Goal: Task Accomplishment & Management: Manage account settings

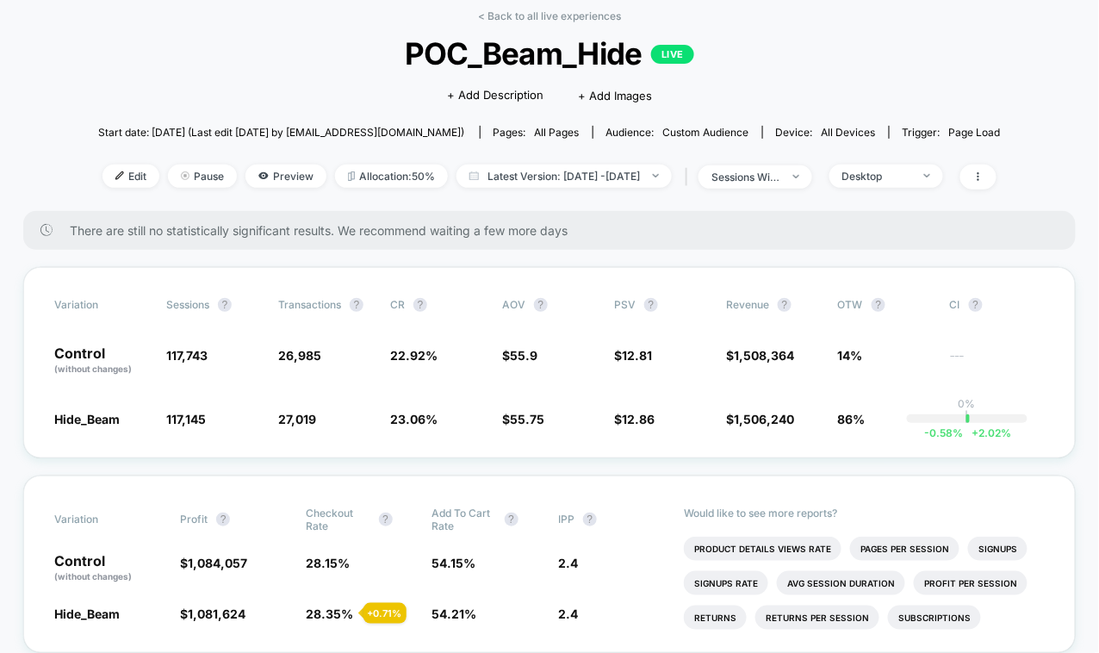
scroll to position [79, 0]
click at [624, 169] on span "Latest Version: [DATE] - [DATE]" at bounding box center [563, 176] width 215 height 23
select select "*"
select select "****"
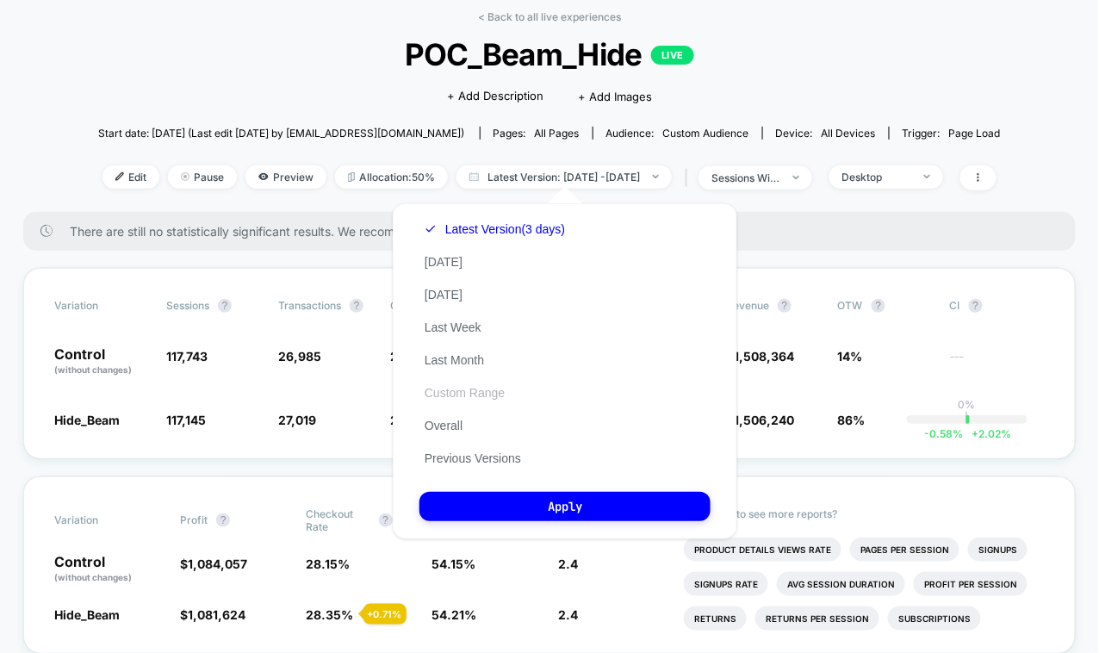
click at [455, 396] on button "Custom Range" at bounding box center [464, 392] width 90 height 15
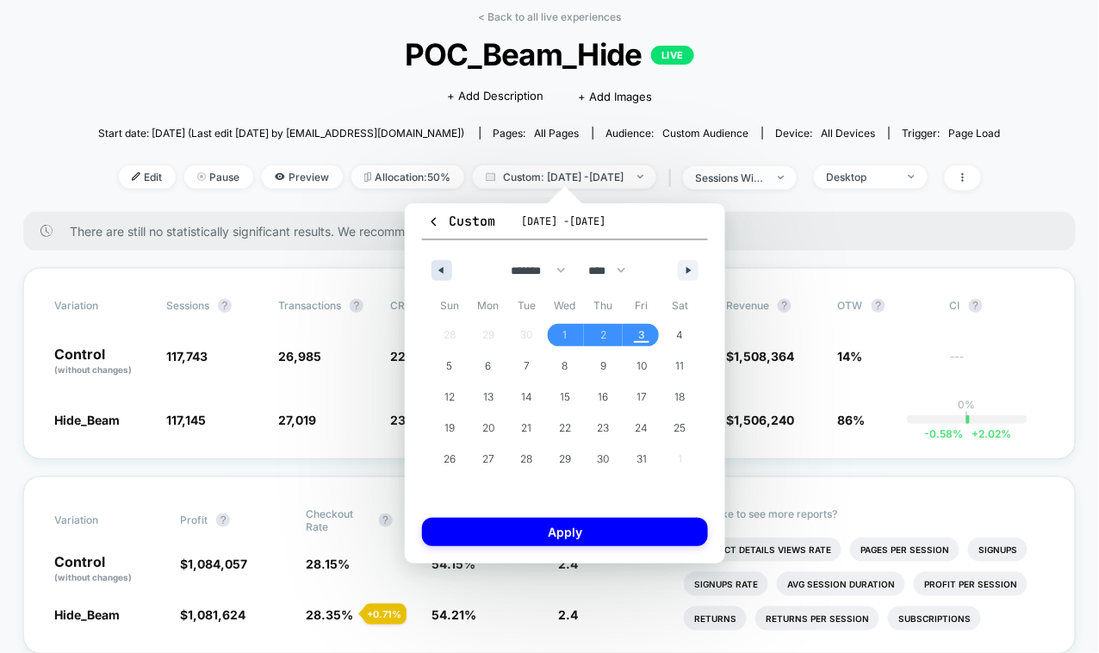
click at [439, 278] on button "button" at bounding box center [441, 270] width 21 height 21
select select "*"
click at [494, 460] on span "29" at bounding box center [488, 459] width 39 height 22
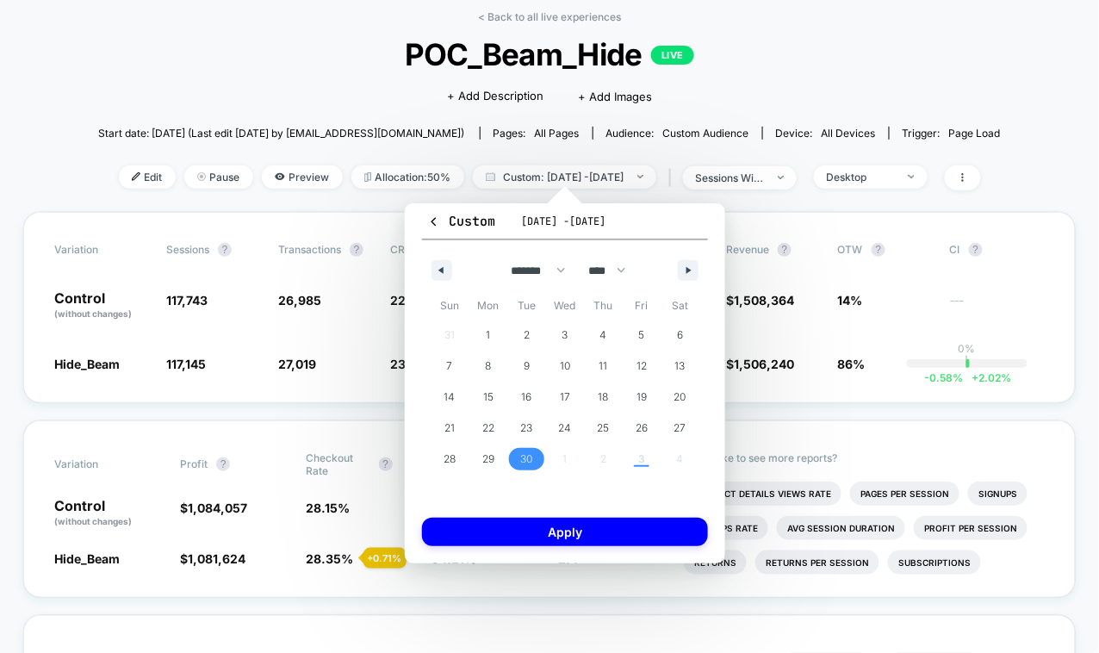
click at [515, 460] on span "30" at bounding box center [526, 459] width 39 height 22
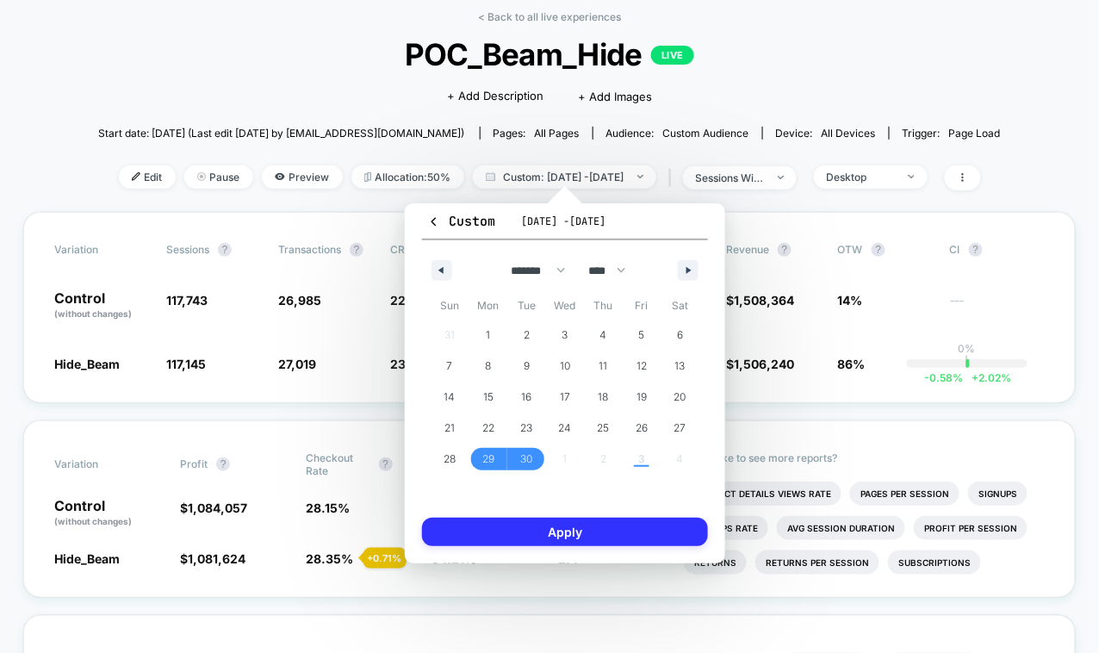
click at [516, 528] on button "Apply" at bounding box center [565, 531] width 286 height 28
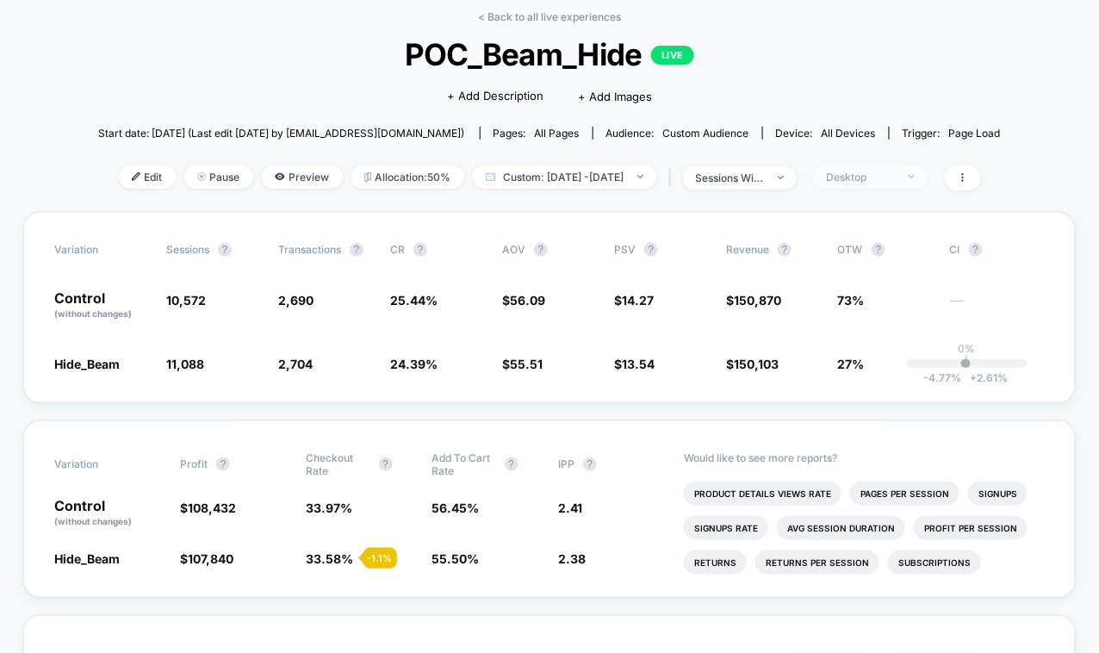
click at [913, 183] on span "Desktop" at bounding box center [871, 176] width 114 height 23
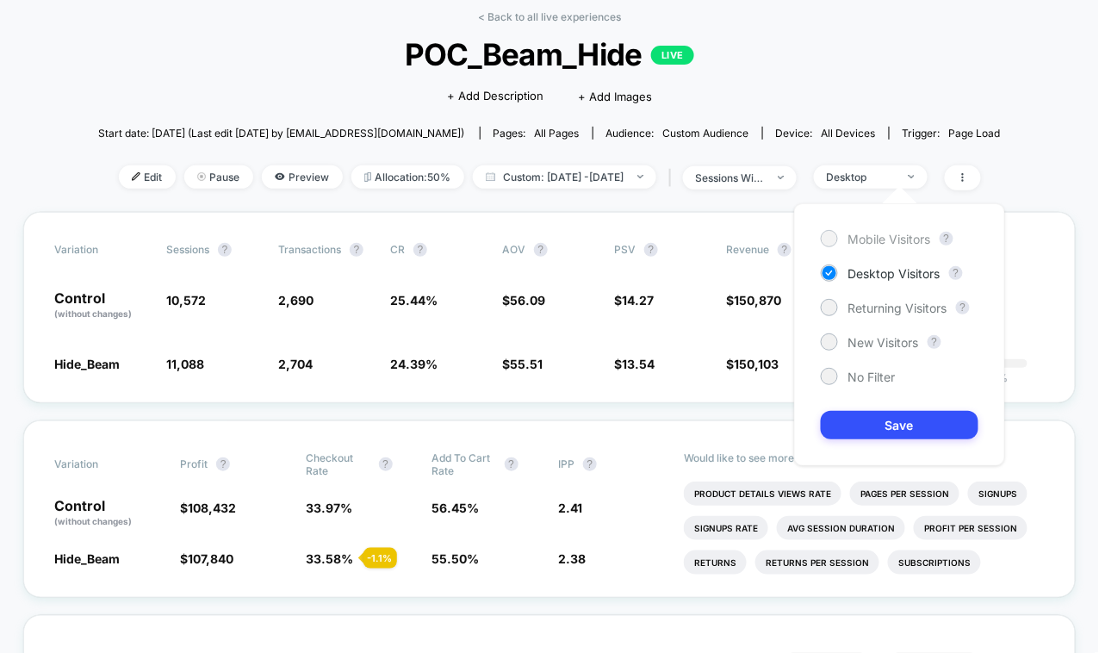
click at [858, 245] on span "Mobile Visitors" at bounding box center [889, 239] width 83 height 15
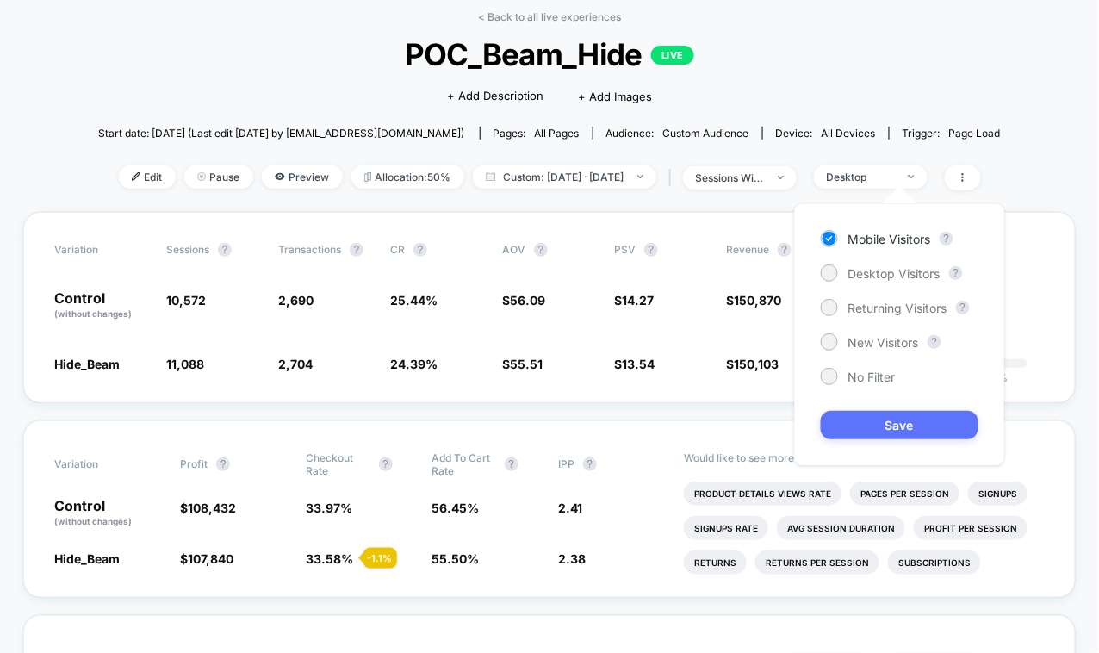
click at [858, 425] on button "Save" at bounding box center [899, 425] width 158 height 28
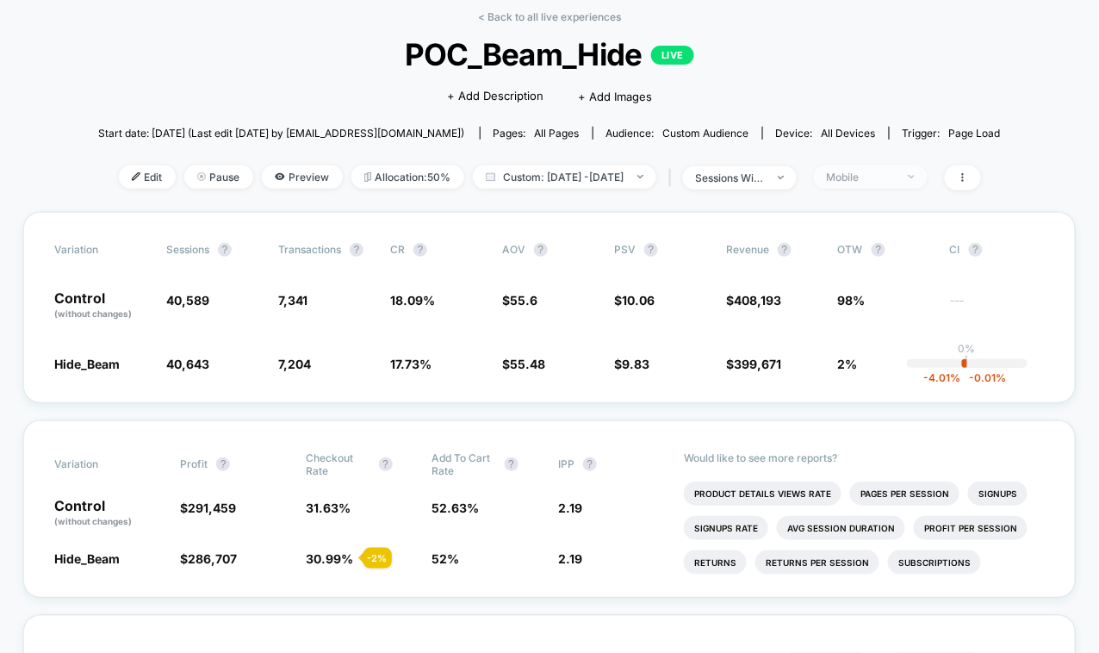
click at [889, 174] on div "Mobile" at bounding box center [861, 176] width 69 height 13
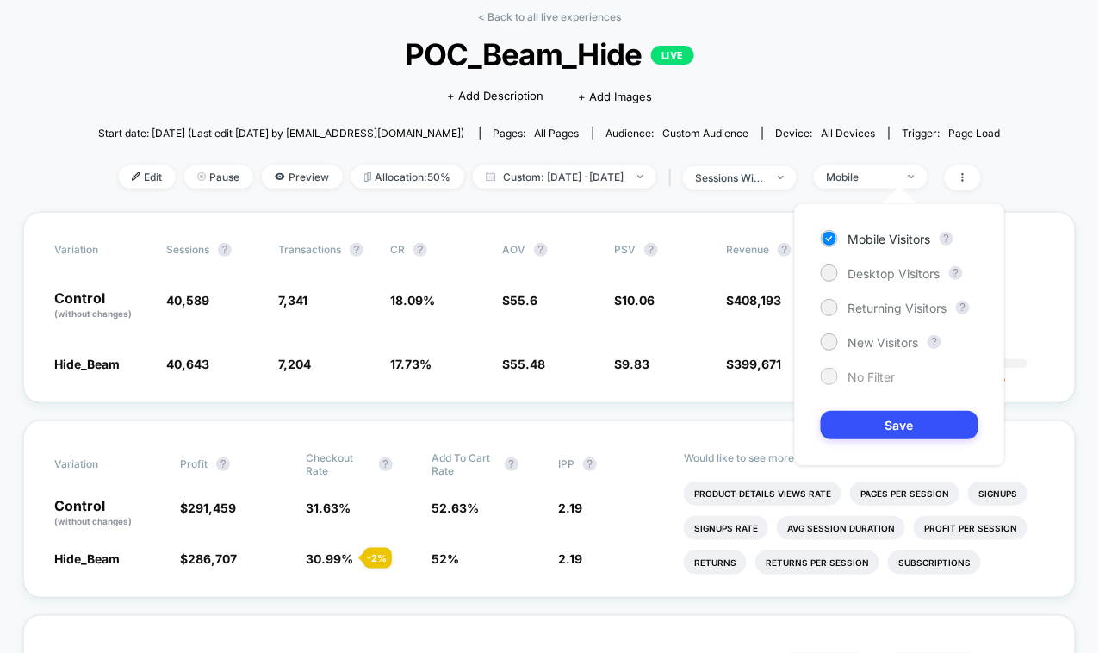
click at [838, 373] on div "No Filter" at bounding box center [857, 376] width 75 height 17
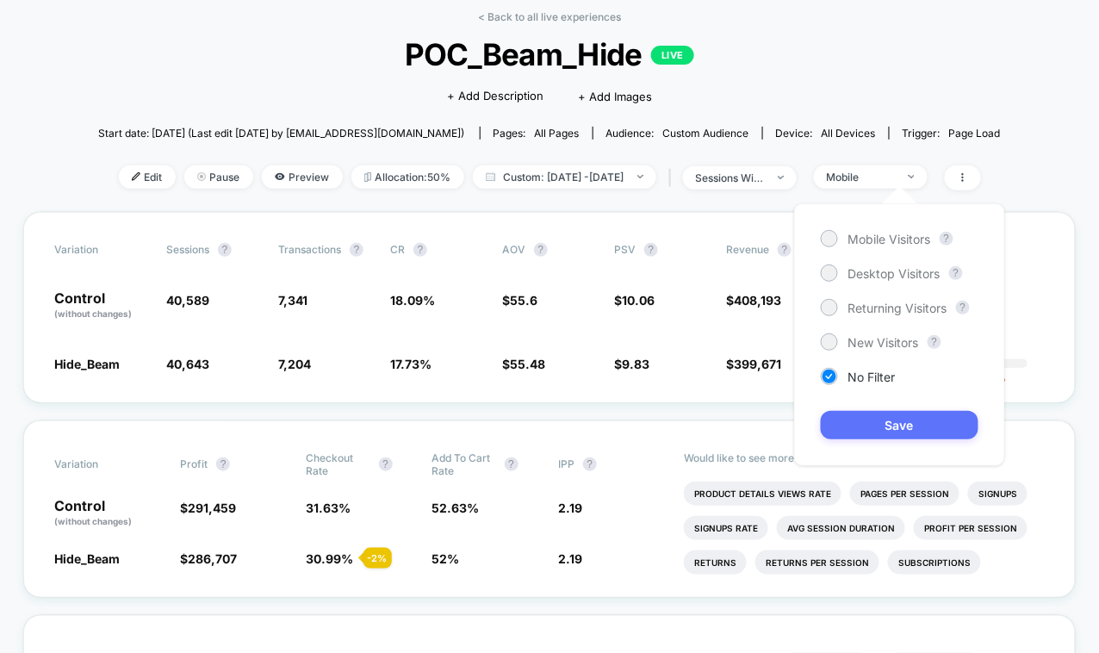
click at [866, 425] on button "Save" at bounding box center [899, 425] width 158 height 28
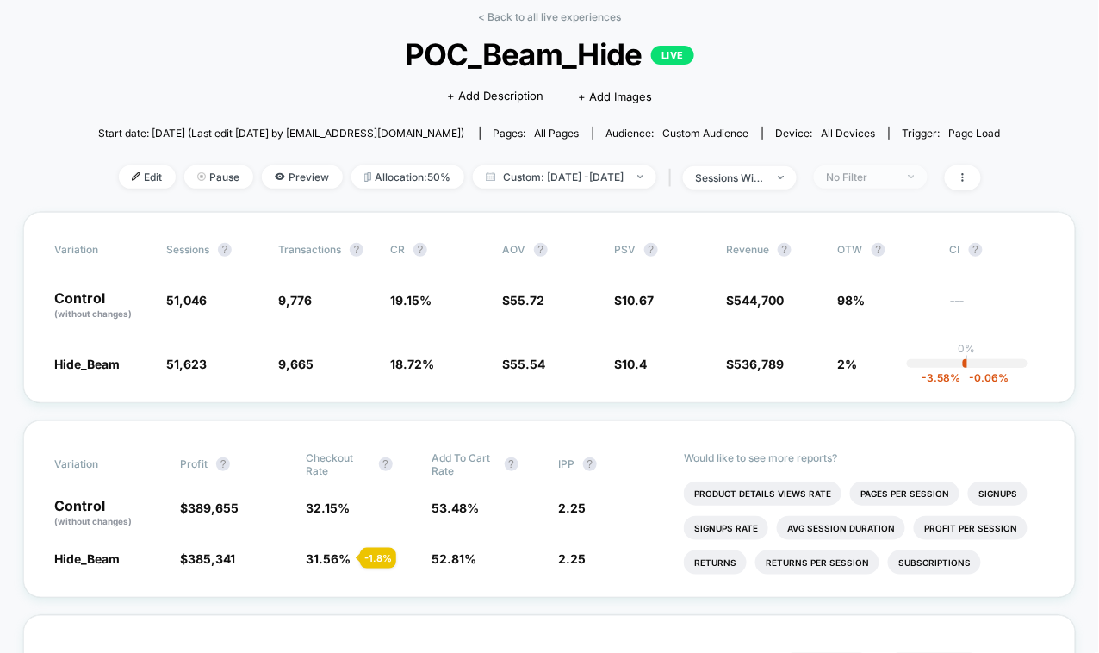
click at [889, 180] on div "No Filter" at bounding box center [861, 176] width 69 height 13
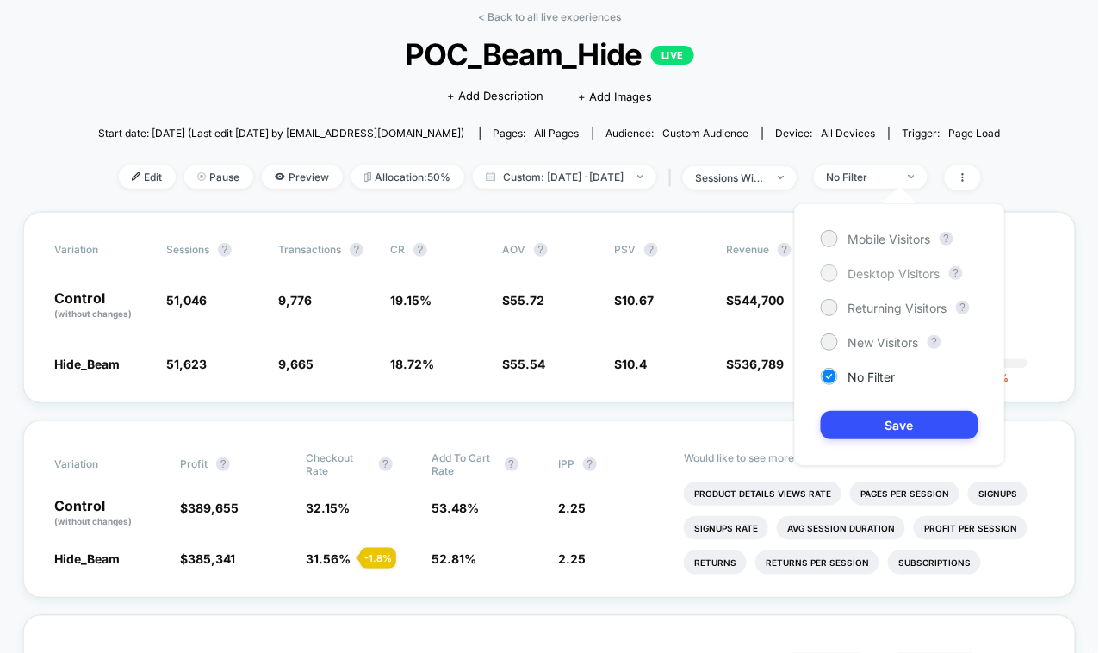
click at [824, 267] on div at bounding box center [828, 272] width 13 height 13
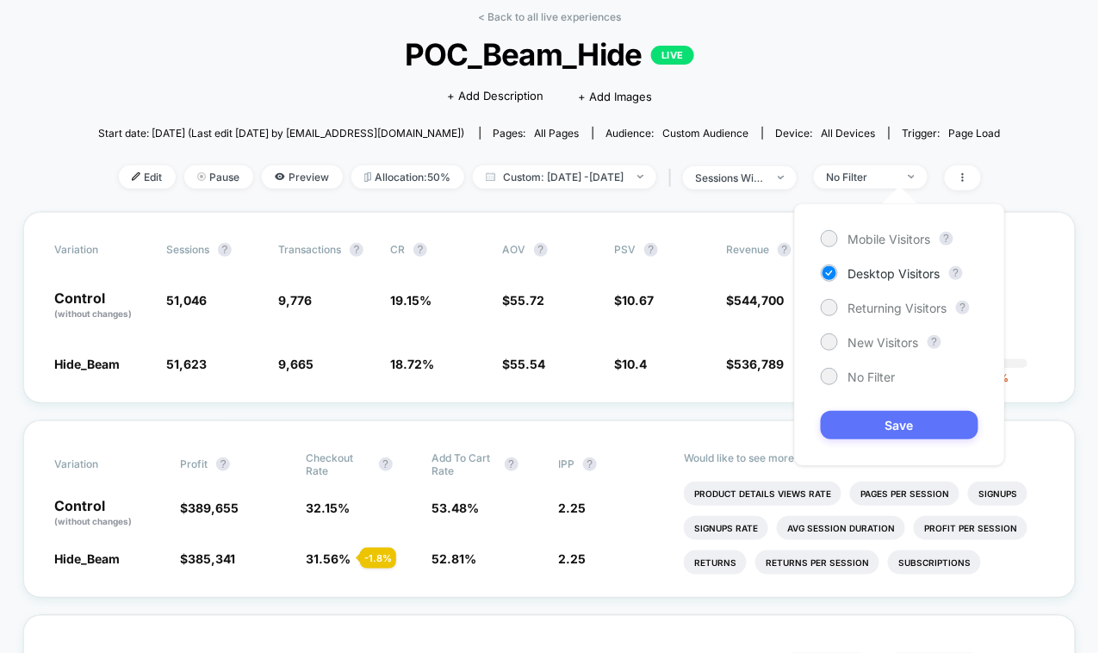
click at [894, 430] on button "Save" at bounding box center [899, 425] width 158 height 28
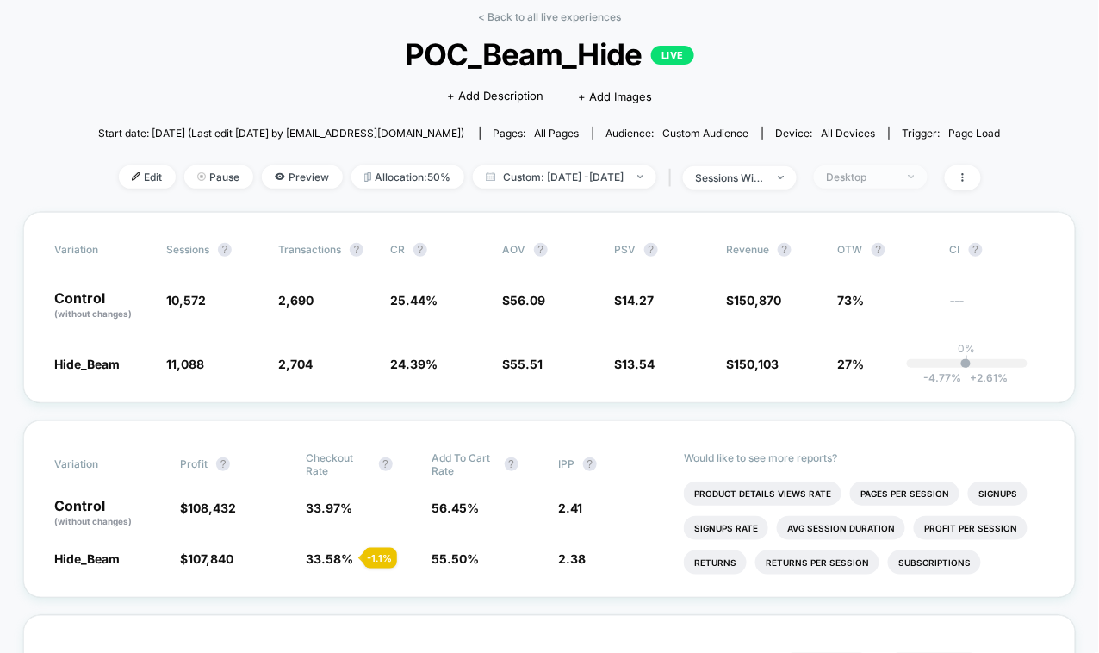
click at [895, 176] on div "Desktop" at bounding box center [861, 176] width 69 height 13
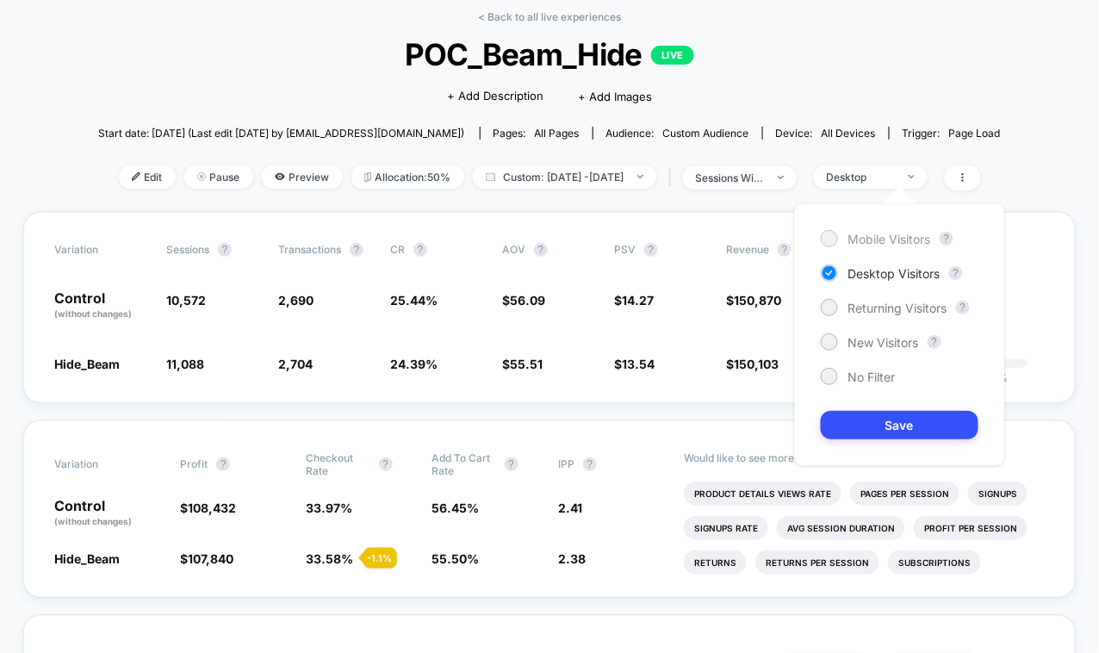
click at [846, 236] on div "Mobile Visitors" at bounding box center [875, 238] width 110 height 17
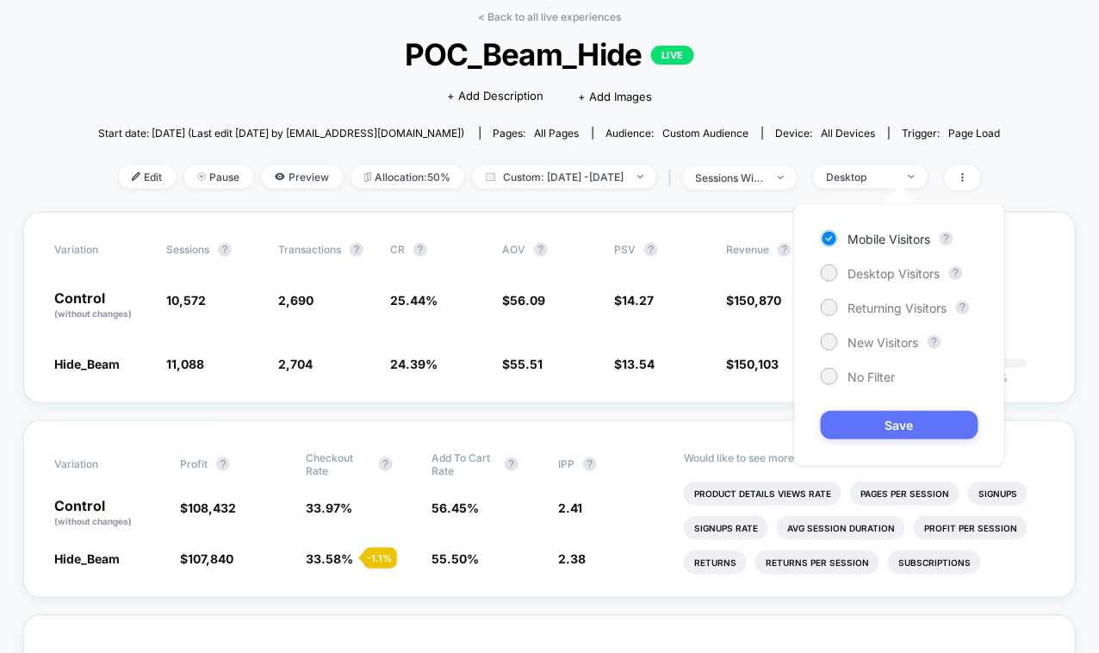
click at [869, 426] on button "Save" at bounding box center [899, 425] width 158 height 28
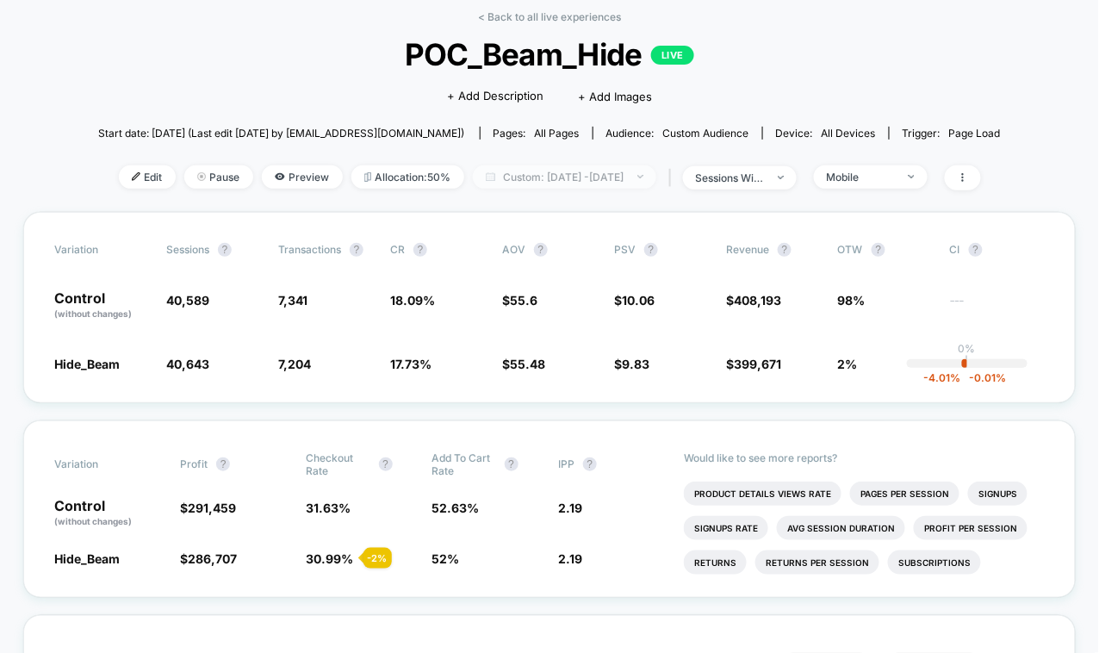
click at [514, 178] on span "Custom: [DATE] - [DATE]" at bounding box center [564, 176] width 183 height 23
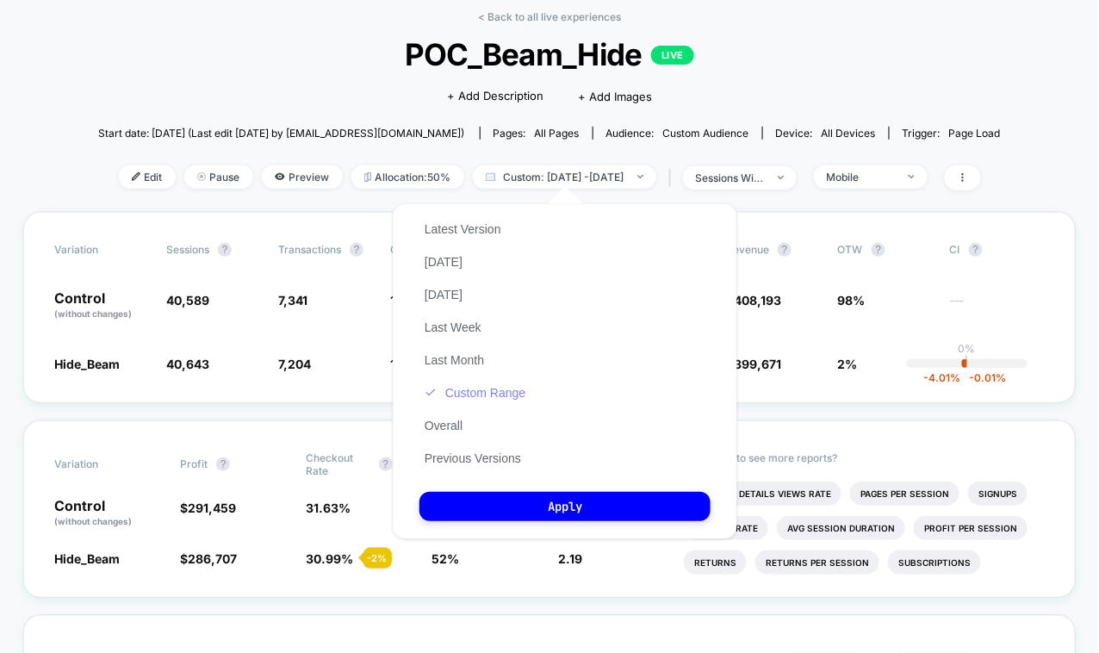
click at [454, 385] on button "Custom Range" at bounding box center [474, 392] width 111 height 15
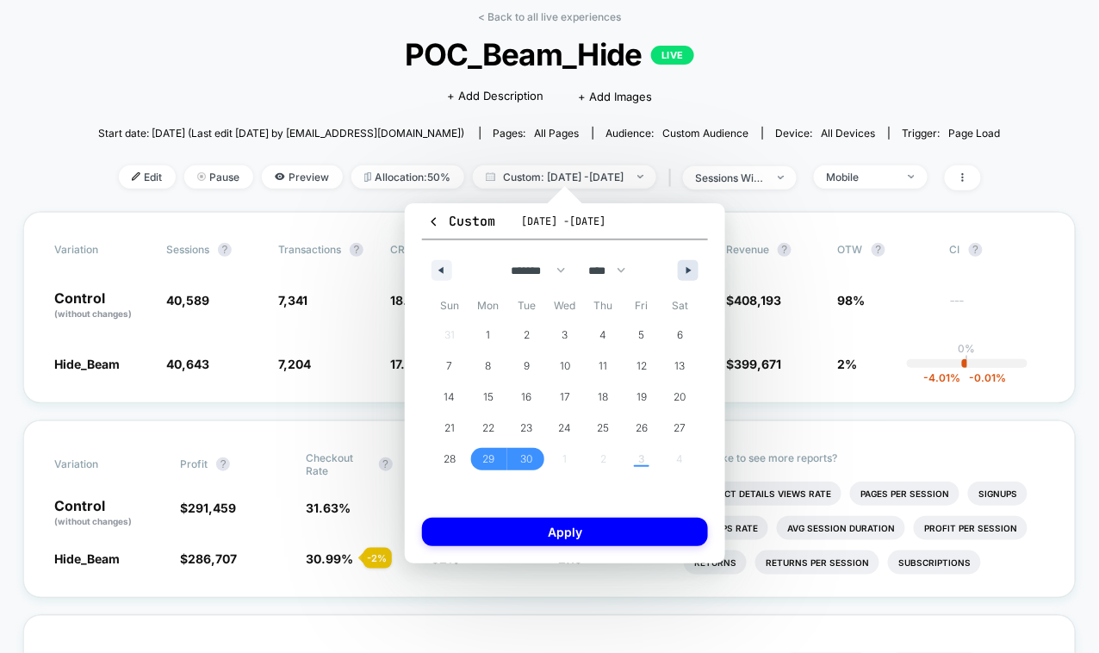
click at [684, 265] on button "button" at bounding box center [688, 270] width 21 height 21
select select "*"
click at [641, 340] on span "3" at bounding box center [641, 334] width 7 height 31
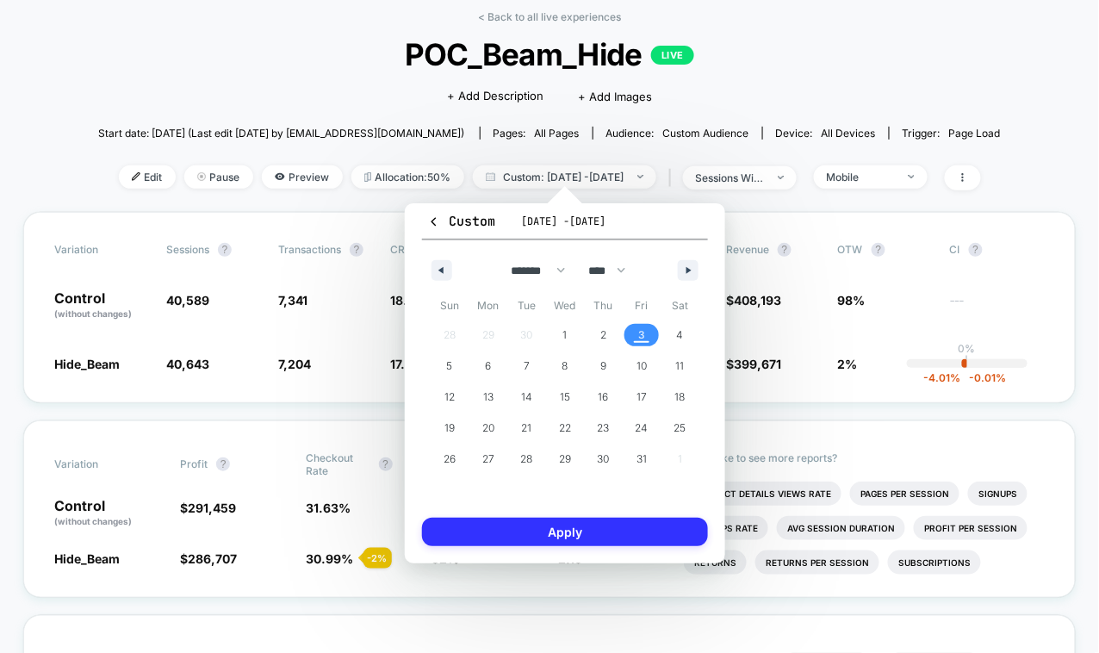
click at [529, 534] on button "Apply" at bounding box center [565, 531] width 286 height 28
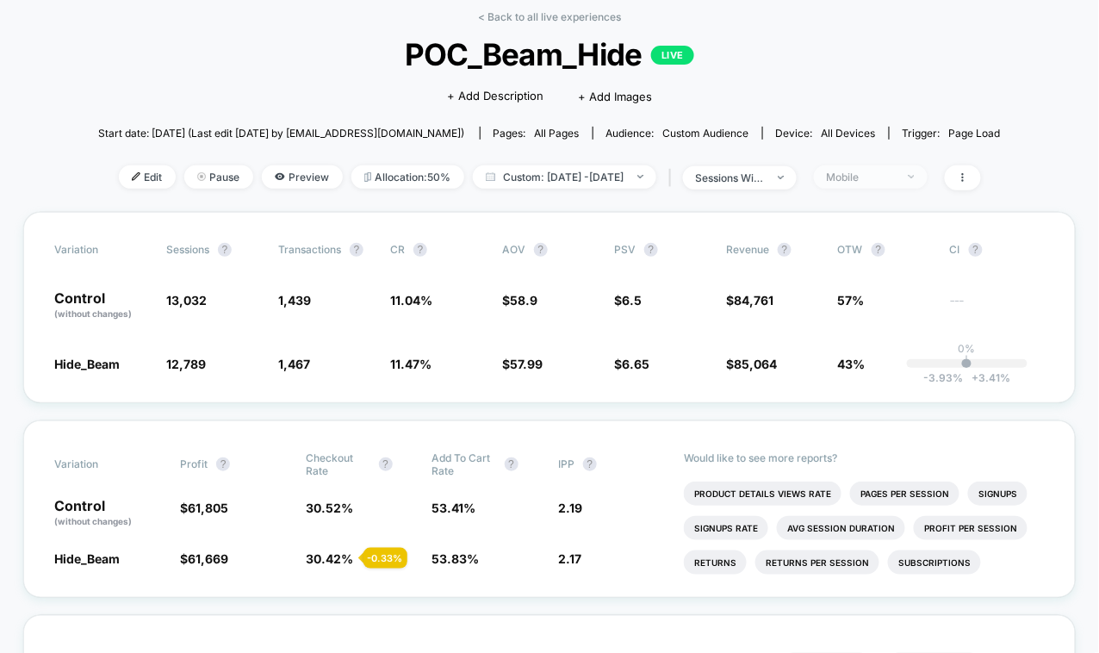
click at [895, 174] on div "Mobile" at bounding box center [861, 176] width 69 height 13
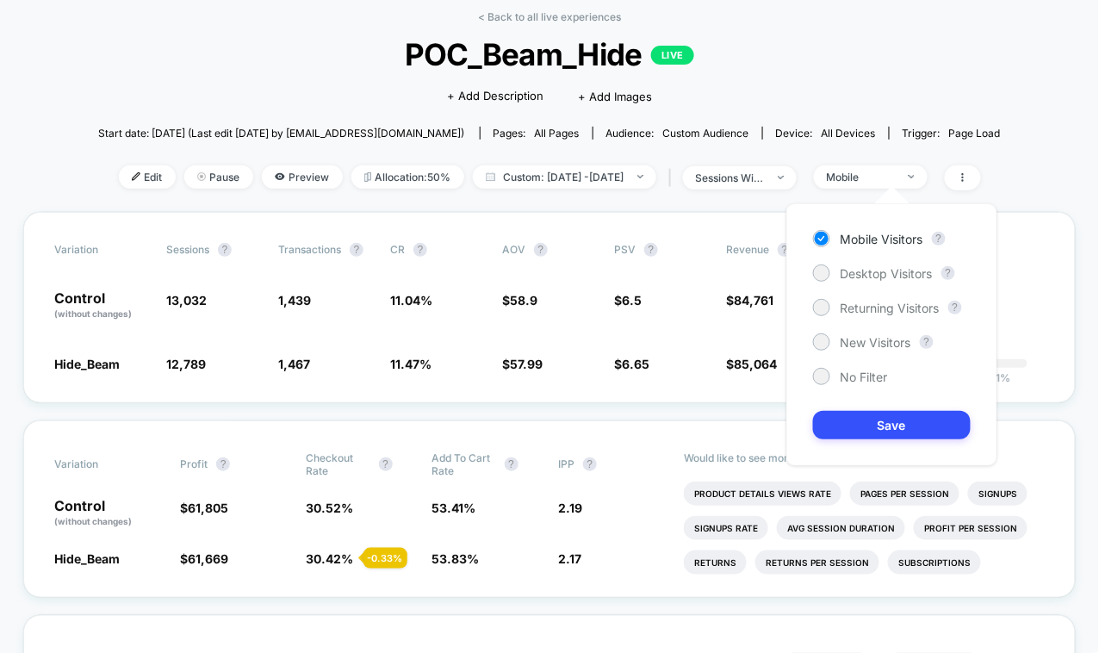
click at [837, 365] on div "Mobile Visitors ? Desktop Visitors ? Returning Visitors ? New Visitors ? No Fil…" at bounding box center [891, 334] width 211 height 263
click at [822, 371] on div at bounding box center [820, 375] width 13 height 13
click at [884, 435] on button "Save" at bounding box center [892, 425] width 158 height 28
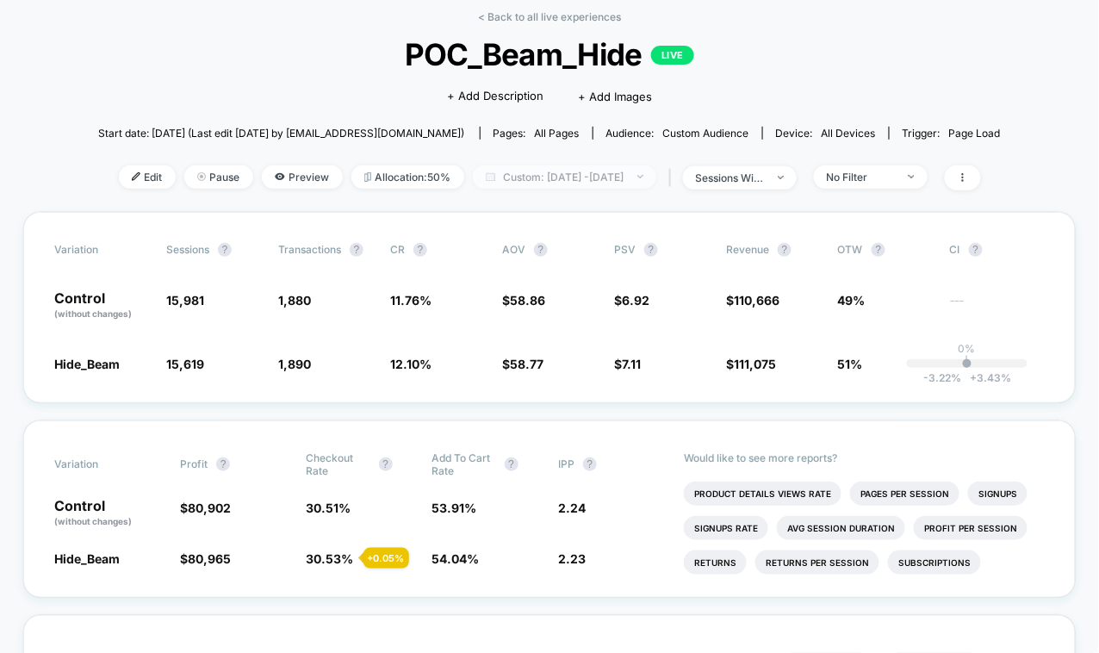
click at [619, 175] on span "Custom: [DATE] - [DATE]" at bounding box center [564, 176] width 183 height 23
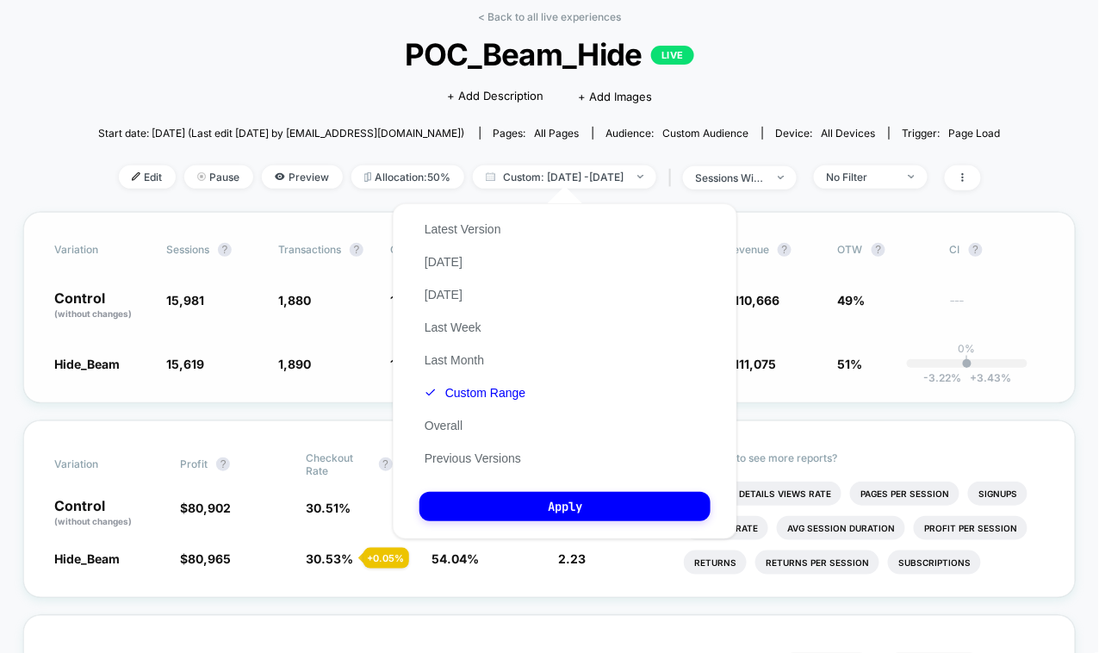
click at [859, 232] on div "Variation Sessions ? Transactions ? CR ? AOV ? PSV ? Revenue ? OTW ? CI ? Contr…" at bounding box center [549, 307] width 1052 height 191
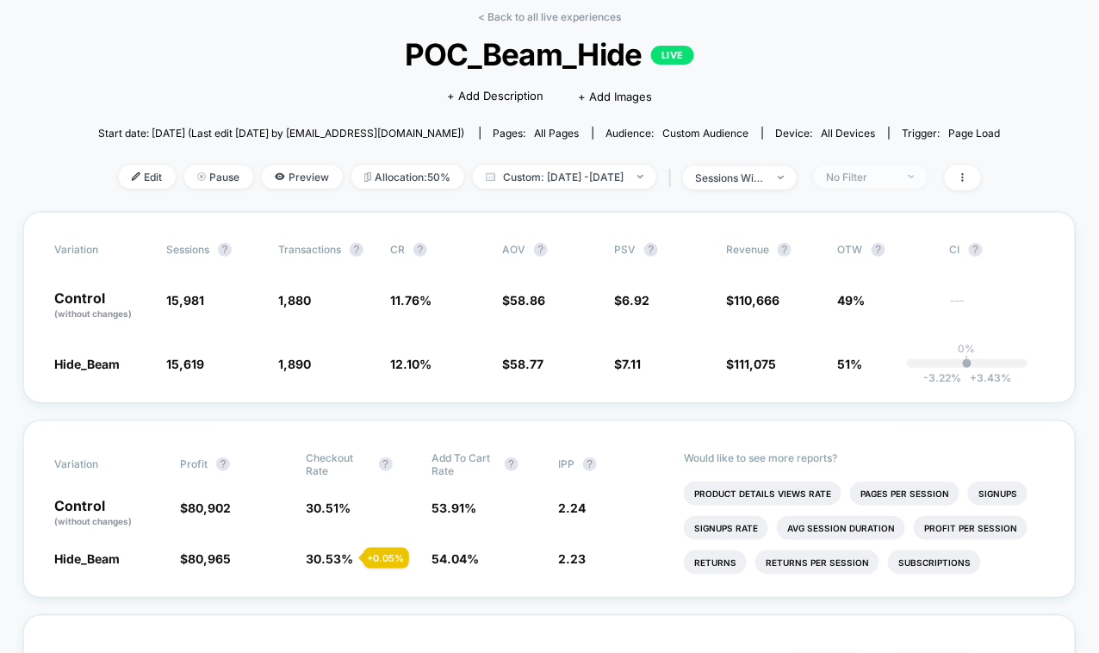
click at [895, 176] on div "No Filter" at bounding box center [861, 176] width 69 height 13
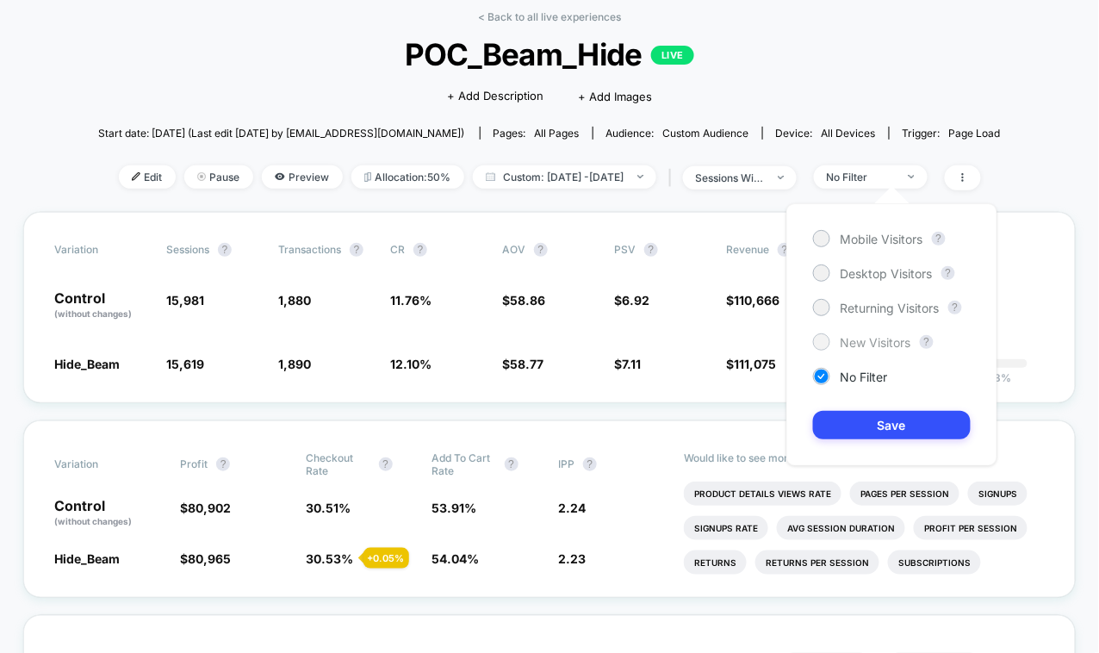
click at [839, 338] on div "New Visitors" at bounding box center [862, 341] width 98 height 17
click at [852, 426] on button "Save" at bounding box center [892, 425] width 158 height 28
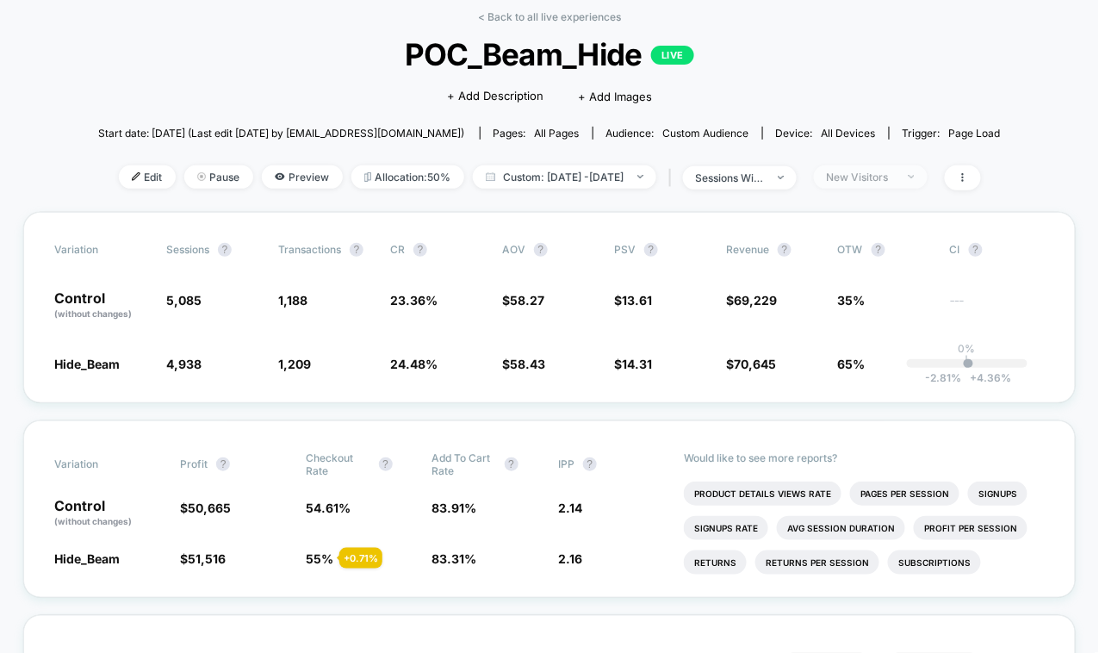
click at [895, 176] on div "New Visitors" at bounding box center [861, 176] width 69 height 13
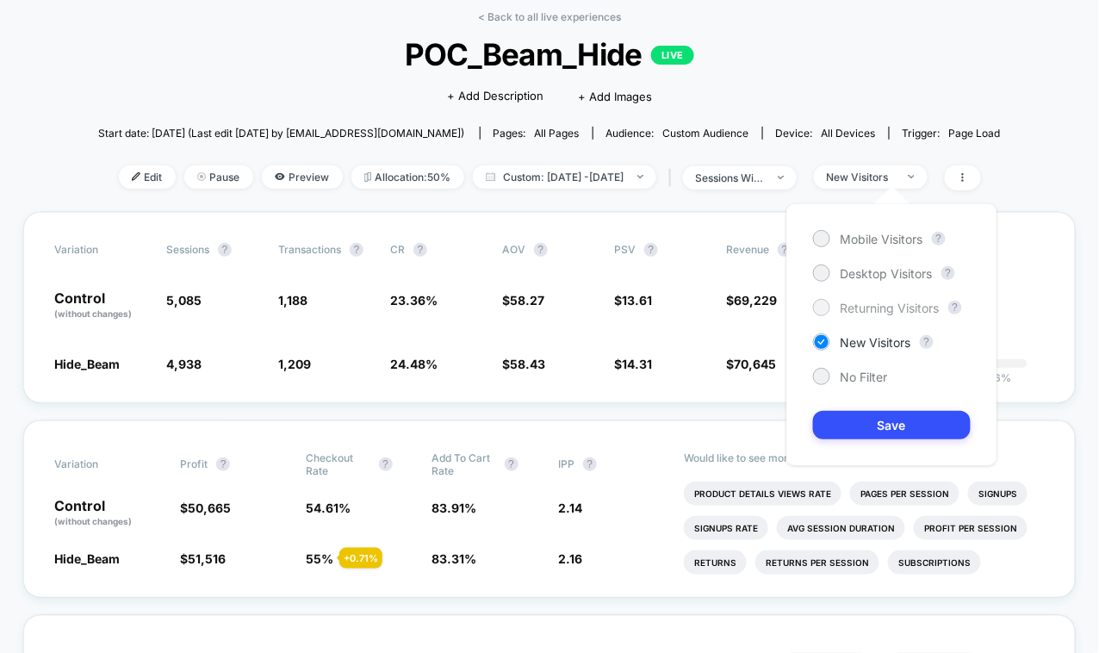
click at [851, 311] on span "Returning Visitors" at bounding box center [889, 307] width 99 height 15
click at [851, 424] on button "Save" at bounding box center [892, 425] width 158 height 28
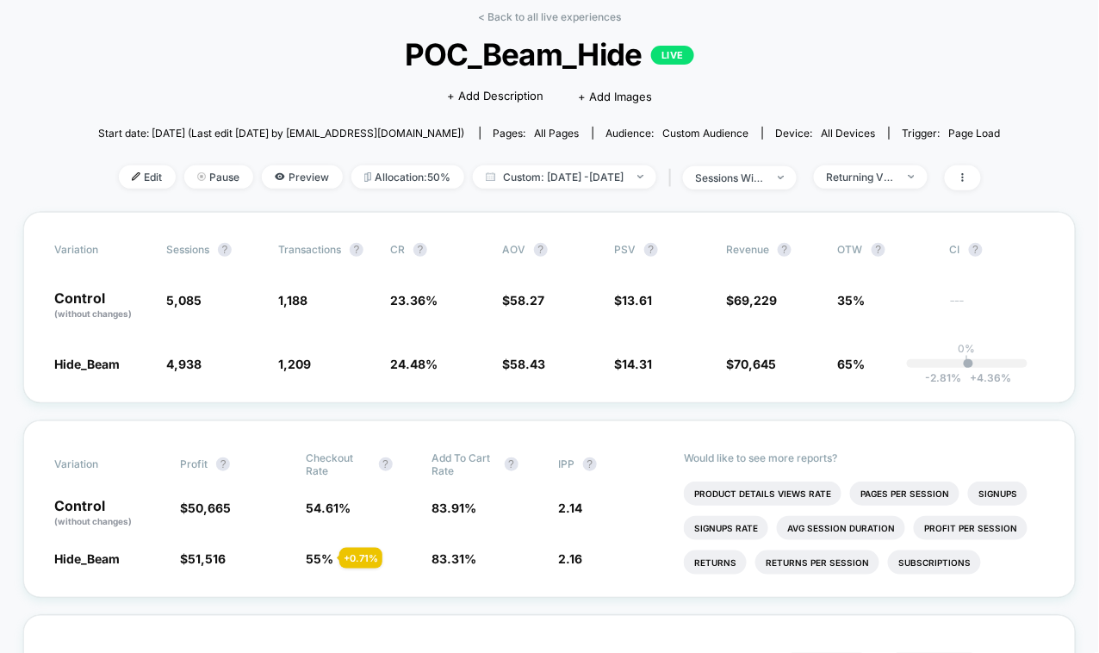
scroll to position [82, 0]
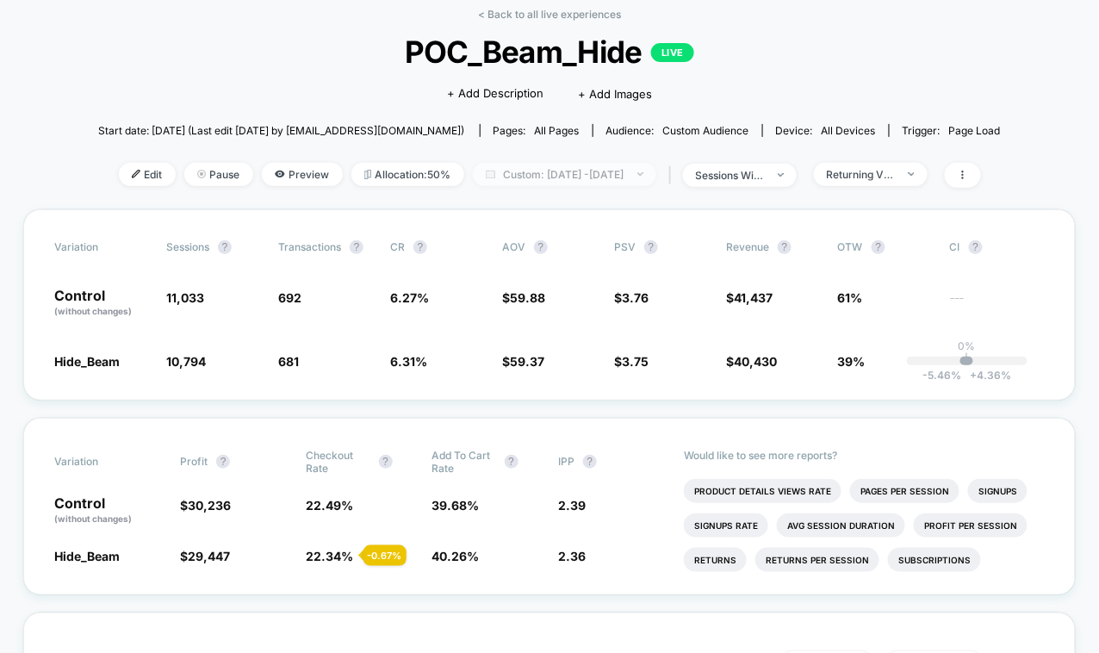
click at [570, 171] on span "Custom: [DATE] - [DATE]" at bounding box center [564, 174] width 183 height 23
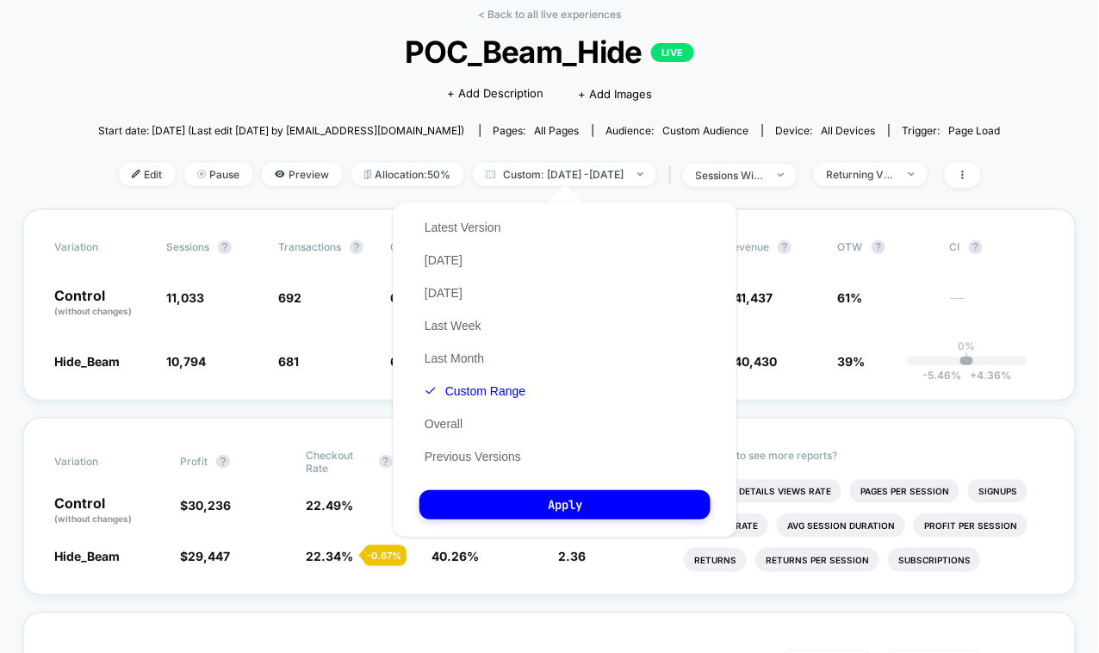
click at [465, 379] on div "Latest Version [DATE] [DATE] Last Week Last Month Custom Range Overall Previous…" at bounding box center [474, 342] width 111 height 262
click at [462, 381] on div "Latest Version [DATE] [DATE] Last Week Last Month Custom Range Overall Previous…" at bounding box center [474, 342] width 111 height 262
click at [462, 389] on button "Custom Range" at bounding box center [474, 390] width 111 height 15
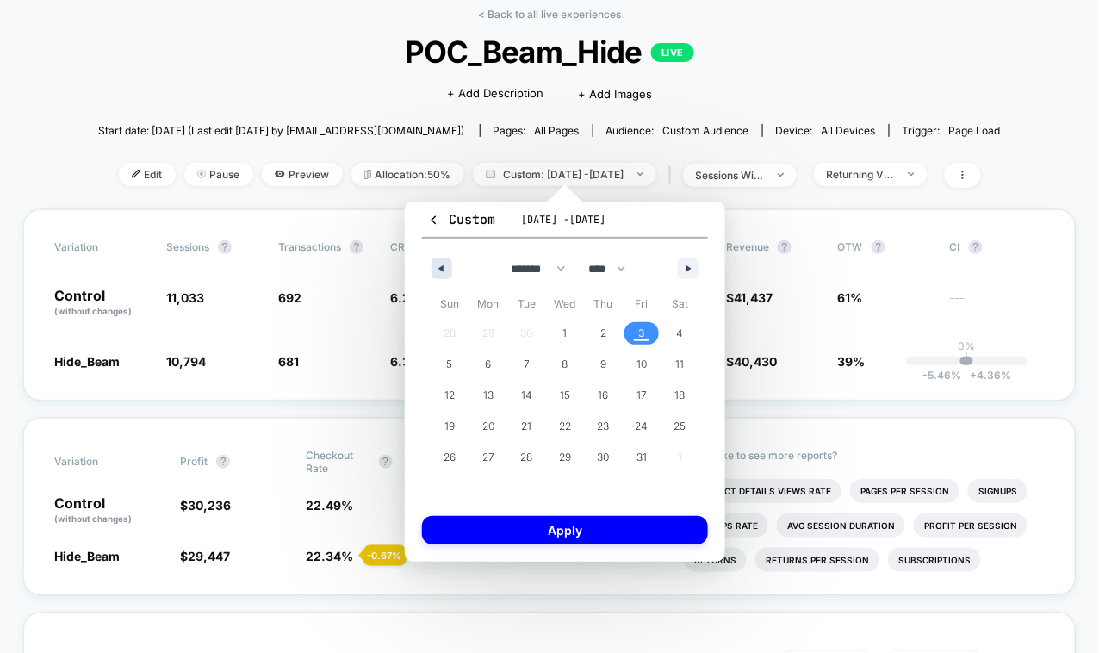
click at [437, 263] on button "button" at bounding box center [441, 268] width 21 height 21
select select "*"
click at [479, 457] on span "29" at bounding box center [488, 457] width 39 height 22
drag, startPoint x: 517, startPoint y: 457, endPoint x: 517, endPoint y: 474, distance: 16.4
click at [517, 457] on span "30" at bounding box center [526, 457] width 39 height 22
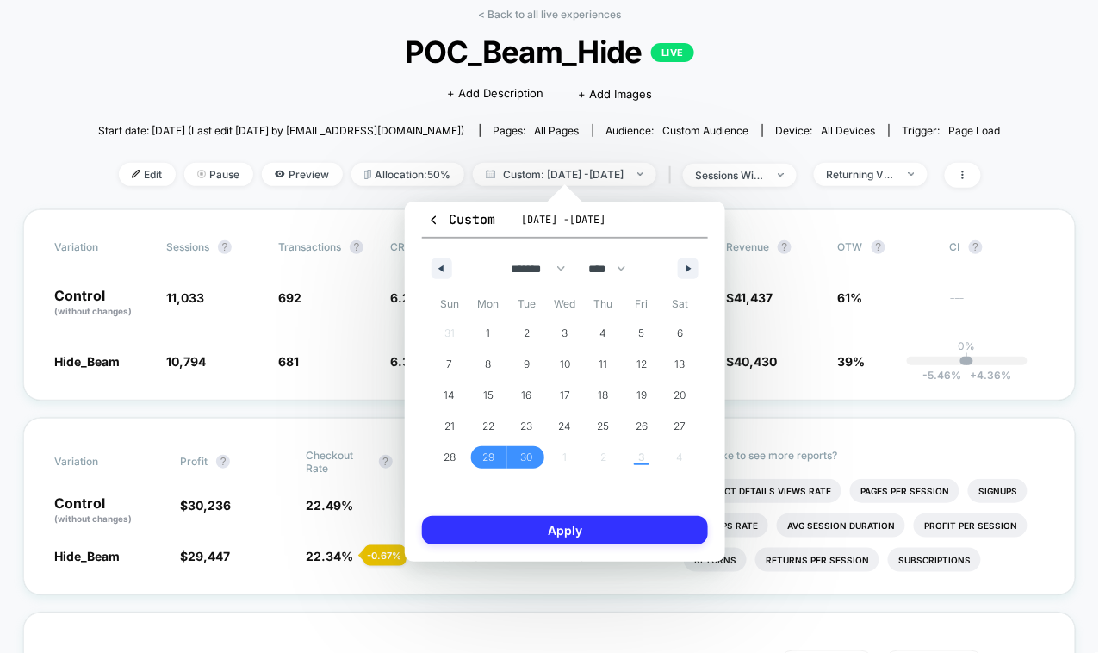
click at [522, 534] on button "Apply" at bounding box center [565, 530] width 286 height 28
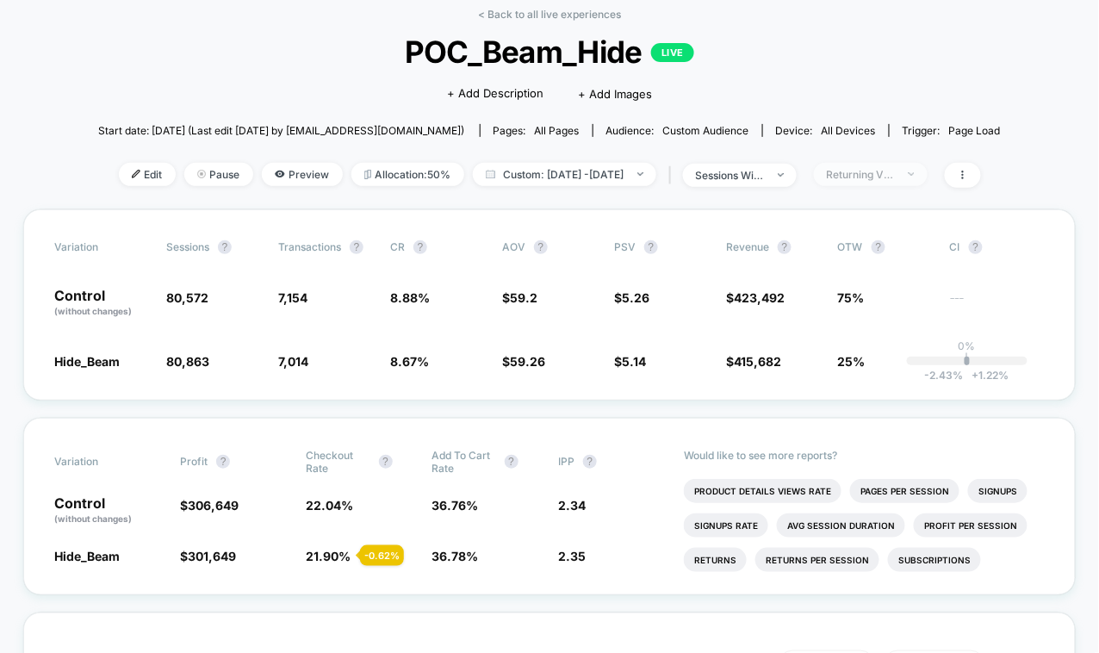
click at [901, 180] on span "Returning Visitors" at bounding box center [871, 174] width 114 height 23
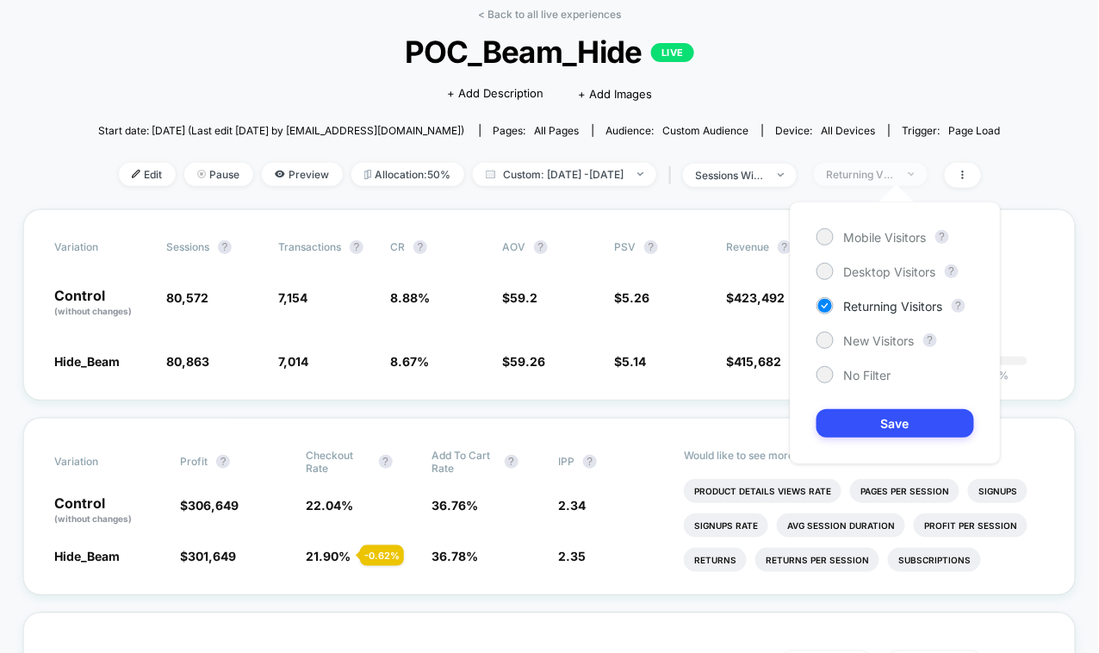
click at [901, 180] on span "Returning Visitors" at bounding box center [871, 174] width 114 height 23
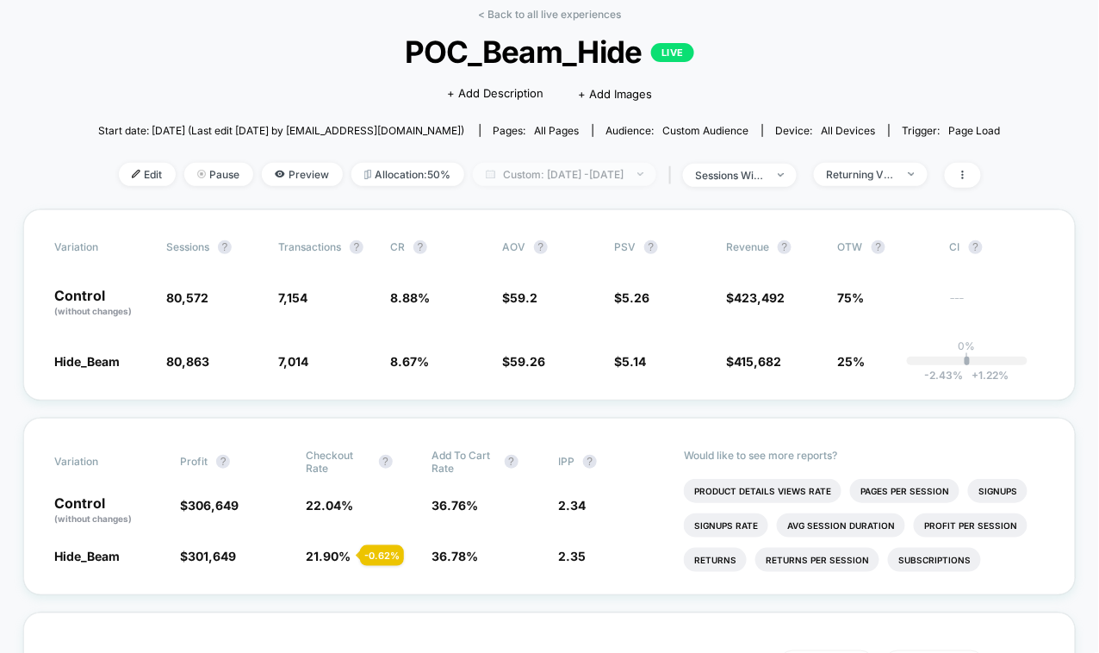
click at [623, 180] on span "Custom: [DATE] - [DATE]" at bounding box center [564, 174] width 183 height 23
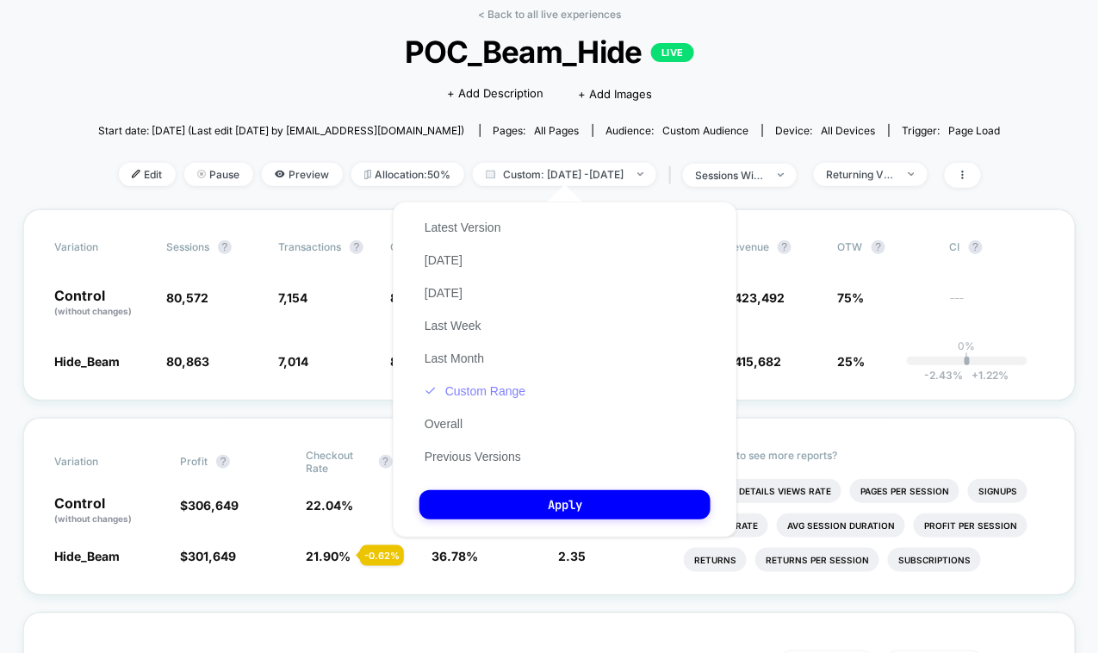
click at [459, 390] on button "Custom Range" at bounding box center [474, 390] width 111 height 15
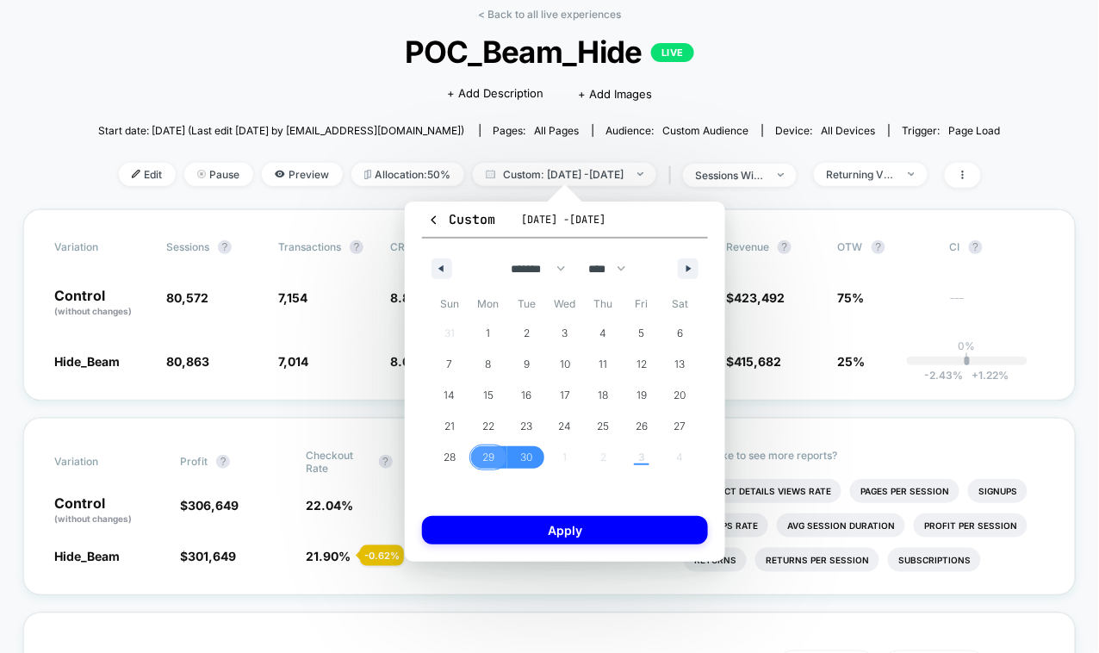
click at [487, 460] on span "29" at bounding box center [488, 457] width 12 height 31
click at [517, 460] on span "30" at bounding box center [526, 457] width 39 height 22
click at [500, 536] on button "Apply" at bounding box center [565, 530] width 286 height 28
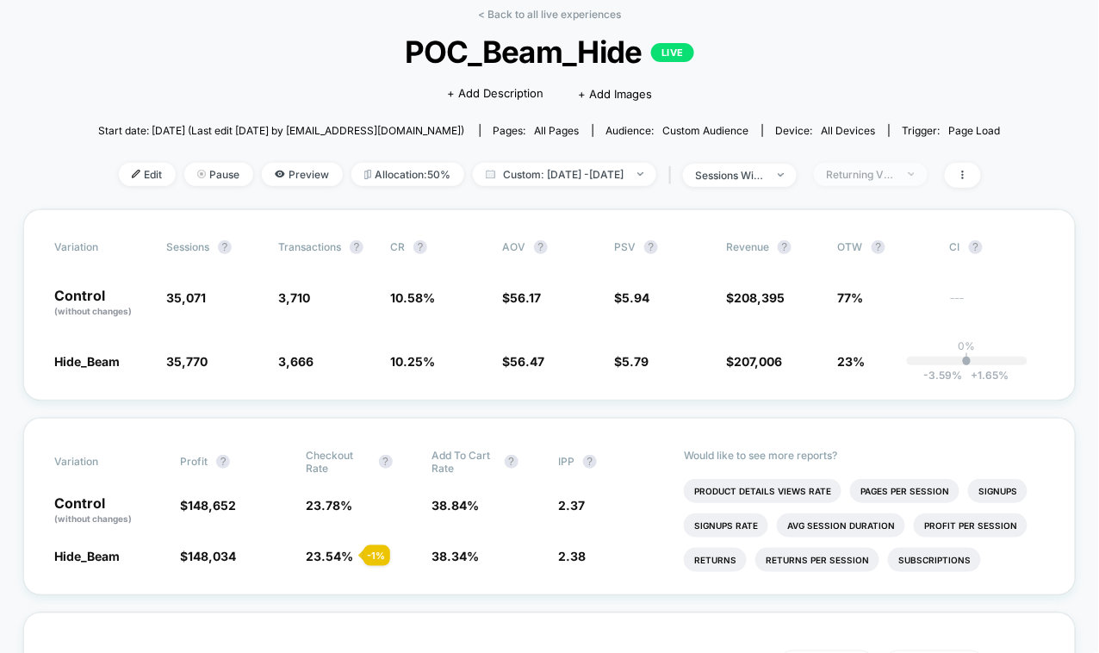
click at [895, 169] on div "Returning Visitors" at bounding box center [861, 174] width 69 height 13
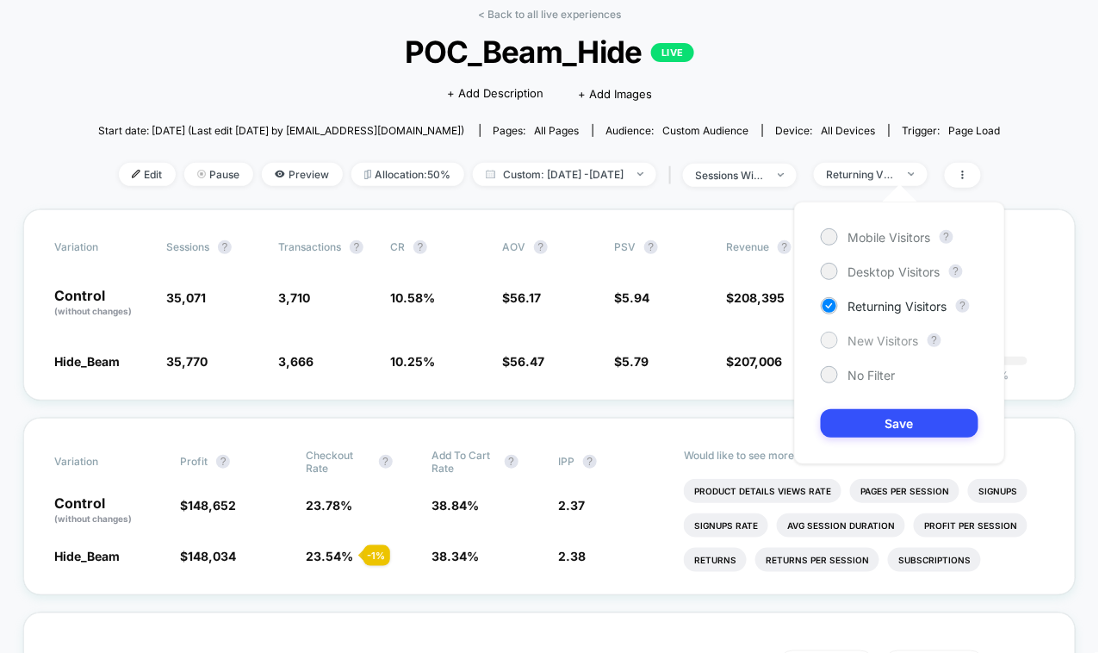
click at [859, 343] on span "New Visitors" at bounding box center [883, 340] width 71 height 15
click at [853, 423] on button "Save" at bounding box center [899, 423] width 158 height 28
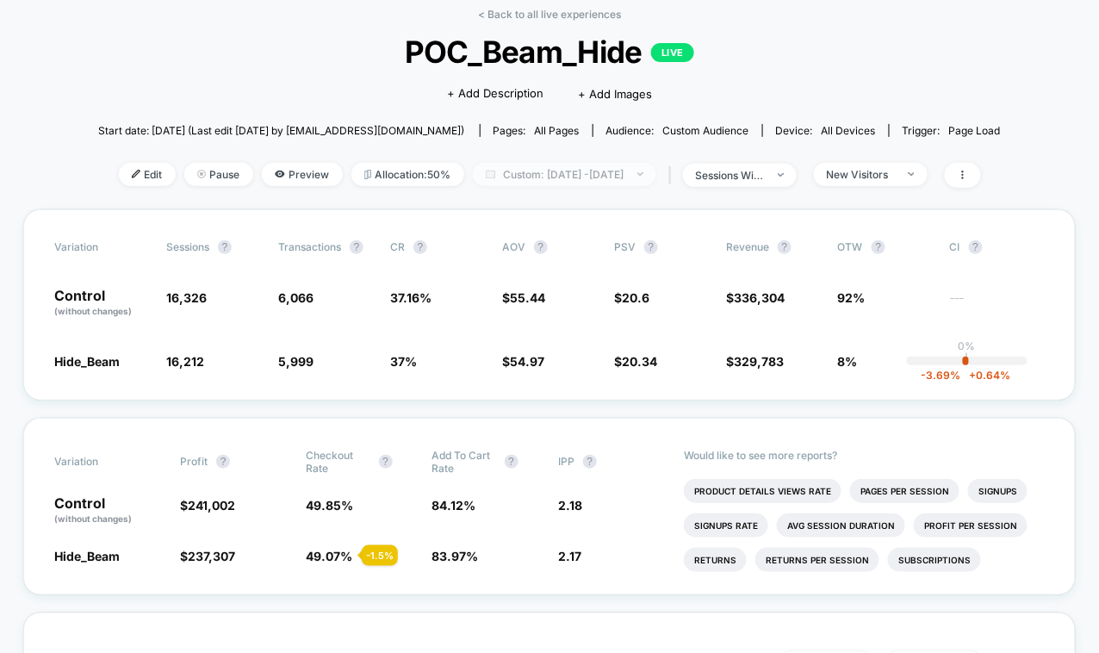
click at [581, 166] on span "Custom: [DATE] - [DATE]" at bounding box center [564, 174] width 183 height 23
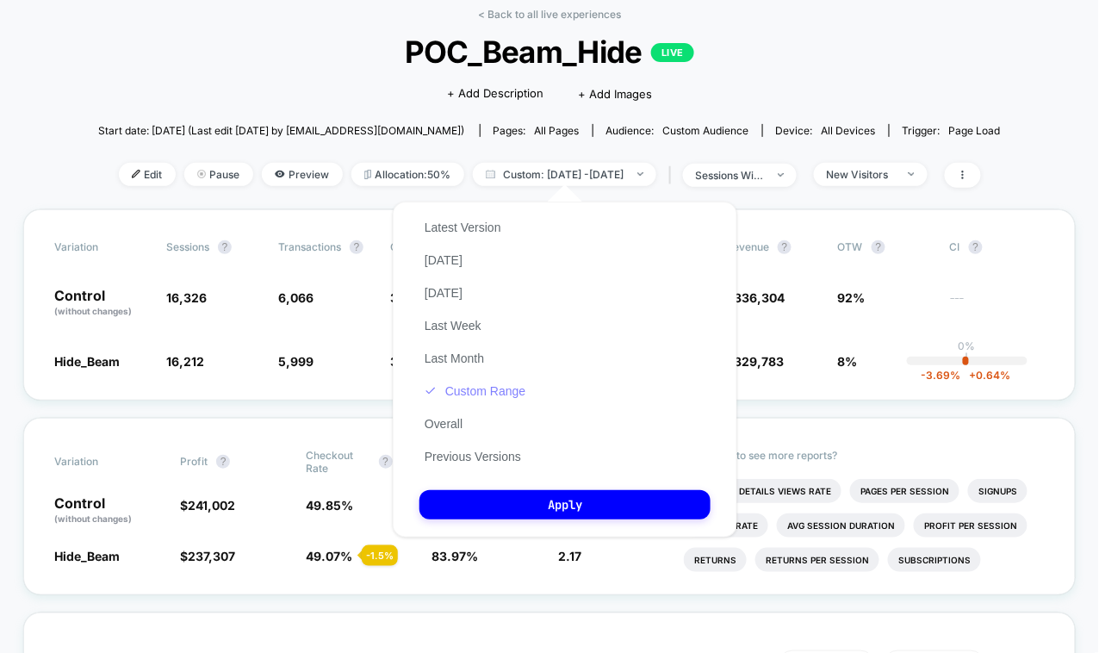
click at [454, 393] on button "Custom Range" at bounding box center [474, 390] width 111 height 15
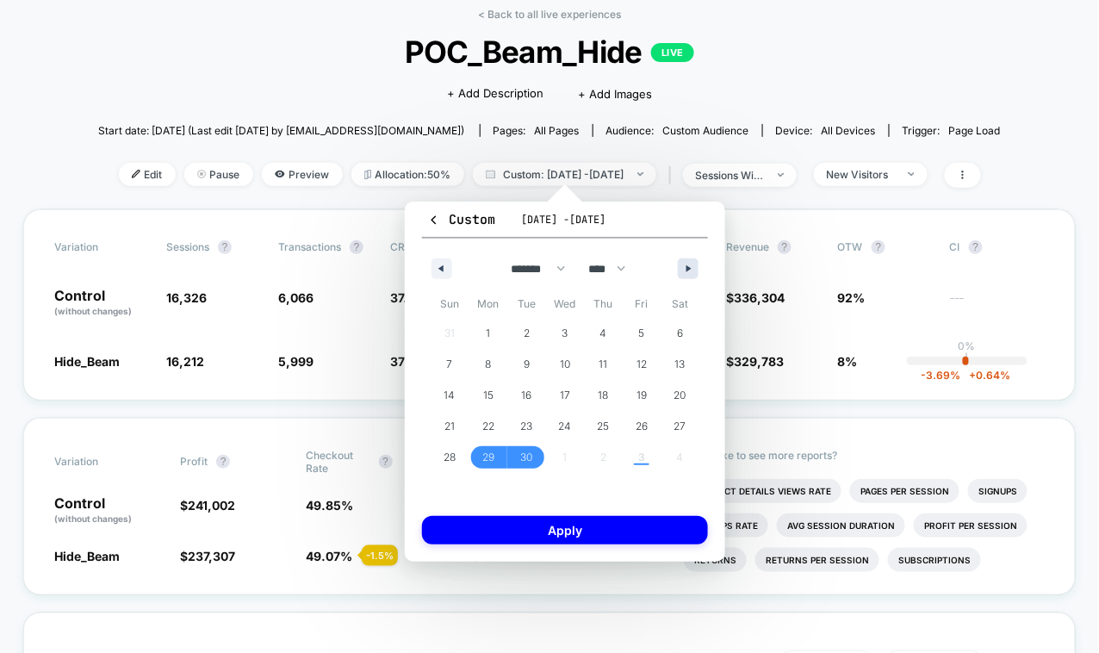
click at [694, 268] on button "button" at bounding box center [688, 268] width 21 height 21
select select "*"
click at [562, 341] on span "1" at bounding box center [564, 333] width 4 height 31
click at [635, 342] on span "3" at bounding box center [641, 333] width 39 height 22
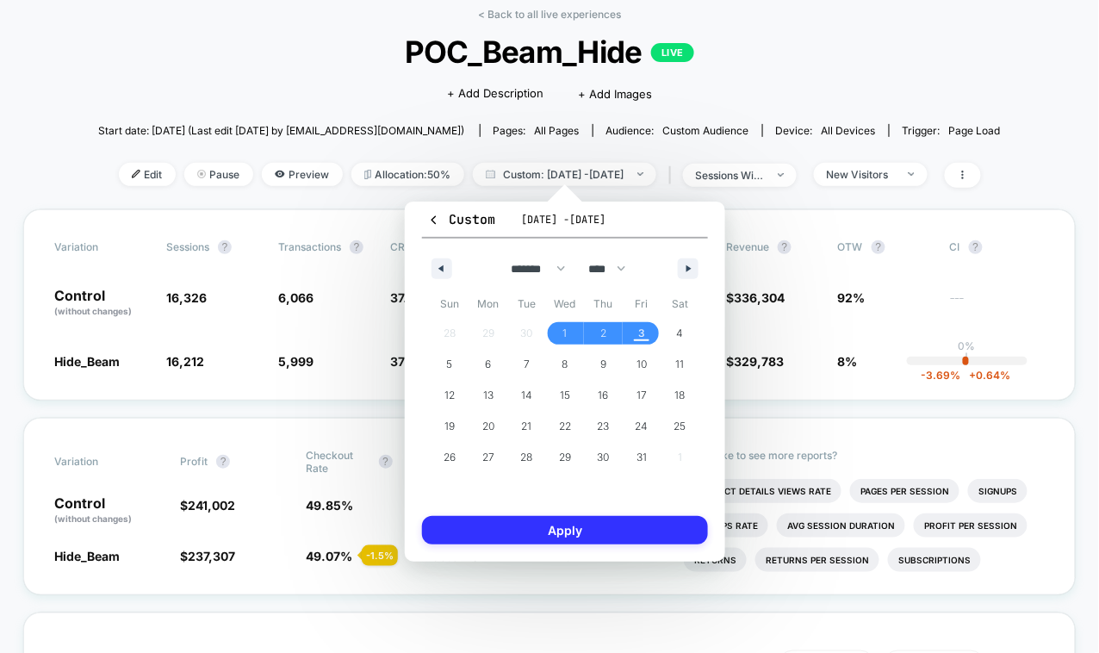
click at [527, 533] on button "Apply" at bounding box center [565, 530] width 286 height 28
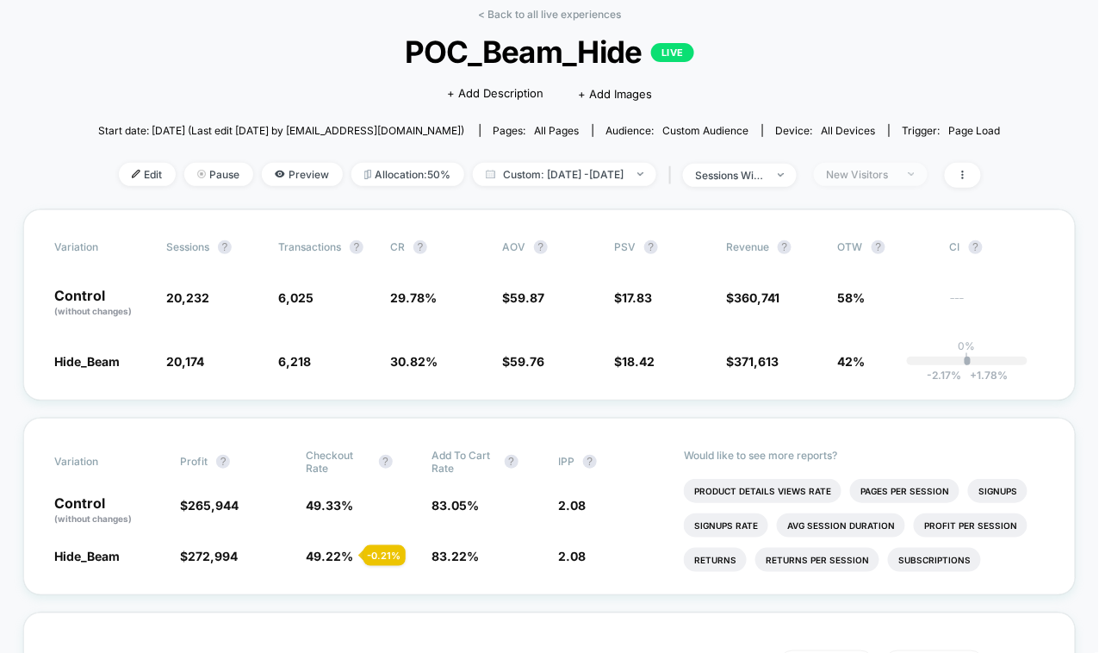
click at [882, 179] on span "New Visitors" at bounding box center [871, 174] width 114 height 23
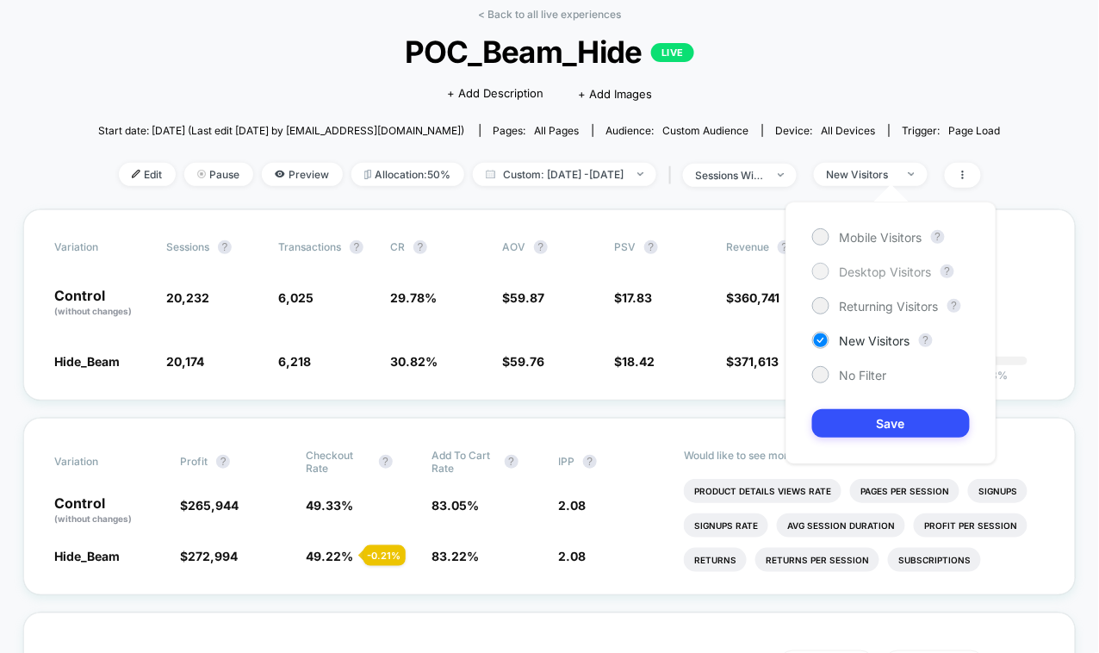
click at [843, 273] on span "Desktop Visitors" at bounding box center [885, 271] width 92 height 15
click at [871, 422] on button "Save" at bounding box center [891, 423] width 158 height 28
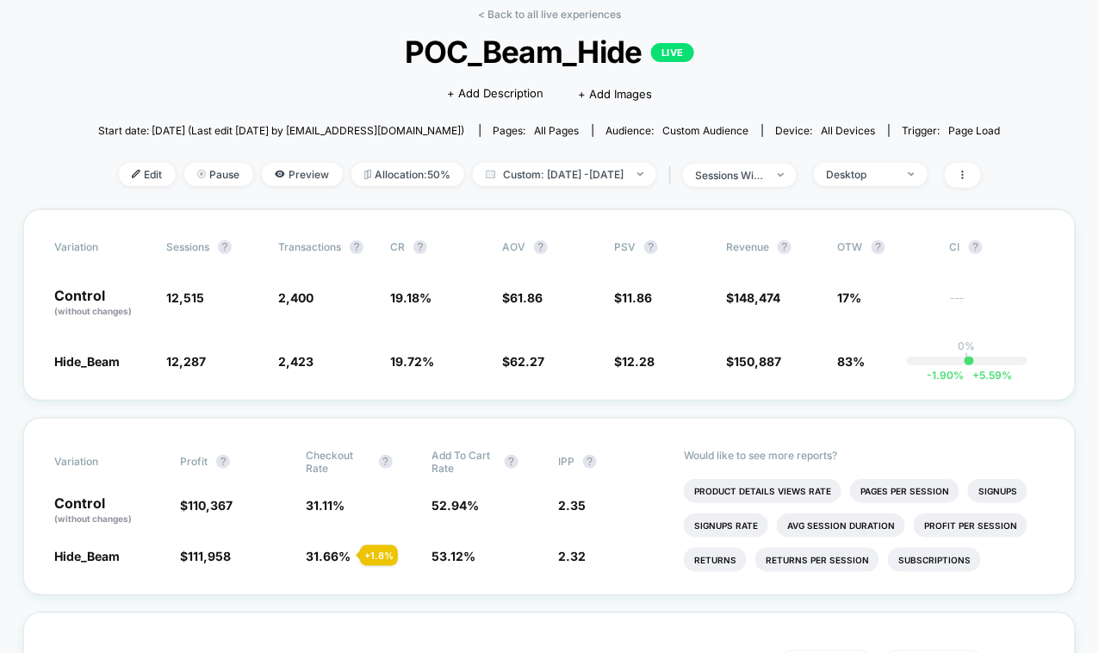
click at [894, 159] on div "< Back to all live experiences POC_Beam_Hide LIVE Click to edit experience deta…" at bounding box center [549, 108] width 902 height 201
click at [894, 174] on div "Desktop" at bounding box center [861, 174] width 69 height 13
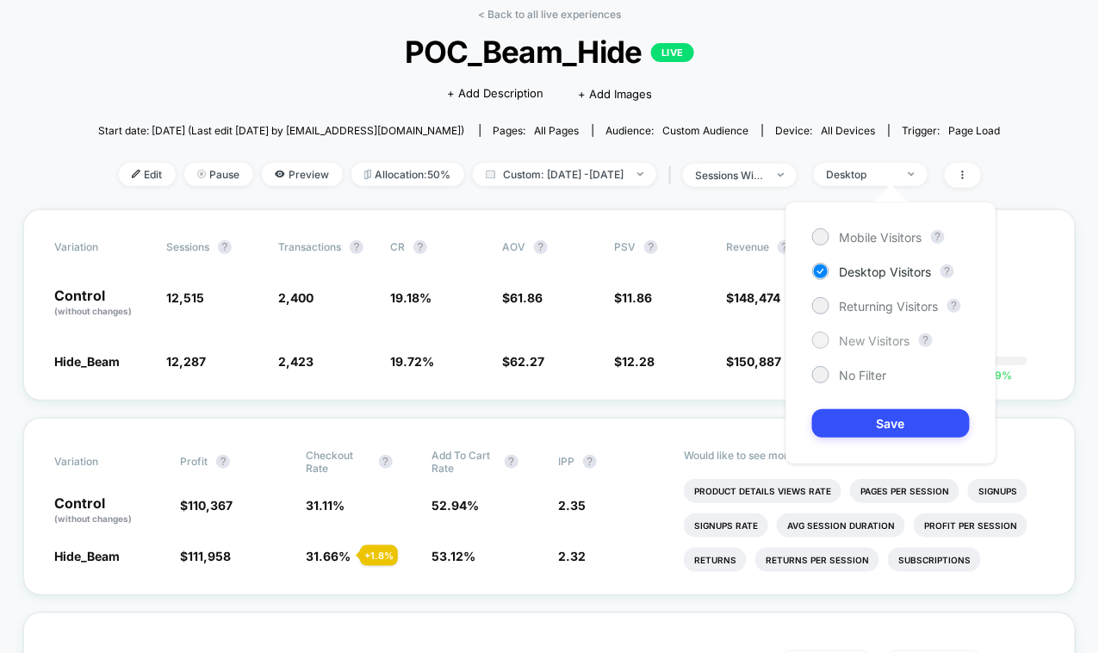
click at [849, 342] on span "New Visitors" at bounding box center [874, 340] width 71 height 15
click at [845, 427] on button "Save" at bounding box center [891, 423] width 158 height 28
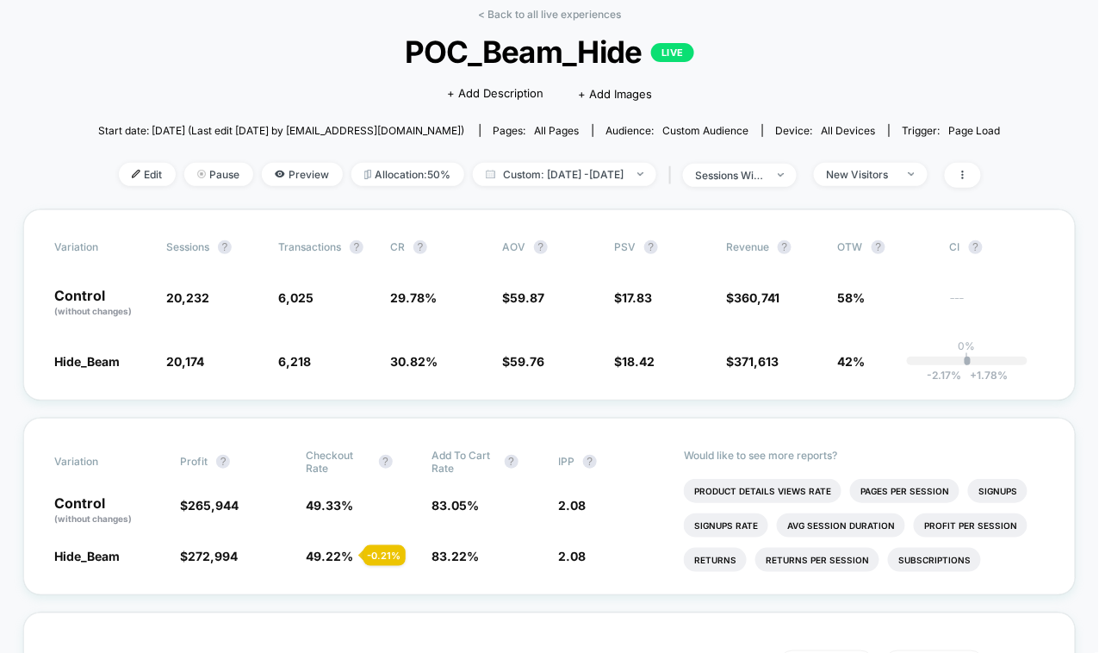
click at [882, 184] on div "Edit Pause Preview Allocation: 50% Custom: [DATE] - [DATE] | sessions with impr…" at bounding box center [549, 175] width 902 height 25
click at [876, 174] on div "New Visitors" at bounding box center [861, 174] width 69 height 13
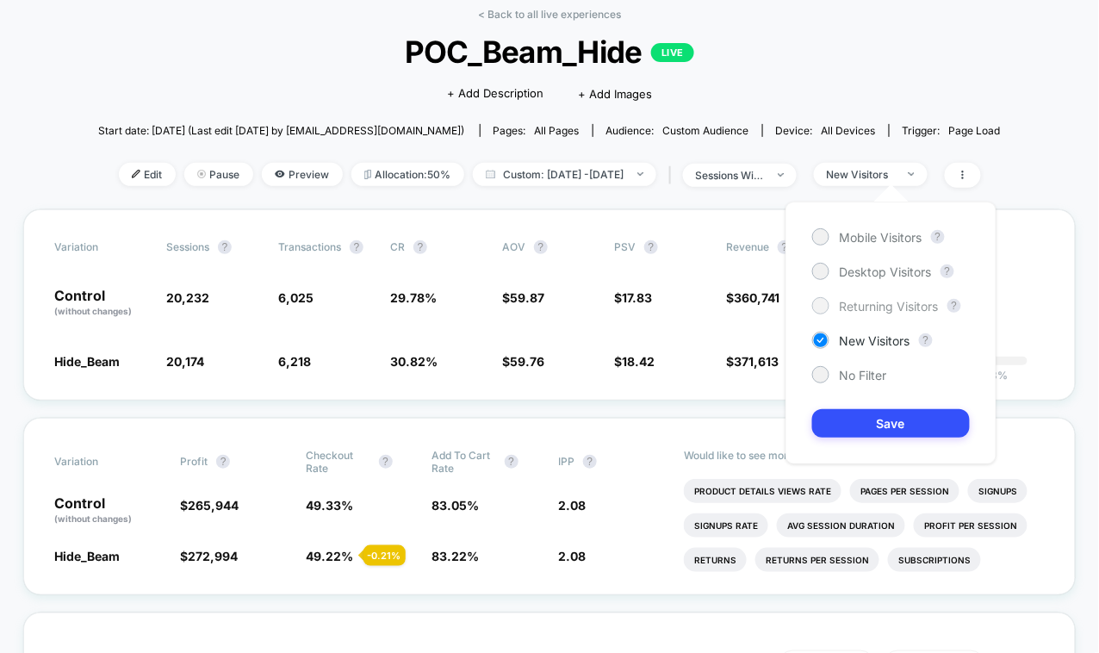
click at [826, 307] on div at bounding box center [820, 305] width 13 height 13
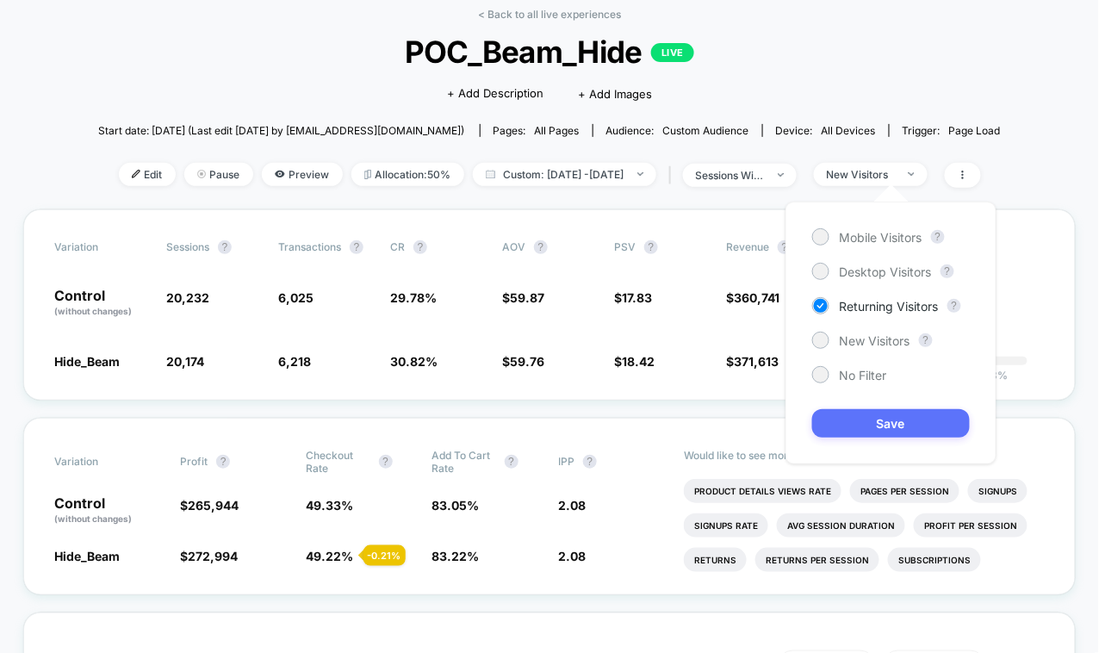
click at [855, 417] on button "Save" at bounding box center [891, 423] width 158 height 28
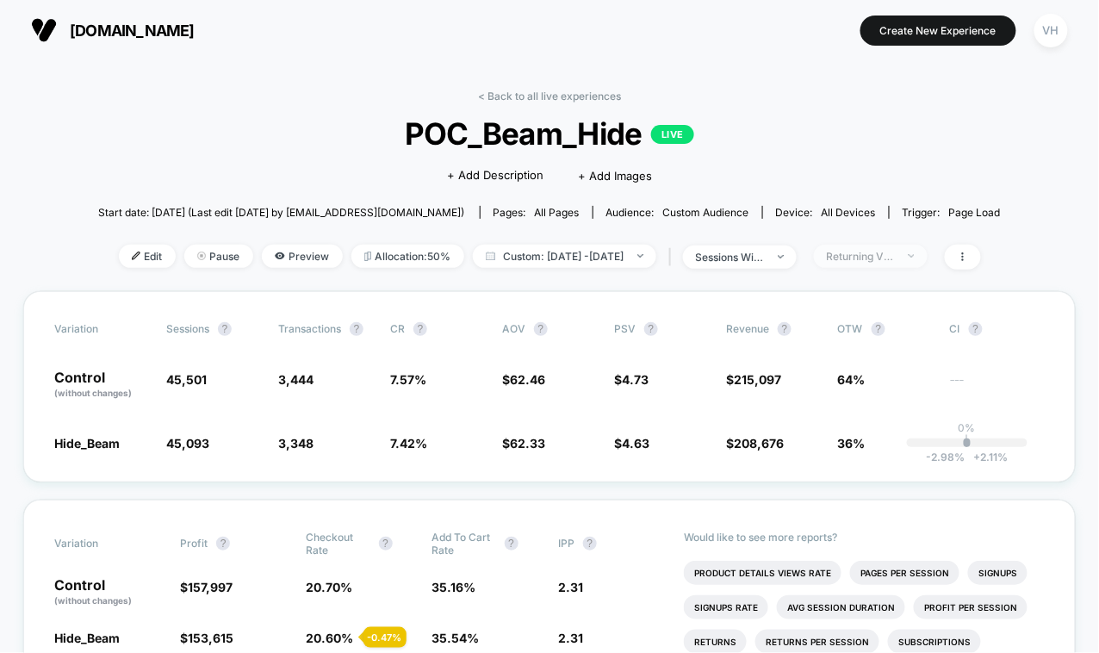
click at [895, 257] on div "Returning Visitors" at bounding box center [861, 256] width 69 height 13
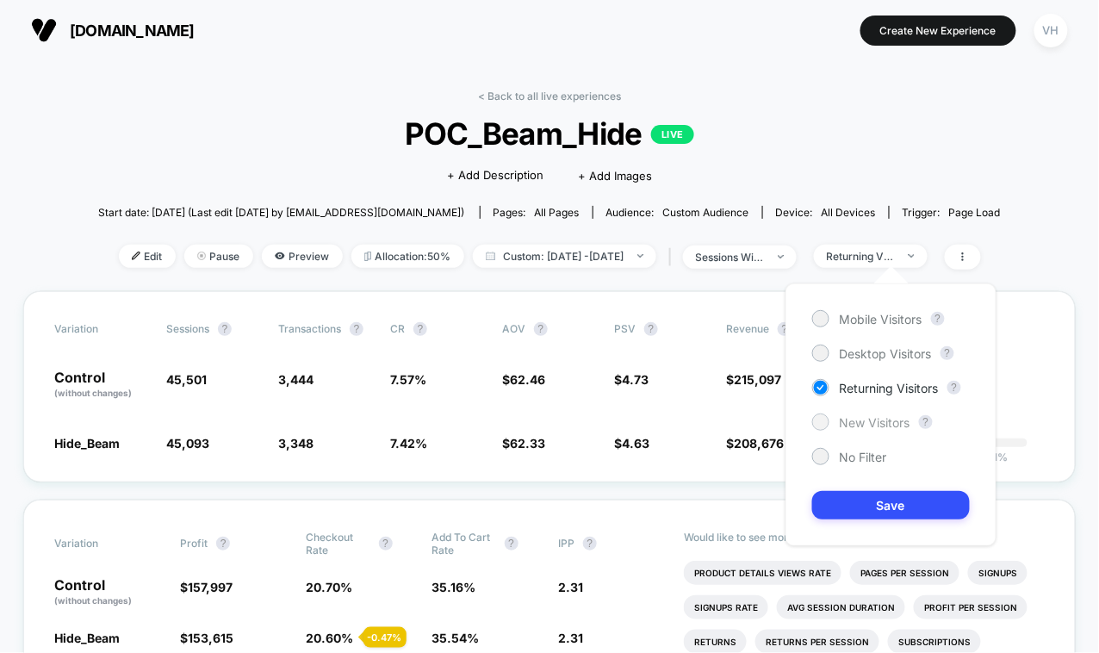
click at [833, 418] on div "New Visitors" at bounding box center [861, 421] width 98 height 17
click at [852, 493] on button "Save" at bounding box center [891, 505] width 158 height 28
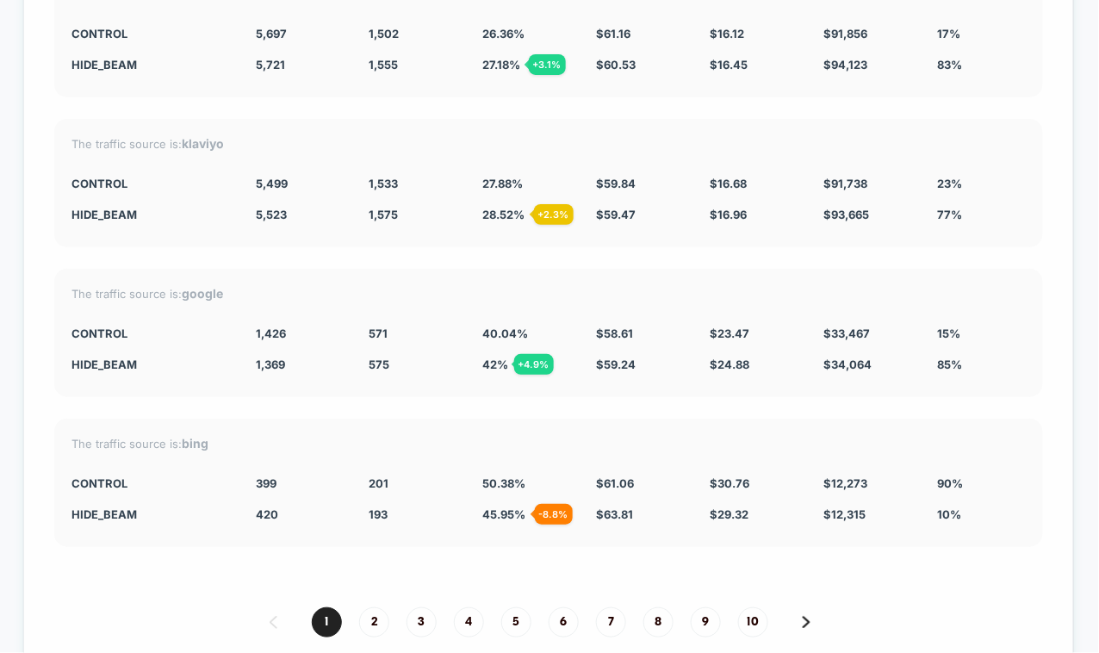
scroll to position [4507, 0]
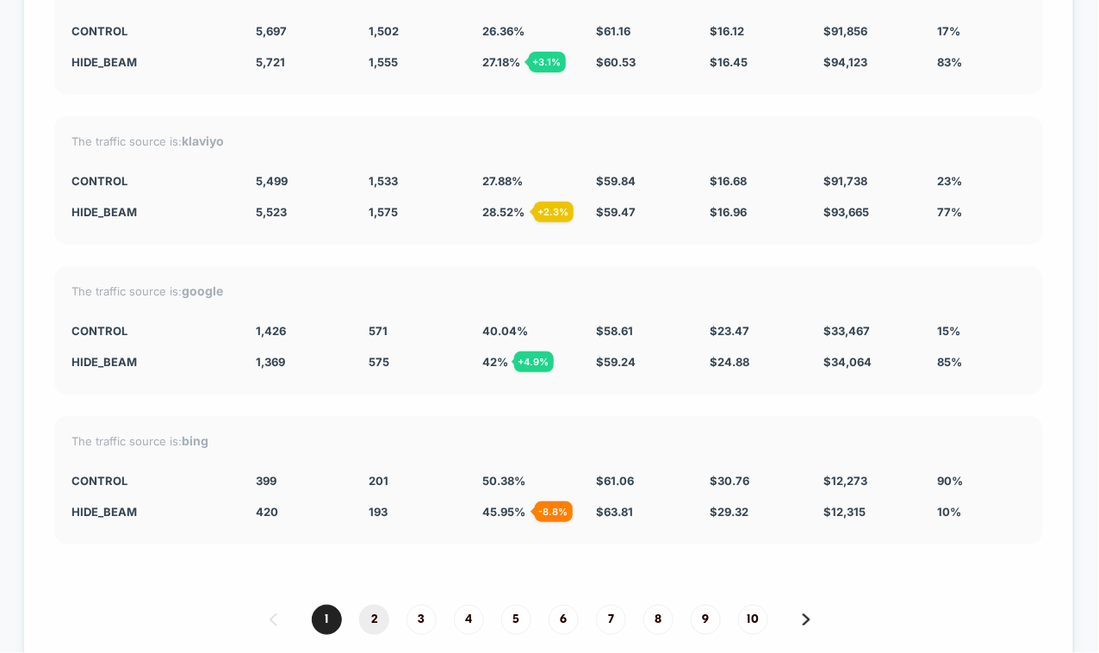
click at [371, 586] on span "2" at bounding box center [374, 619] width 30 height 30
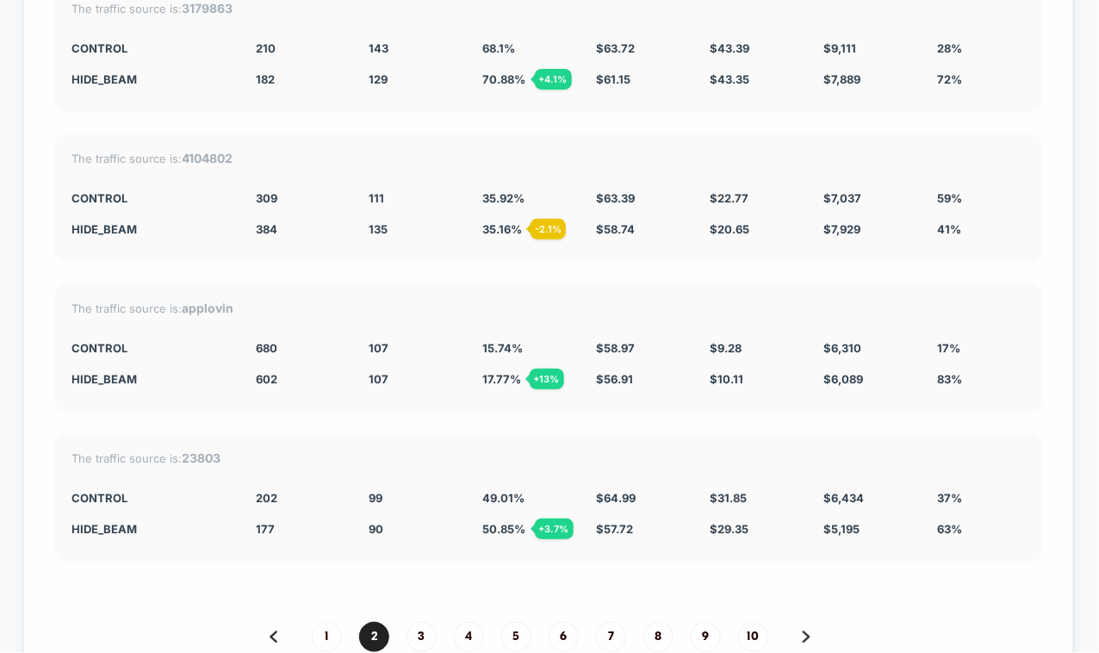
scroll to position [4481, 0]
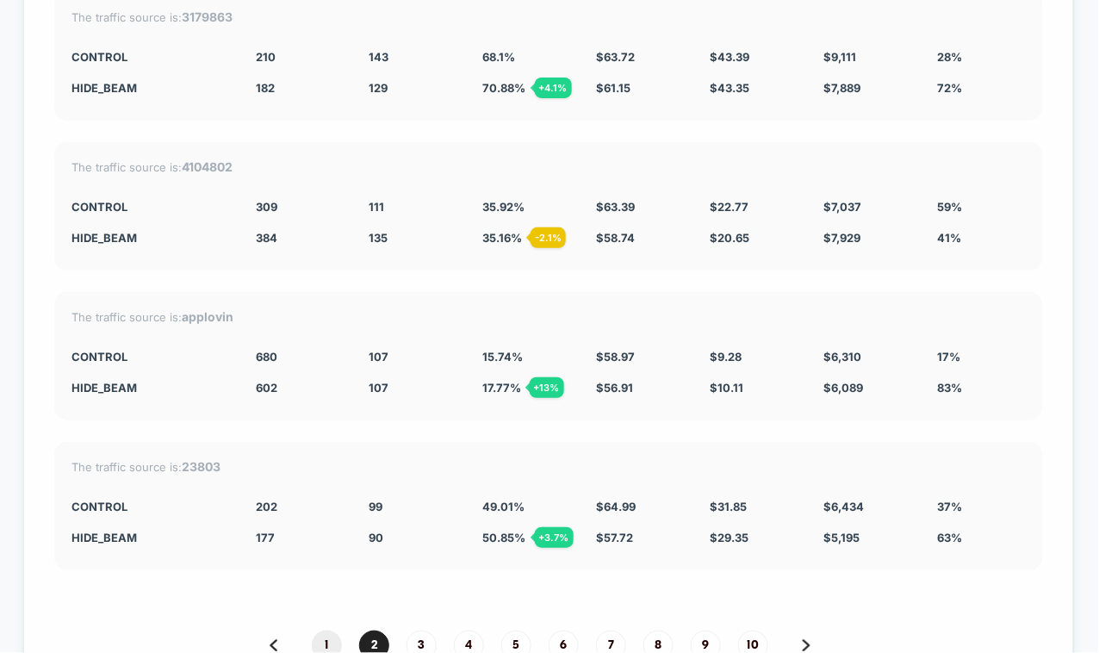
click at [327, 586] on span "1" at bounding box center [327, 645] width 30 height 30
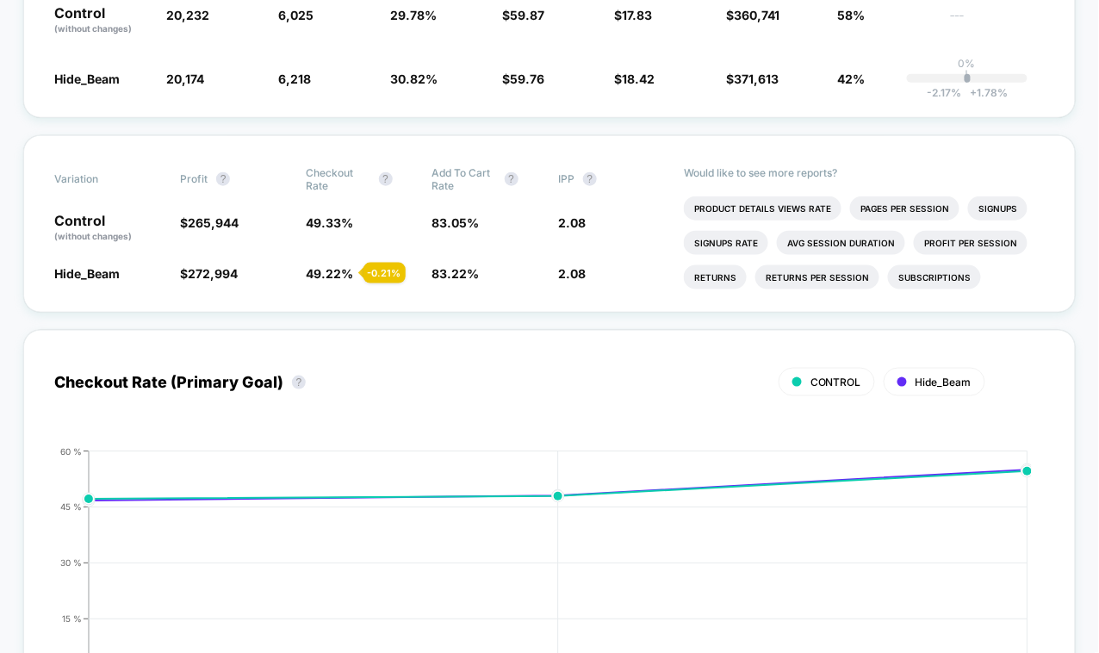
scroll to position [0, 0]
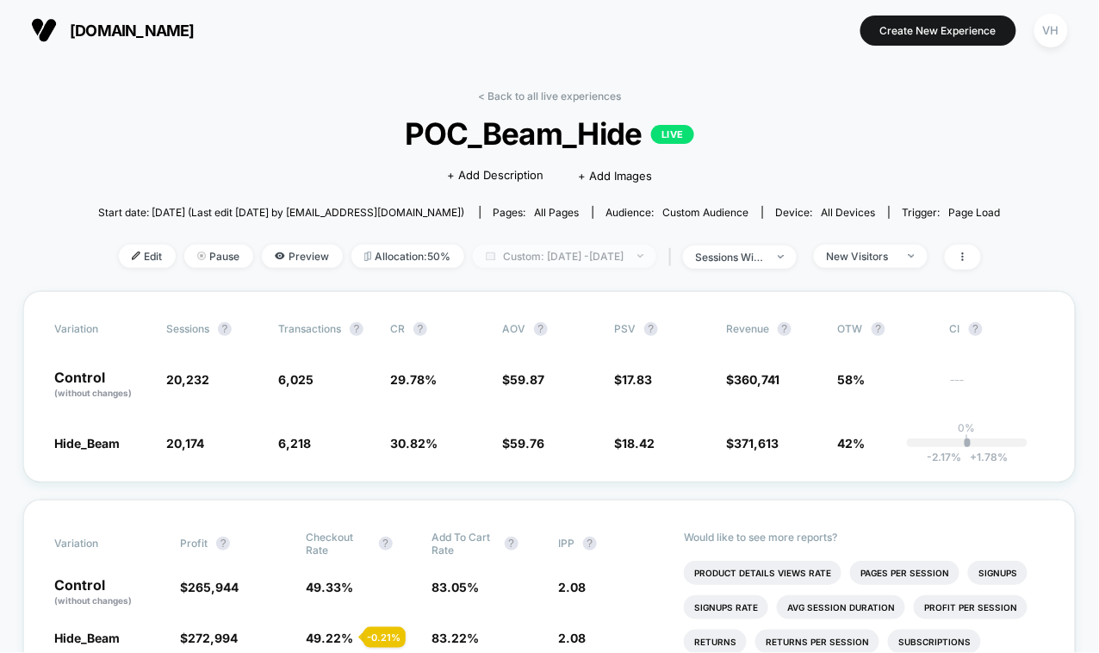
click at [610, 245] on span "Custom: [DATE] - [DATE]" at bounding box center [564, 256] width 183 height 23
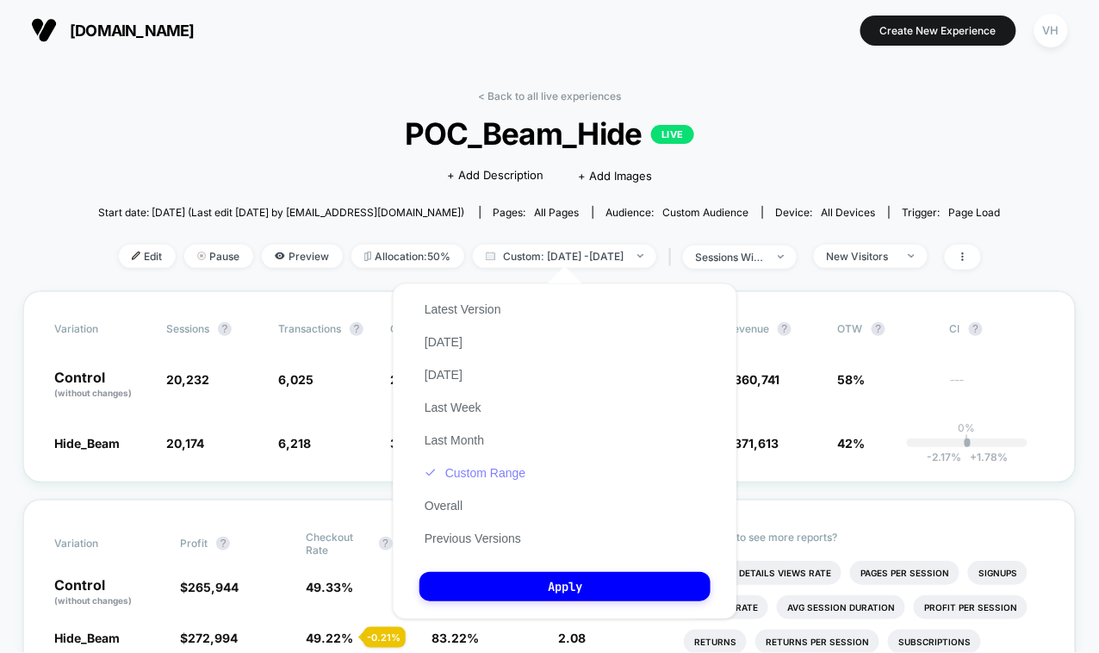
click at [497, 474] on button "Custom Range" at bounding box center [474, 472] width 111 height 15
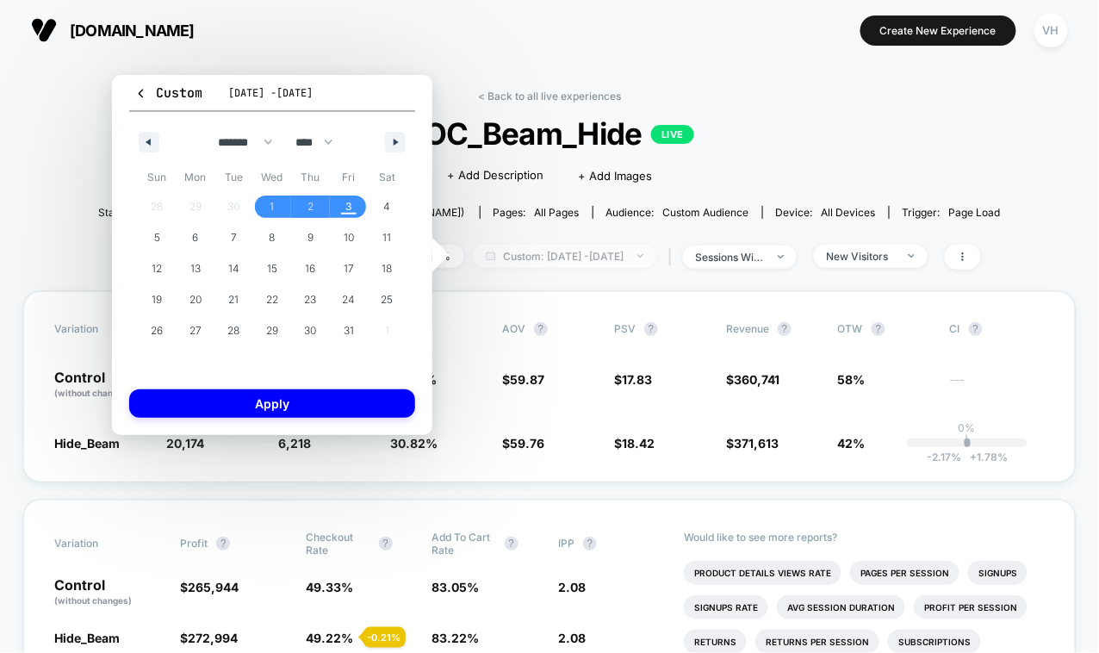
click at [548, 245] on span "Custom: [DATE] - [DATE]" at bounding box center [564, 256] width 183 height 23
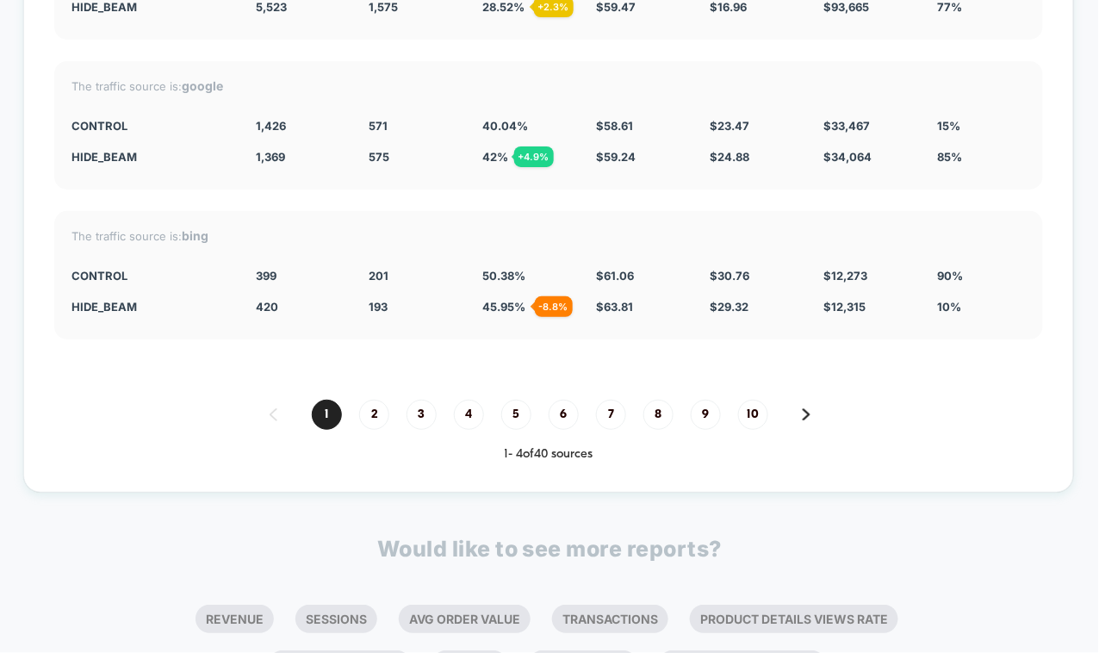
scroll to position [4905, 0]
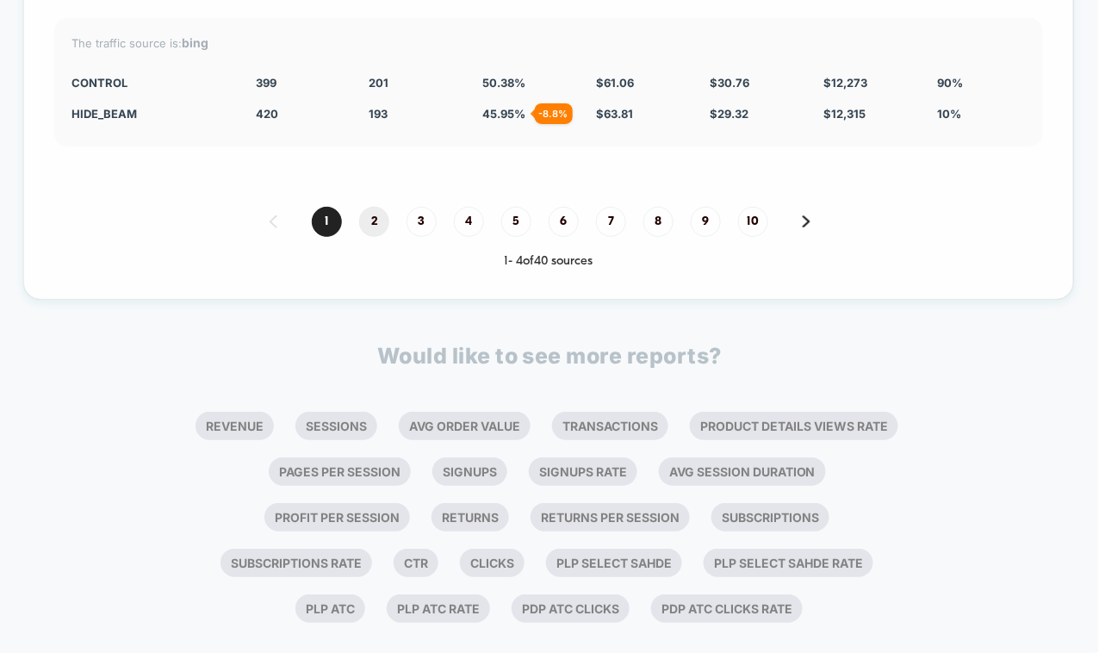
click at [374, 207] on span "2" at bounding box center [374, 222] width 30 height 30
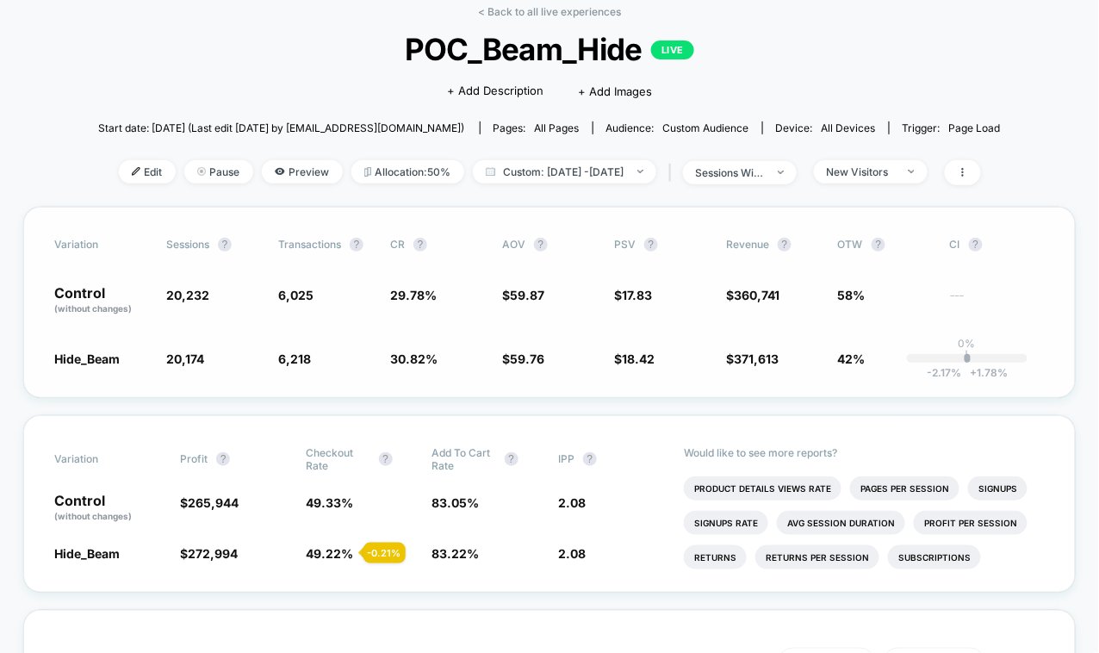
scroll to position [82, 0]
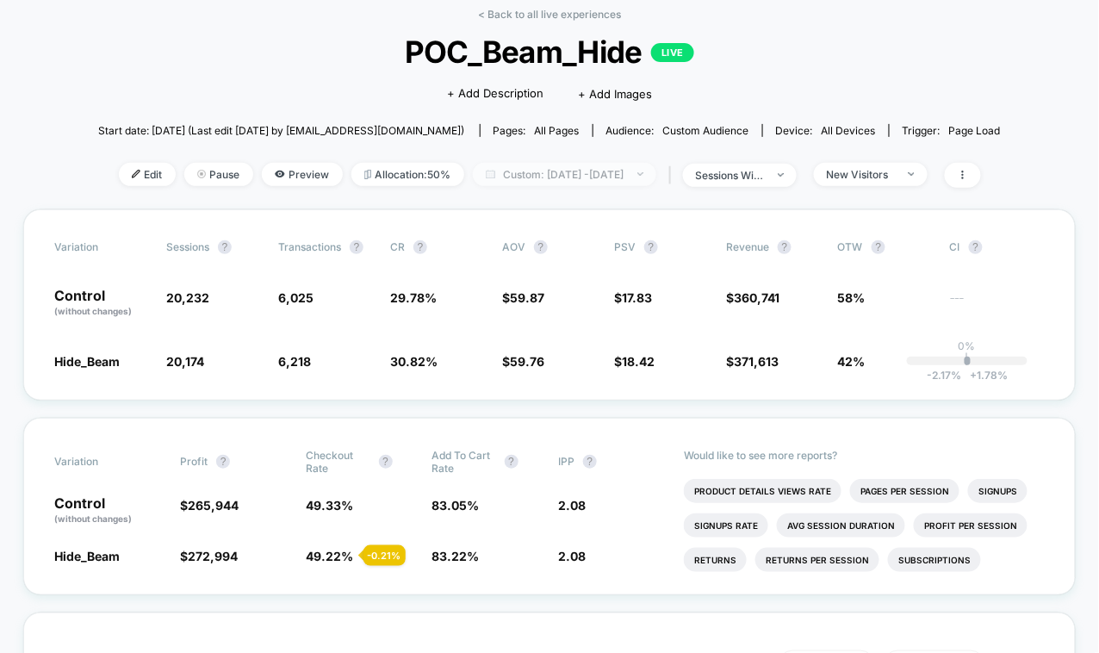
click at [582, 163] on span "Custom: [DATE] - [DATE]" at bounding box center [564, 174] width 183 height 23
select select "*"
select select "****"
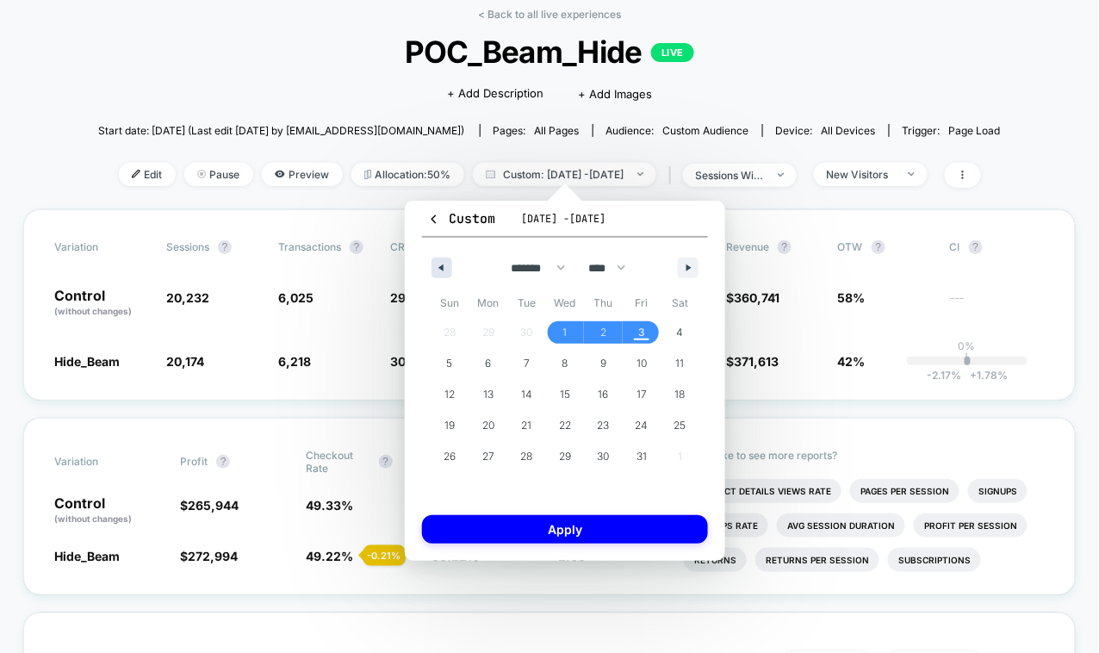
click at [445, 269] on button "button" at bounding box center [441, 267] width 21 height 21
select select "*"
click at [490, 455] on span "29" at bounding box center [488, 456] width 12 height 31
click at [515, 455] on span "30" at bounding box center [526, 456] width 39 height 22
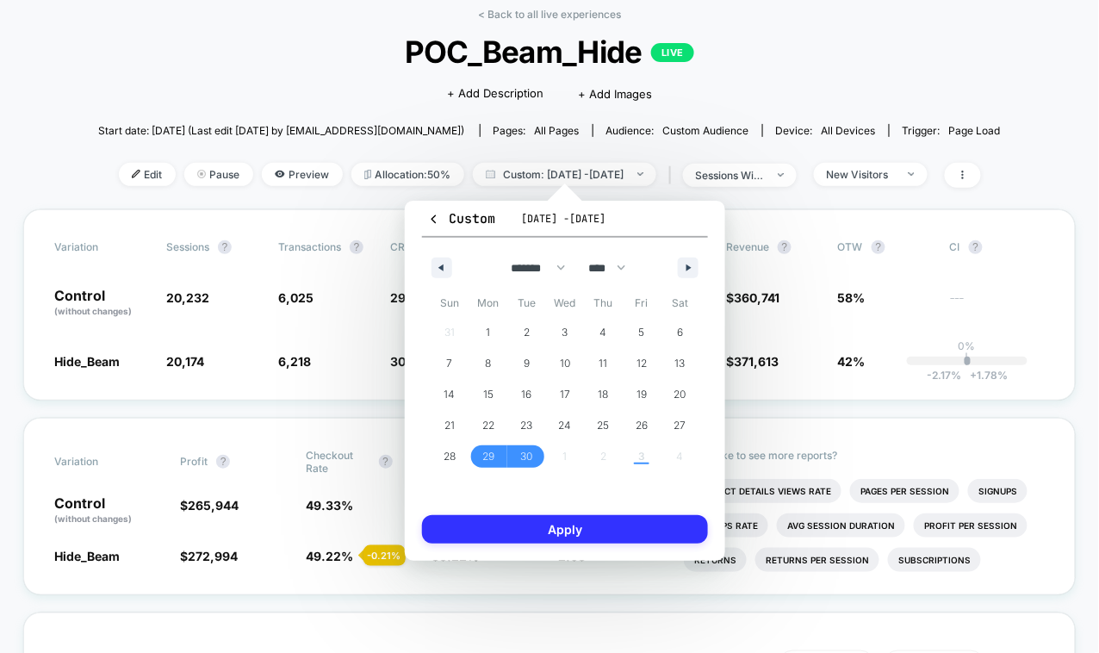
click at [689, 538] on button "Apply" at bounding box center [565, 529] width 286 height 28
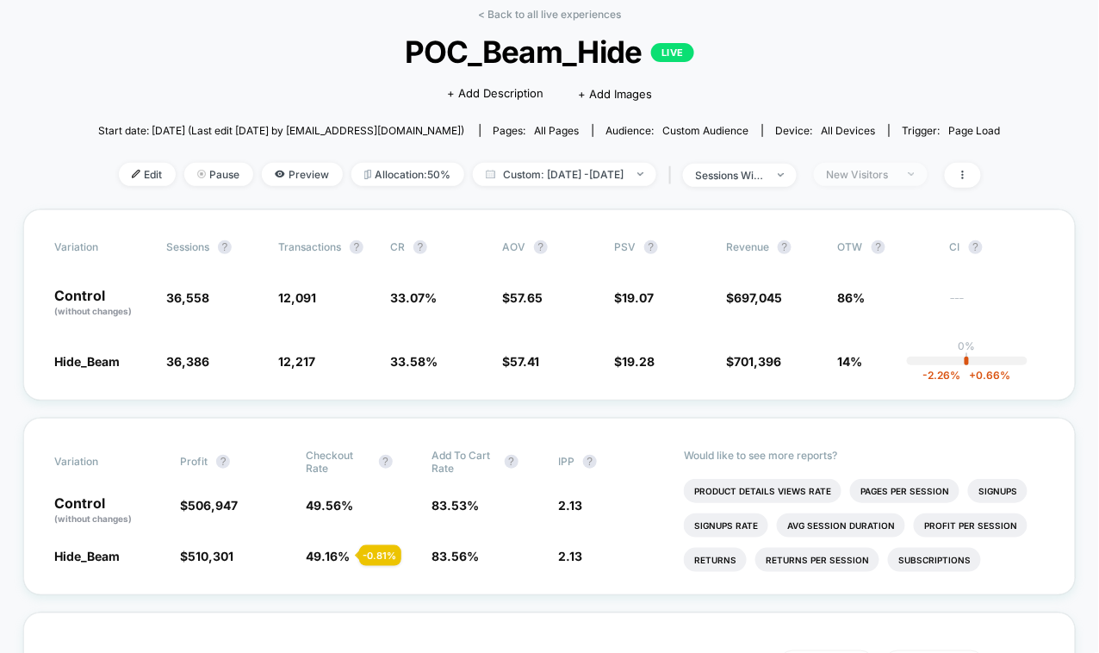
click at [927, 170] on span "New Visitors" at bounding box center [871, 174] width 114 height 23
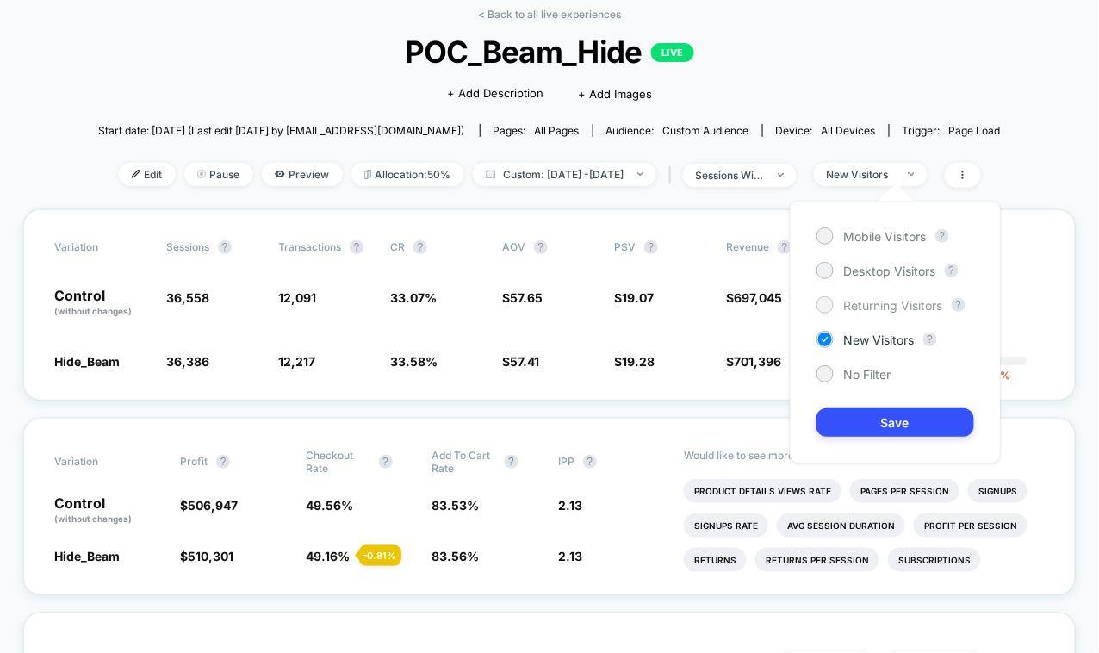
click at [855, 308] on span "Returning Visitors" at bounding box center [893, 305] width 99 height 15
click at [867, 426] on button "Save" at bounding box center [895, 422] width 158 height 28
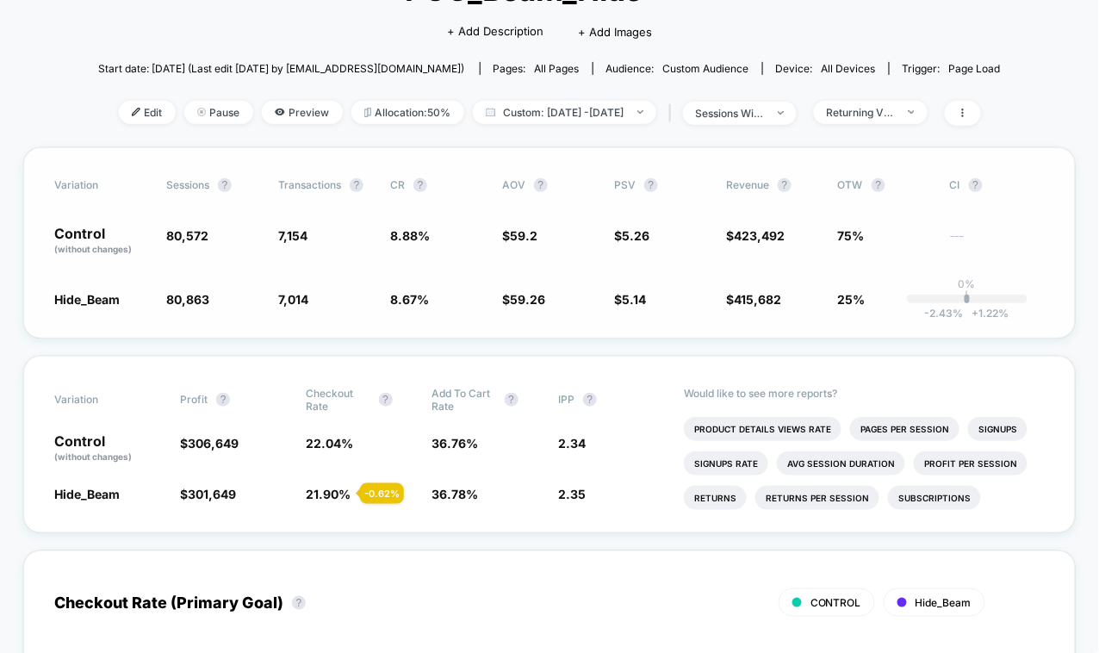
scroll to position [145, 0]
click at [882, 124] on div "< Back to all live experiences POC_Beam_Hide LIVE Click to edit experience deta…" at bounding box center [549, 45] width 902 height 201
click at [895, 112] on div "Returning Visitors" at bounding box center [861, 111] width 69 height 13
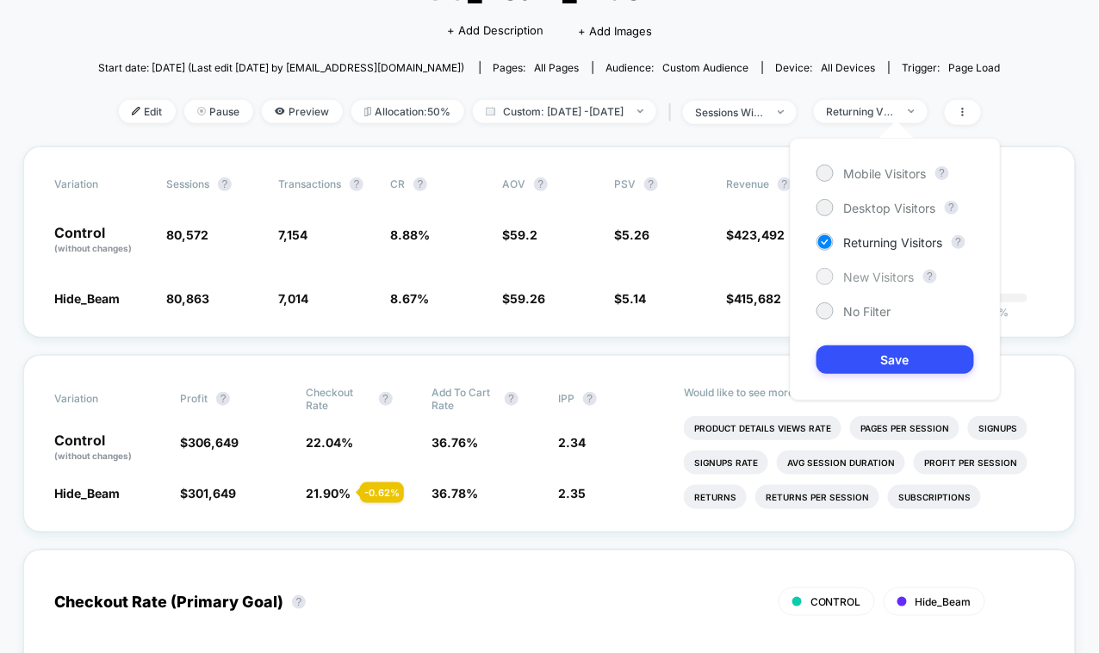
click at [857, 280] on span "New Visitors" at bounding box center [879, 276] width 71 height 15
click at [650, 102] on span "Custom: [DATE] - [DATE]" at bounding box center [564, 111] width 183 height 23
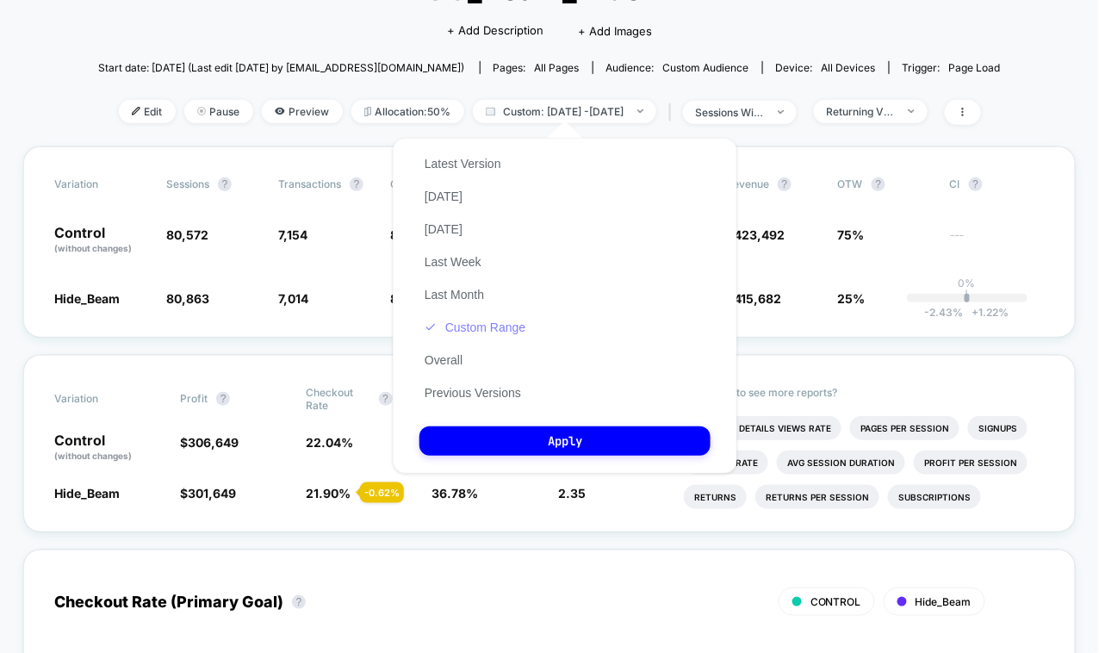
click at [512, 331] on button "Custom Range" at bounding box center [474, 326] width 111 height 15
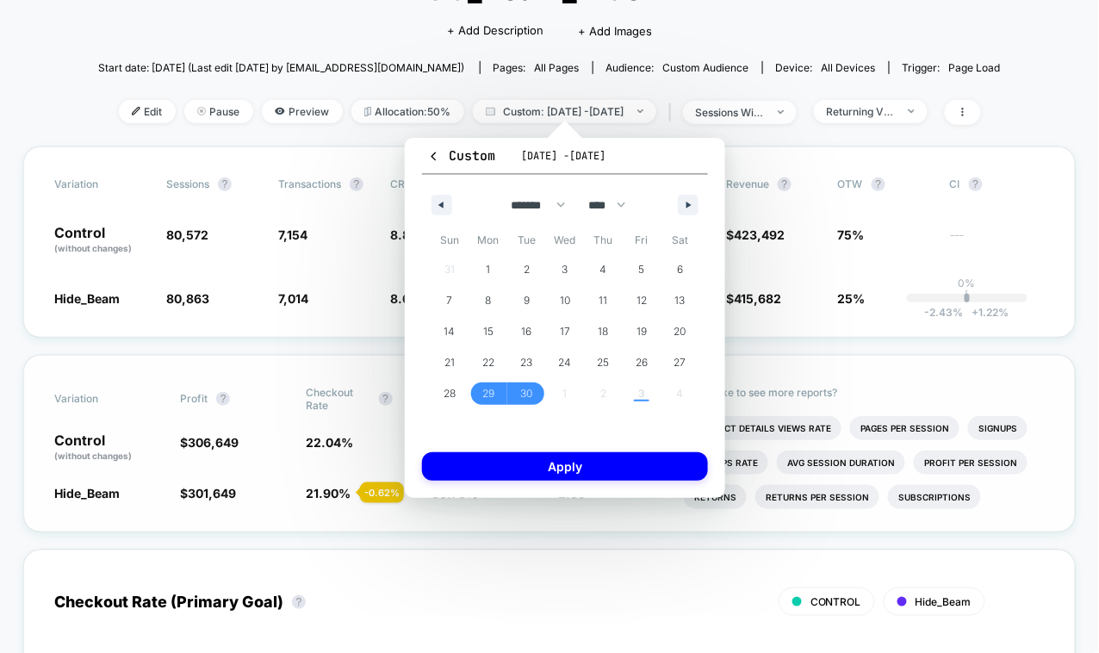
click at [860, 368] on div "Would like to see more reports? Product Details Views Rate Pages Per Session Si…" at bounding box center [864, 444] width 361 height 176
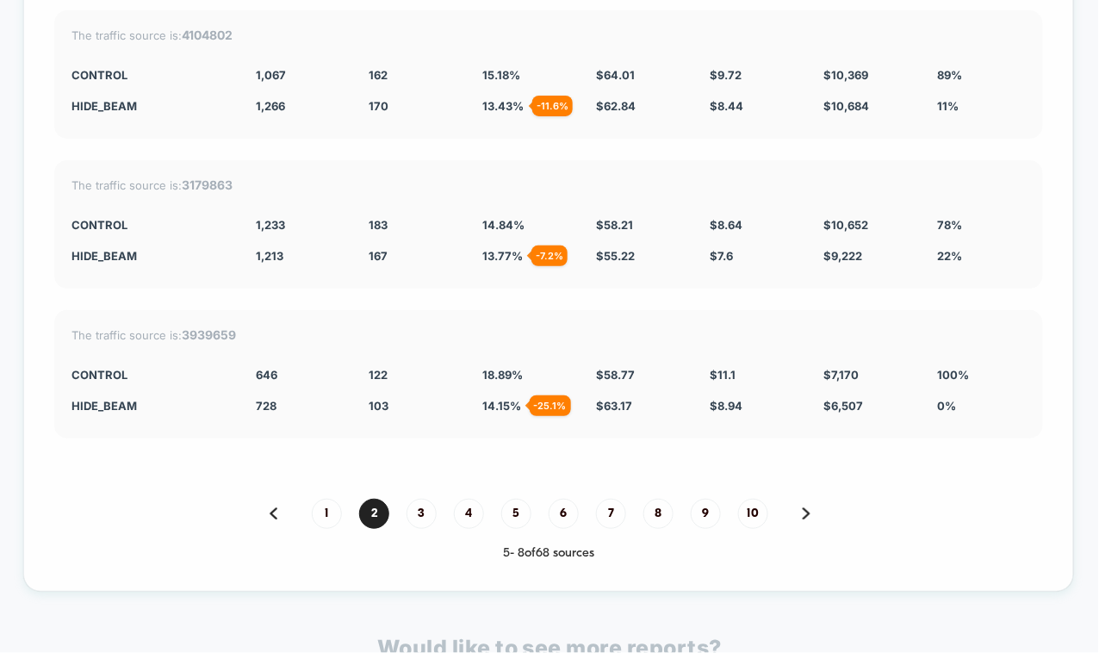
scroll to position [4635, 0]
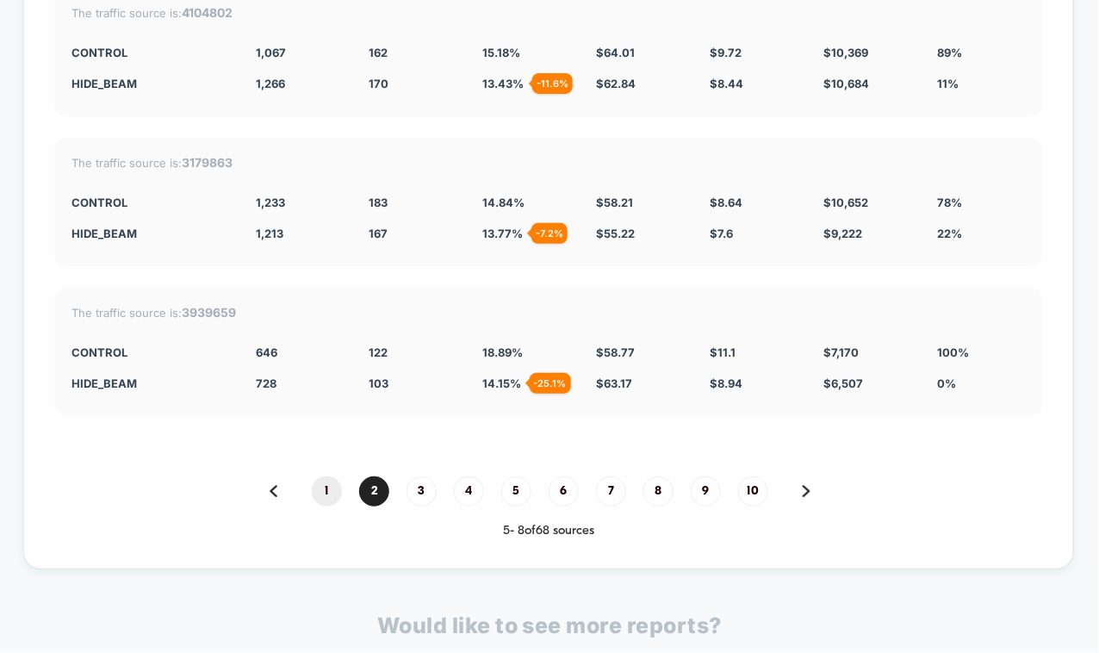
click at [325, 476] on span "1" at bounding box center [327, 491] width 30 height 30
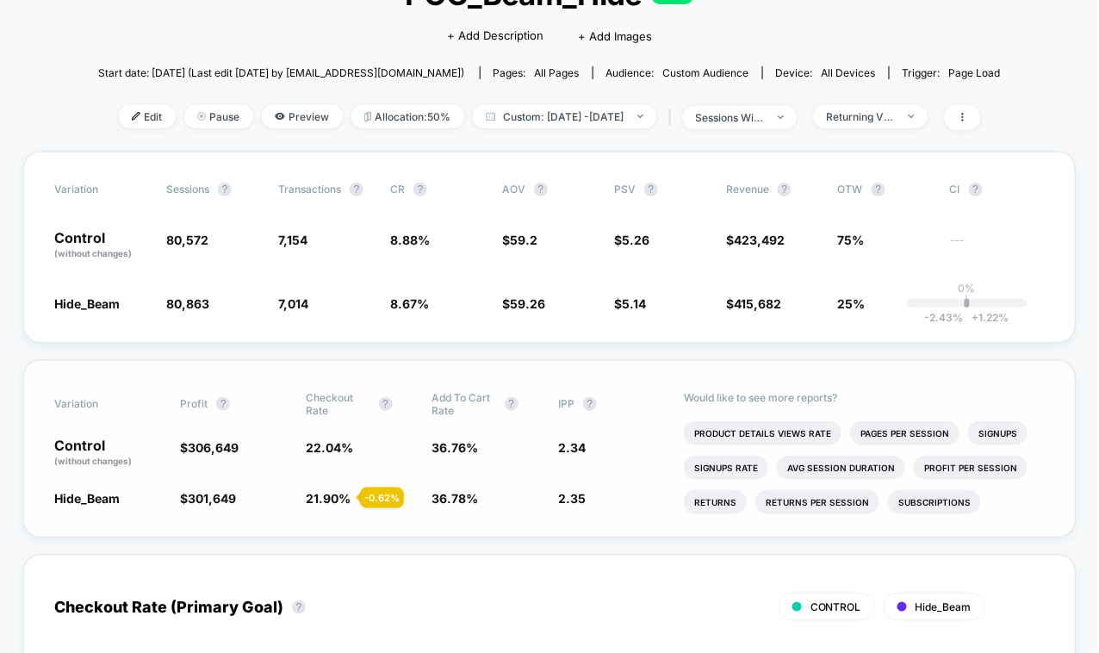
scroll to position [0, 0]
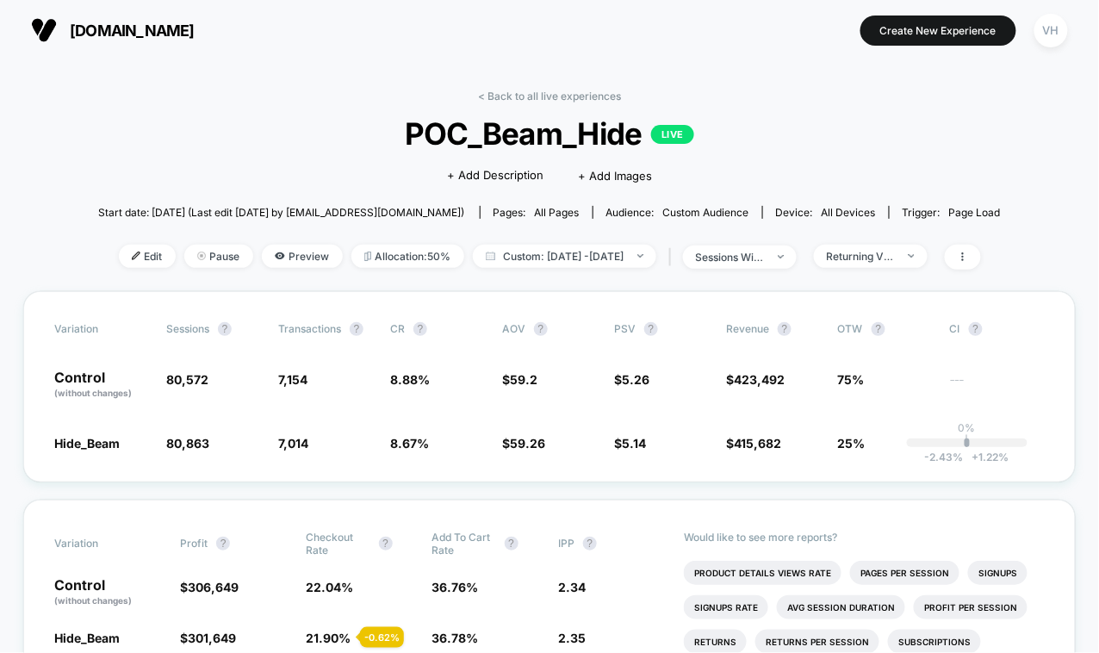
click at [661, 242] on div "< Back to all live experiences POC_Beam_Hide LIVE Click to edit experience deta…" at bounding box center [549, 190] width 902 height 201
click at [651, 248] on span "Custom: [DATE] - [DATE]" at bounding box center [564, 256] width 183 height 23
select select "*"
select select "****"
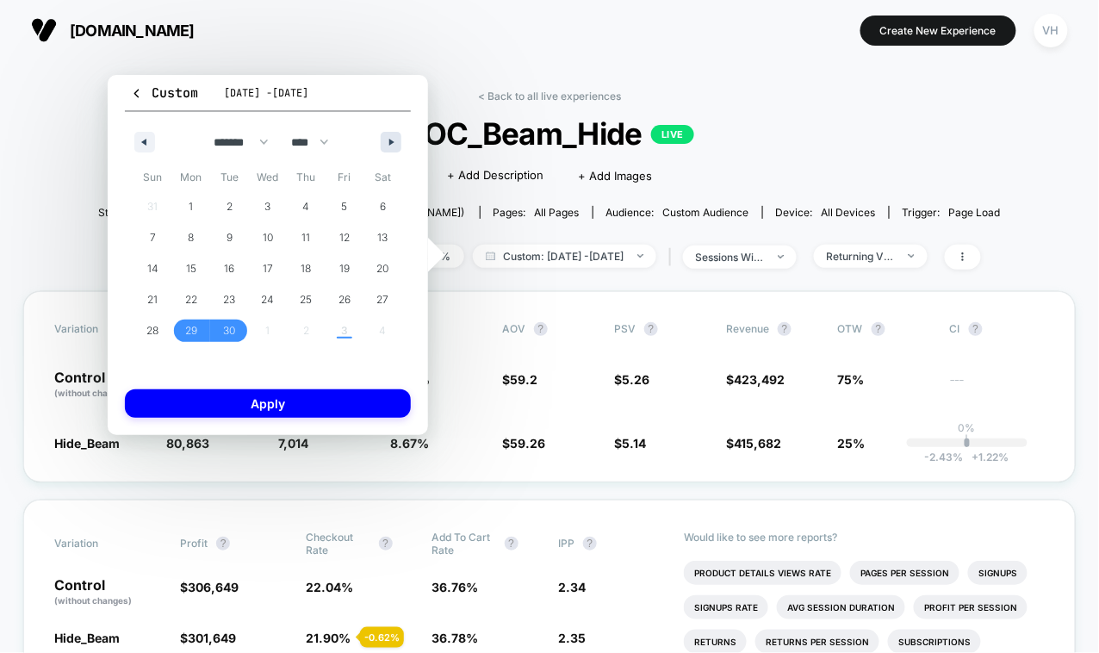
click at [390, 139] on icon "button" at bounding box center [393, 142] width 9 height 7
select select "*"
click at [273, 217] on button "1" at bounding box center [268, 206] width 39 height 31
click at [334, 212] on span "3" at bounding box center [344, 206] width 39 height 22
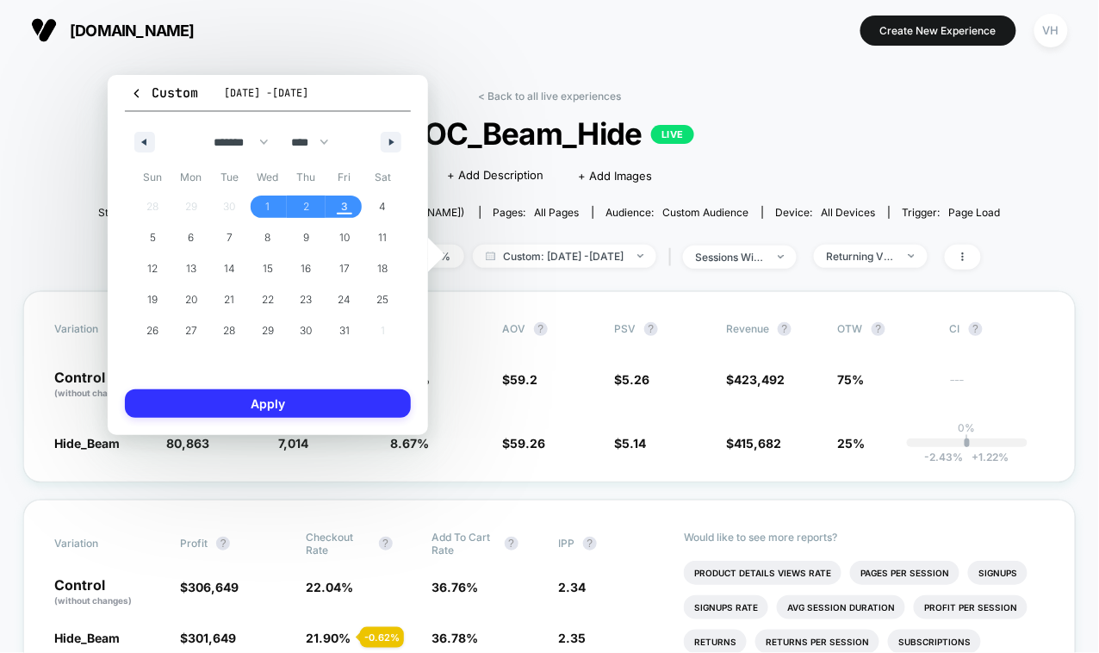
click at [285, 405] on button "Apply" at bounding box center [268, 403] width 286 height 28
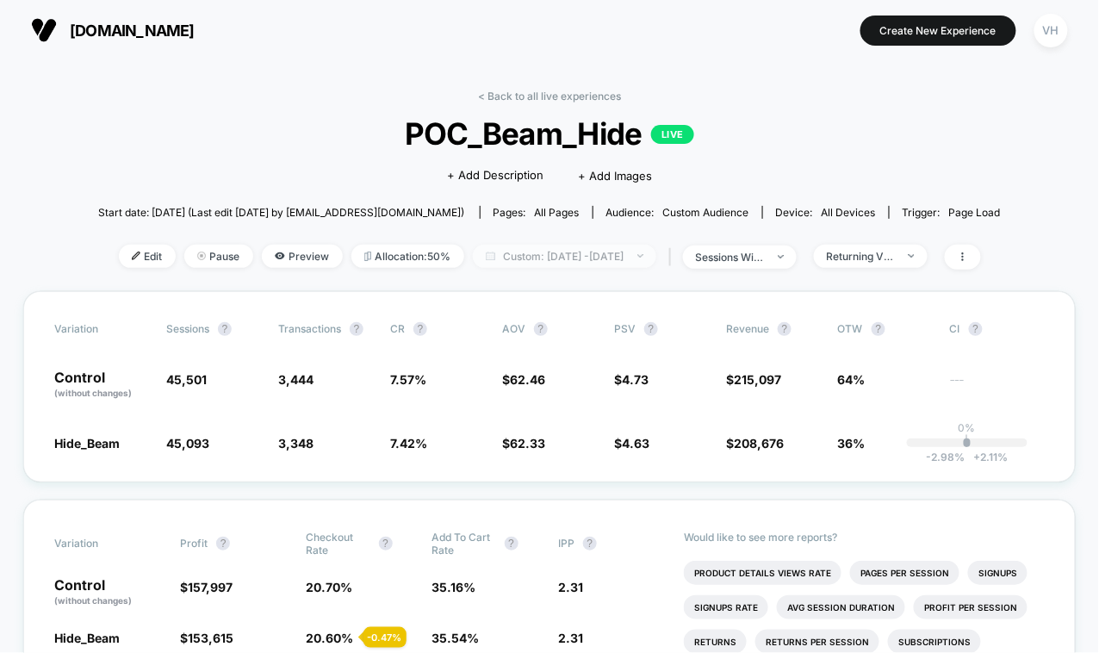
click at [579, 257] on span "Custom: [DATE] - [DATE]" at bounding box center [564, 256] width 183 height 23
select select "*"
select select "****"
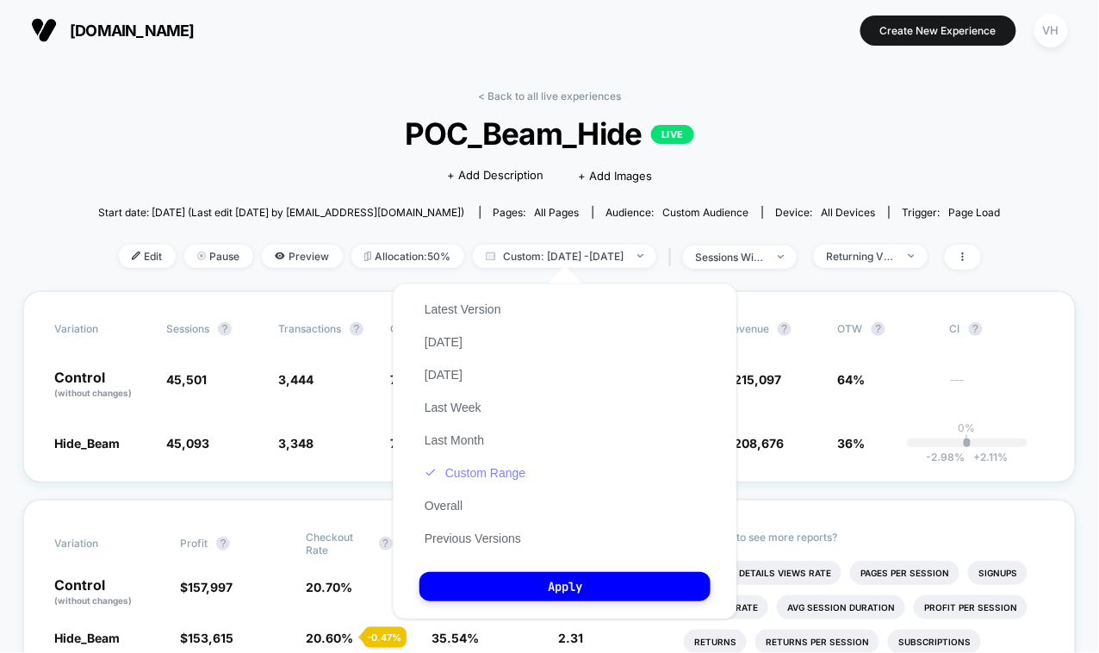
click at [513, 475] on button "Custom Range" at bounding box center [474, 472] width 111 height 15
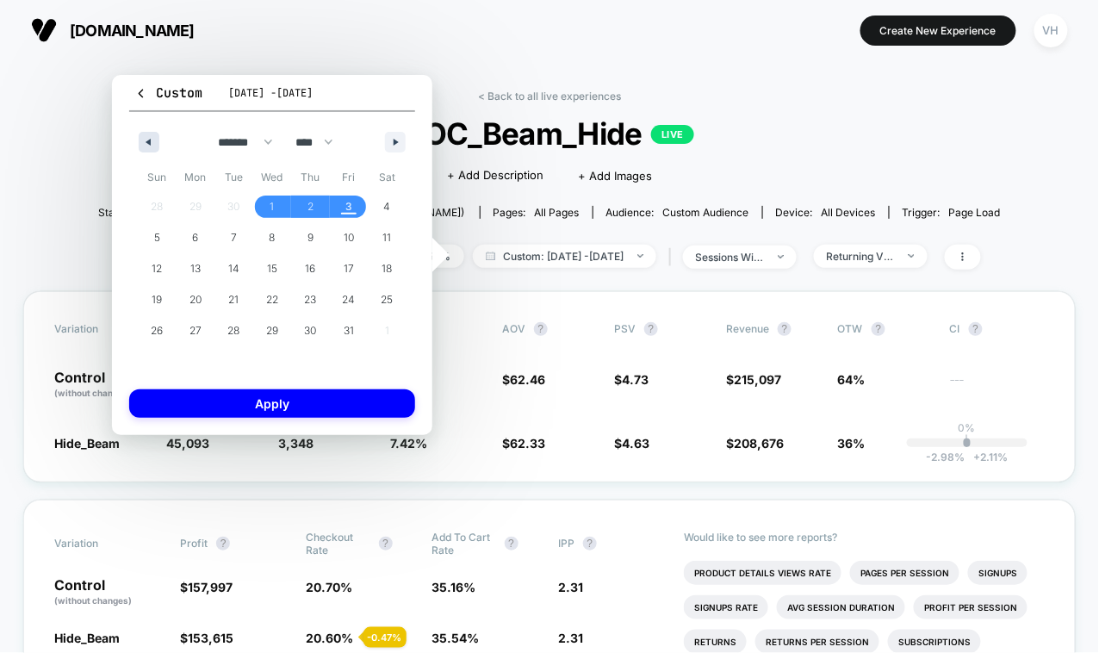
click at [144, 135] on button "button" at bounding box center [149, 142] width 21 height 21
select select "*"
click at [207, 326] on span "29" at bounding box center [195, 330] width 39 height 22
click at [229, 326] on span "30" at bounding box center [233, 330] width 12 height 31
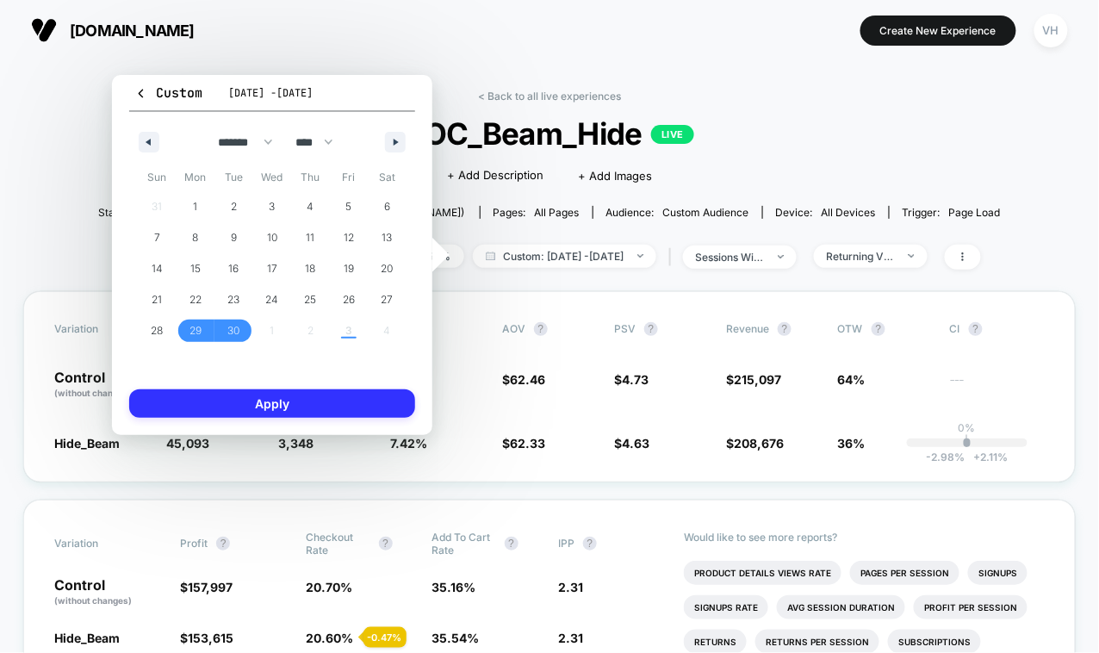
click at [213, 400] on button "Apply" at bounding box center [272, 403] width 286 height 28
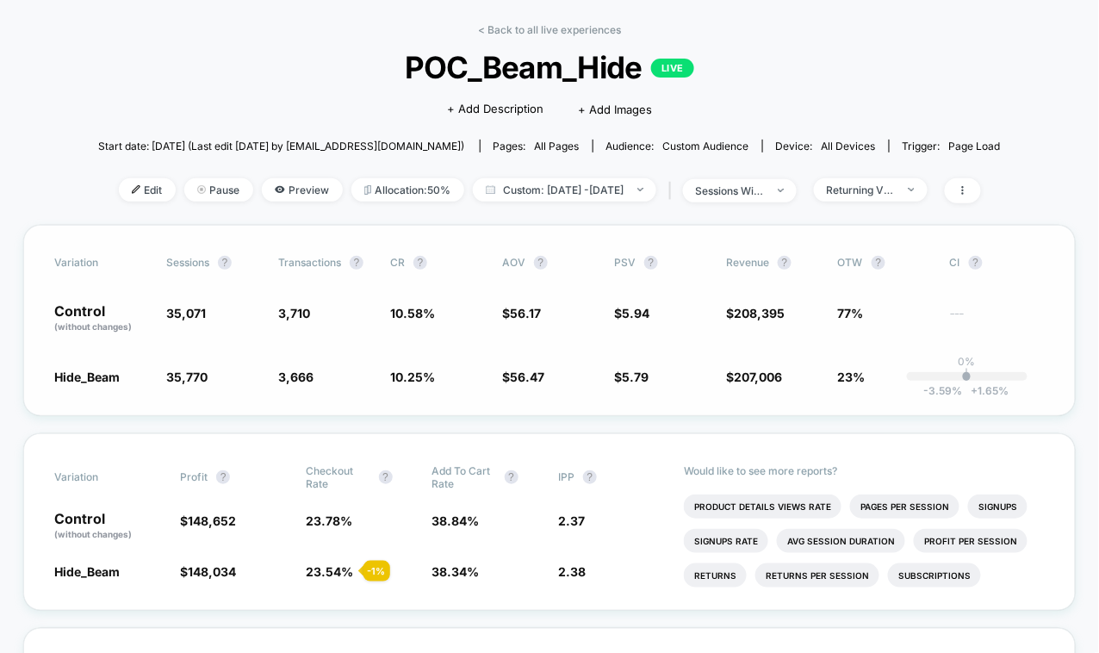
scroll to position [60, 0]
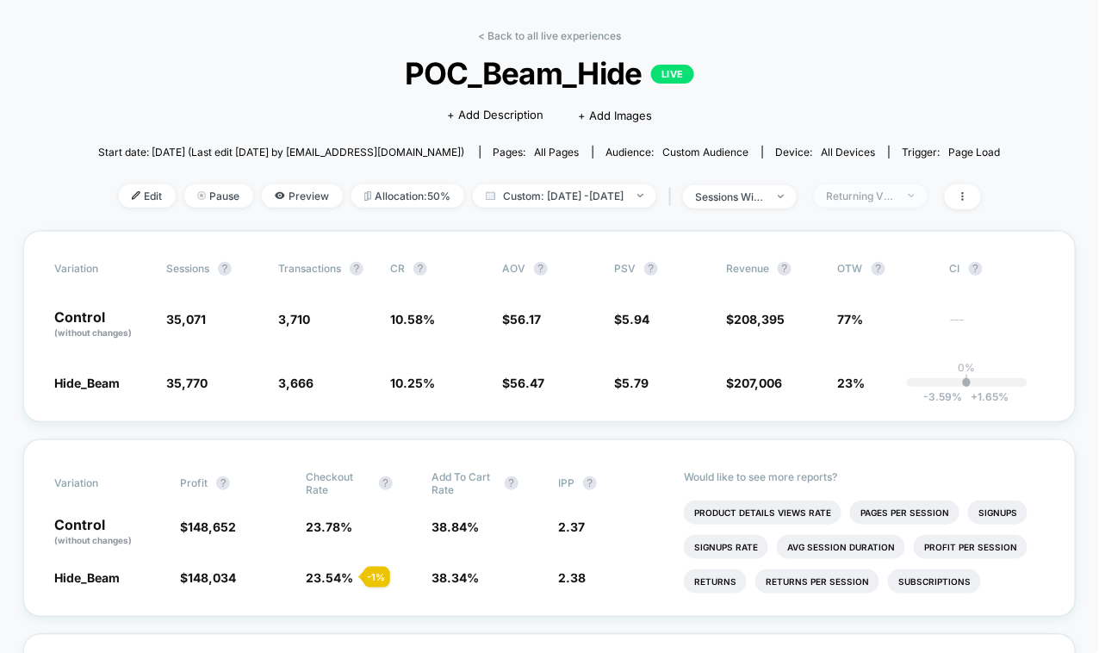
click at [895, 195] on div "Returning Visitors" at bounding box center [861, 195] width 69 height 13
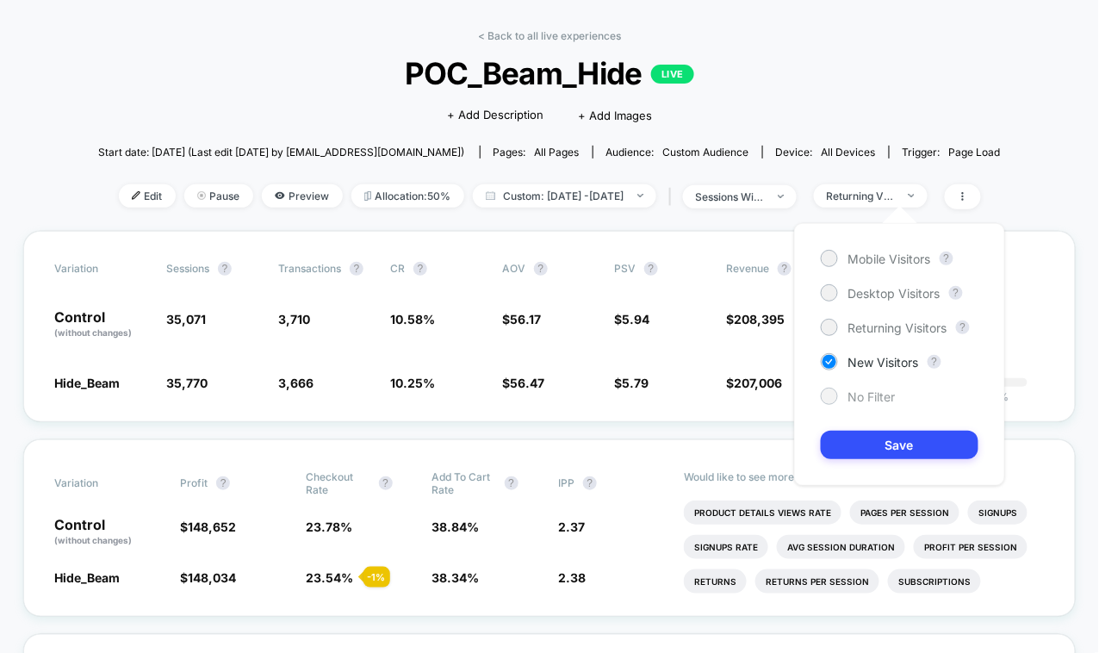
click at [831, 399] on div at bounding box center [828, 395] width 13 height 13
click at [860, 439] on button "Save" at bounding box center [899, 444] width 158 height 28
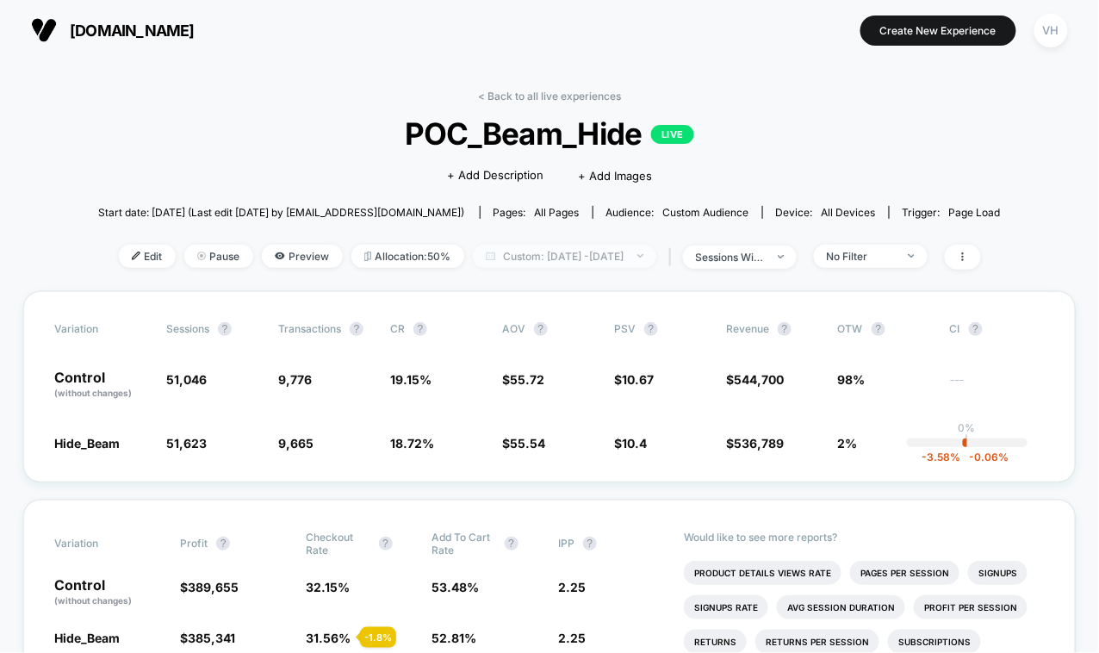
click at [653, 249] on span "Custom: [DATE] - [DATE]" at bounding box center [564, 256] width 183 height 23
select select "*"
select select "****"
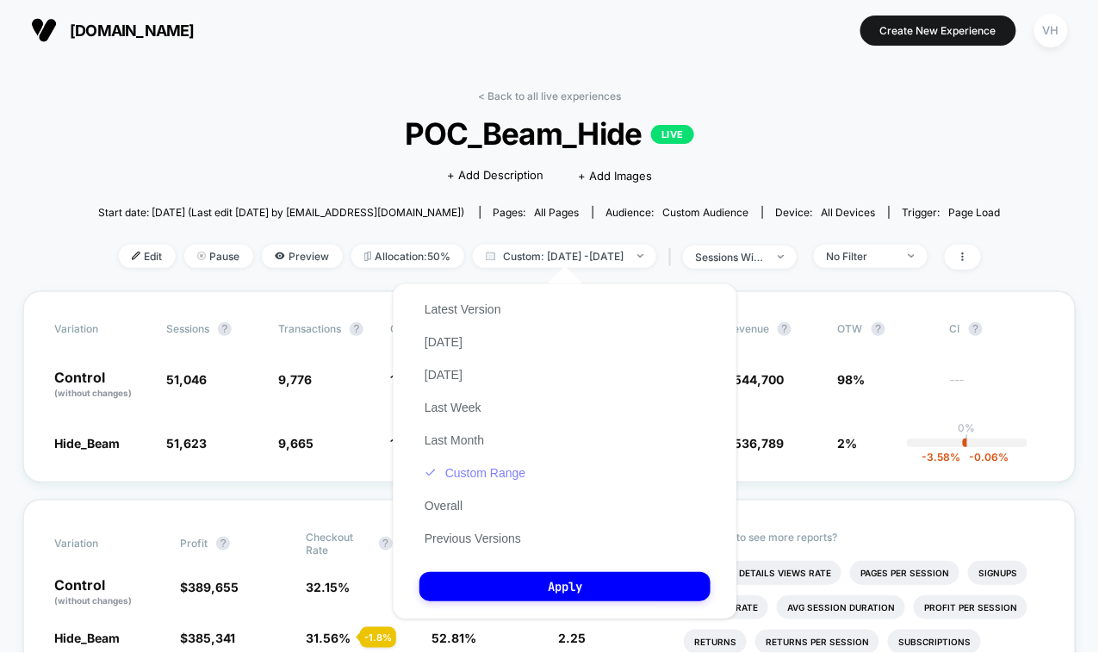
click at [466, 468] on button "Custom Range" at bounding box center [474, 472] width 111 height 15
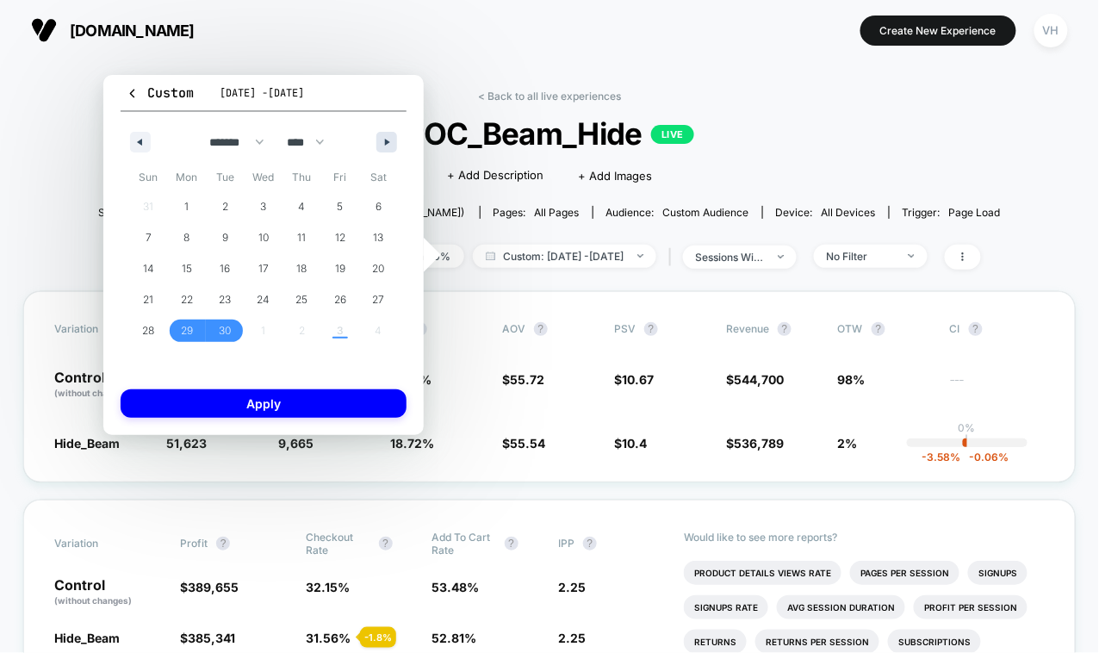
click at [386, 139] on icon "button" at bounding box center [389, 142] width 9 height 7
select select "*"
drag, startPoint x: 259, startPoint y: 213, endPoint x: 282, endPoint y: 212, distance: 22.4
click at [259, 212] on span "1" at bounding box center [264, 206] width 39 height 22
click at [339, 211] on span "3" at bounding box center [340, 206] width 7 height 31
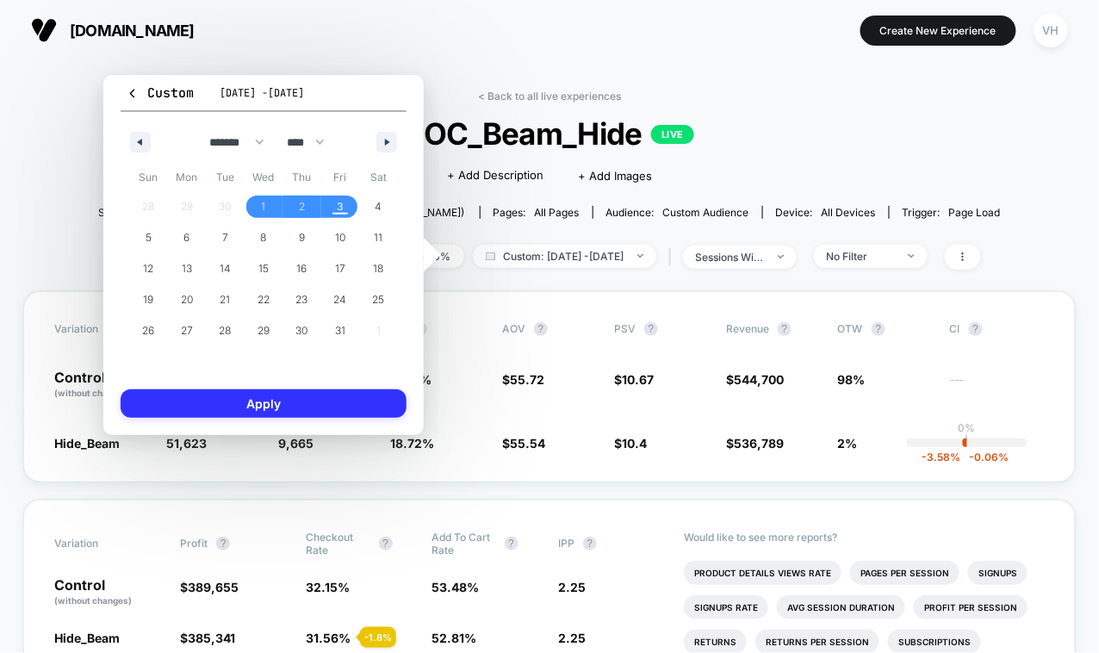
click at [287, 408] on button "Apply" at bounding box center [264, 403] width 286 height 28
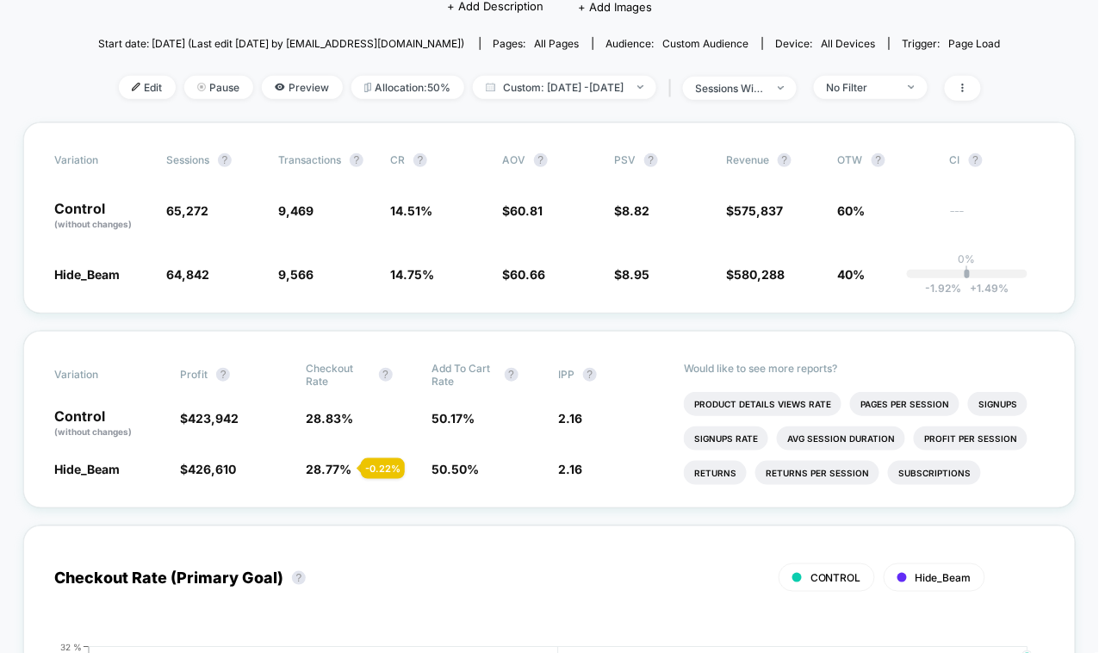
scroll to position [168, 0]
click at [892, 110] on div "< Back to all live experiences POC_Beam_Hide LIVE Click to edit experience deta…" at bounding box center [549, 22] width 902 height 201
click at [889, 90] on div "No Filter" at bounding box center [861, 88] width 69 height 13
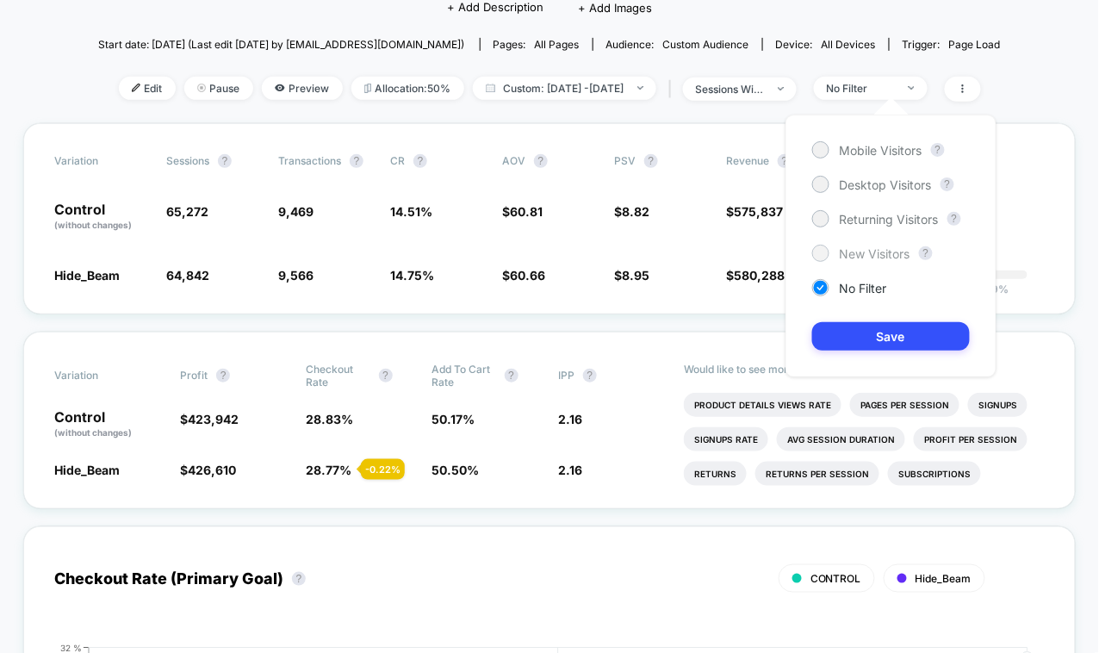
click at [841, 245] on div "New Visitors" at bounding box center [861, 253] width 98 height 17
click at [864, 332] on button "Save" at bounding box center [891, 336] width 158 height 28
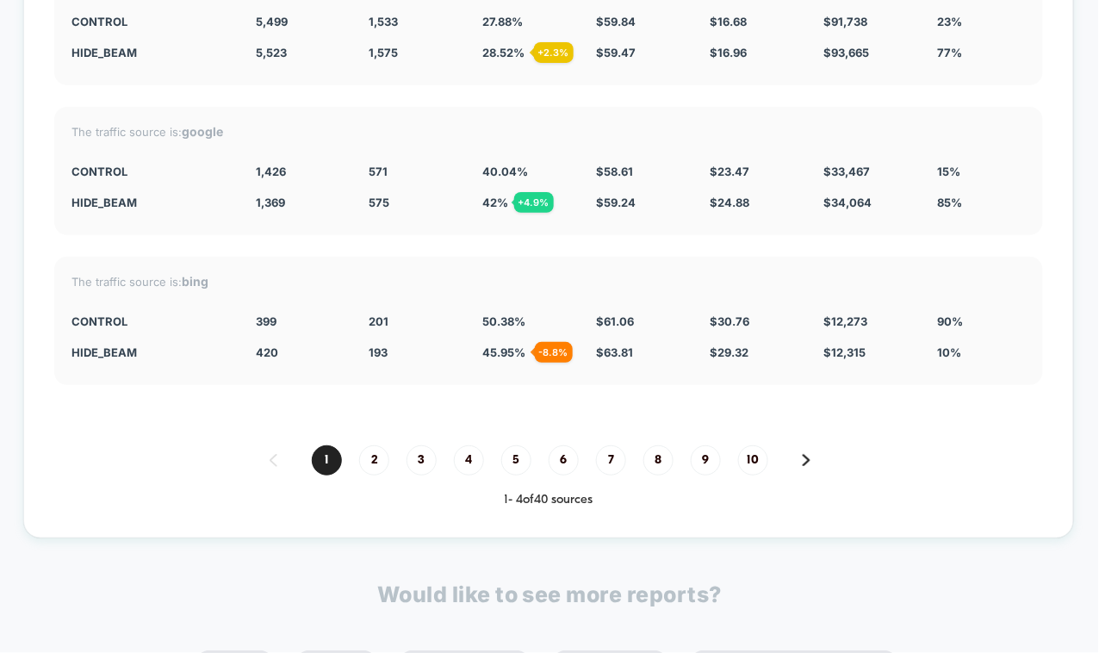
scroll to position [4734, 0]
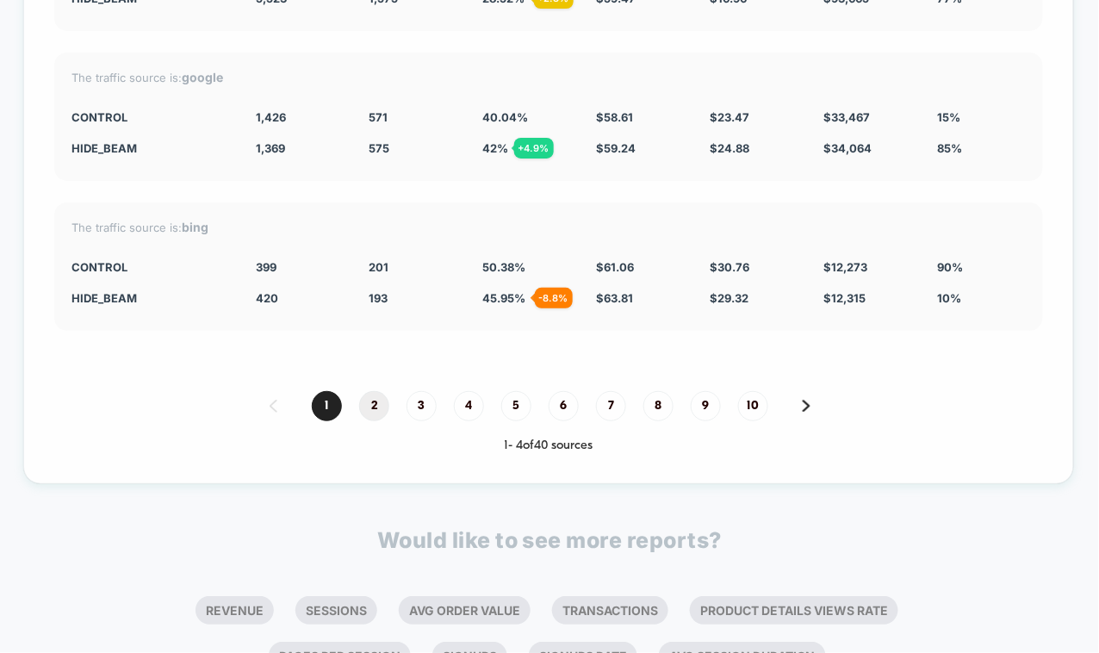
click at [375, 391] on span "2" at bounding box center [374, 406] width 30 height 30
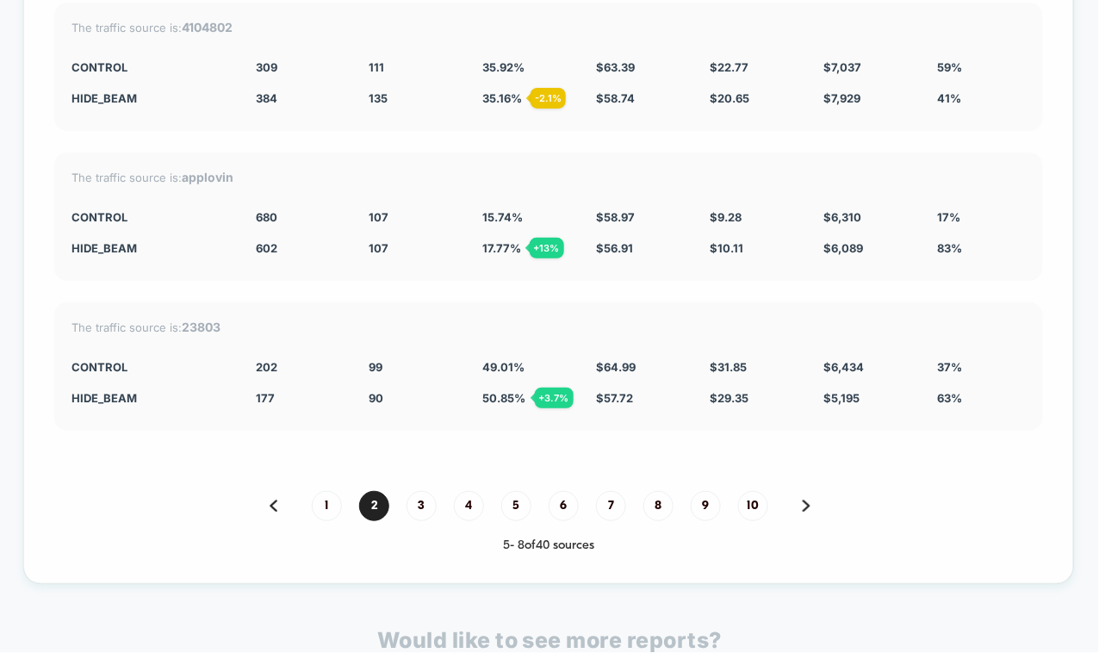
scroll to position [4633, 0]
click at [328, 492] on span "1" at bounding box center [327, 507] width 30 height 30
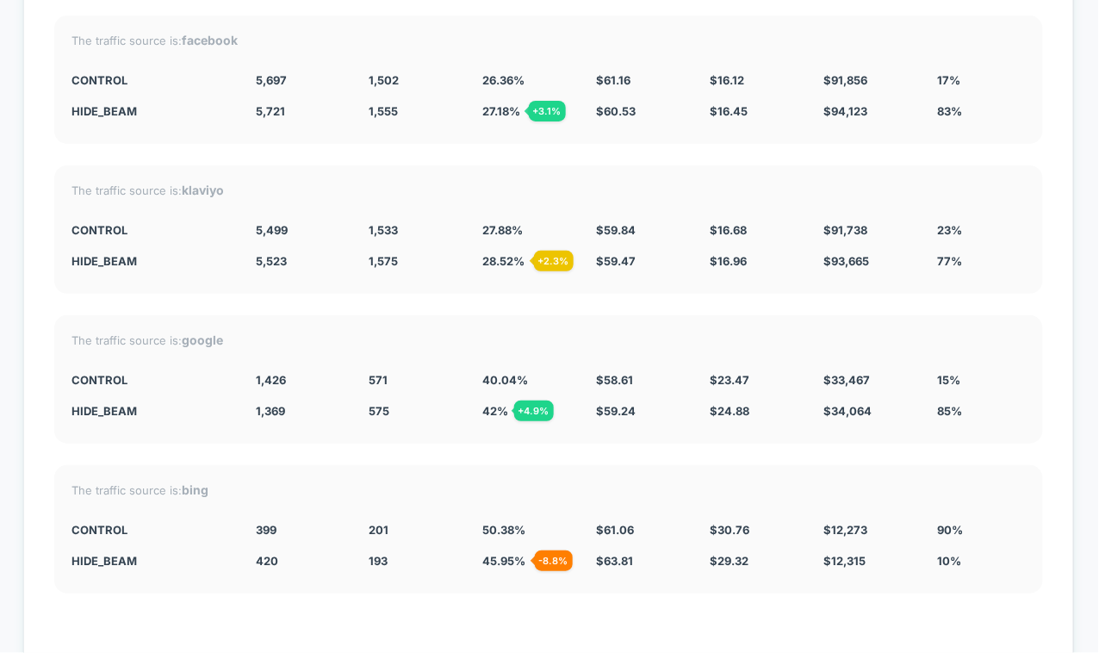
scroll to position [4468, 0]
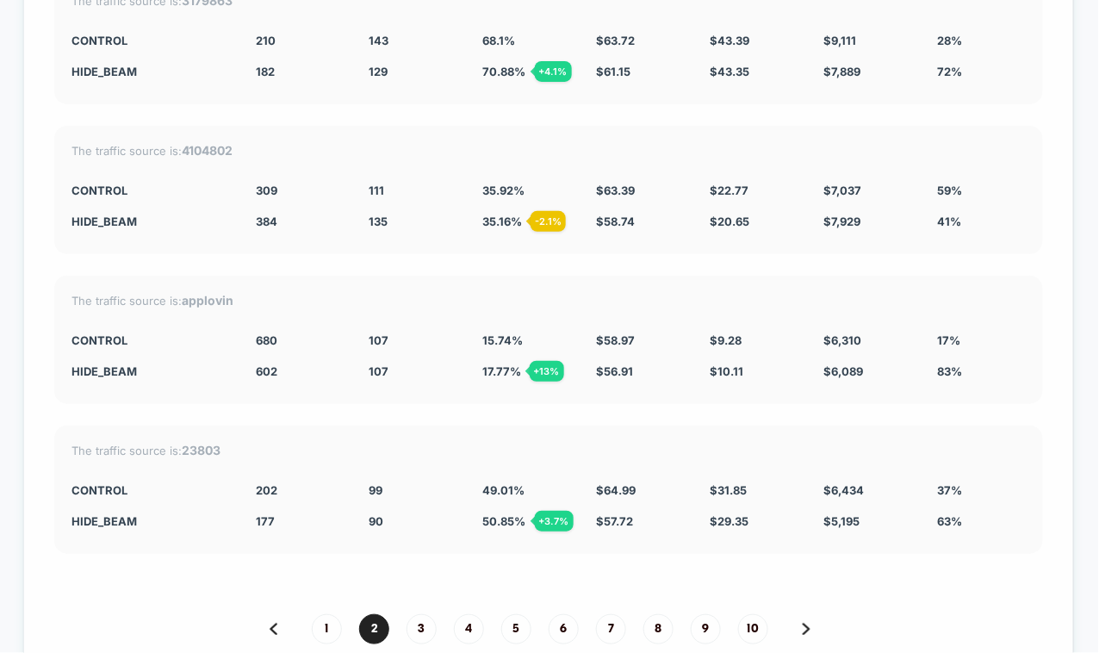
scroll to position [4510, 0]
click at [425, 586] on span "3" at bounding box center [421, 630] width 30 height 30
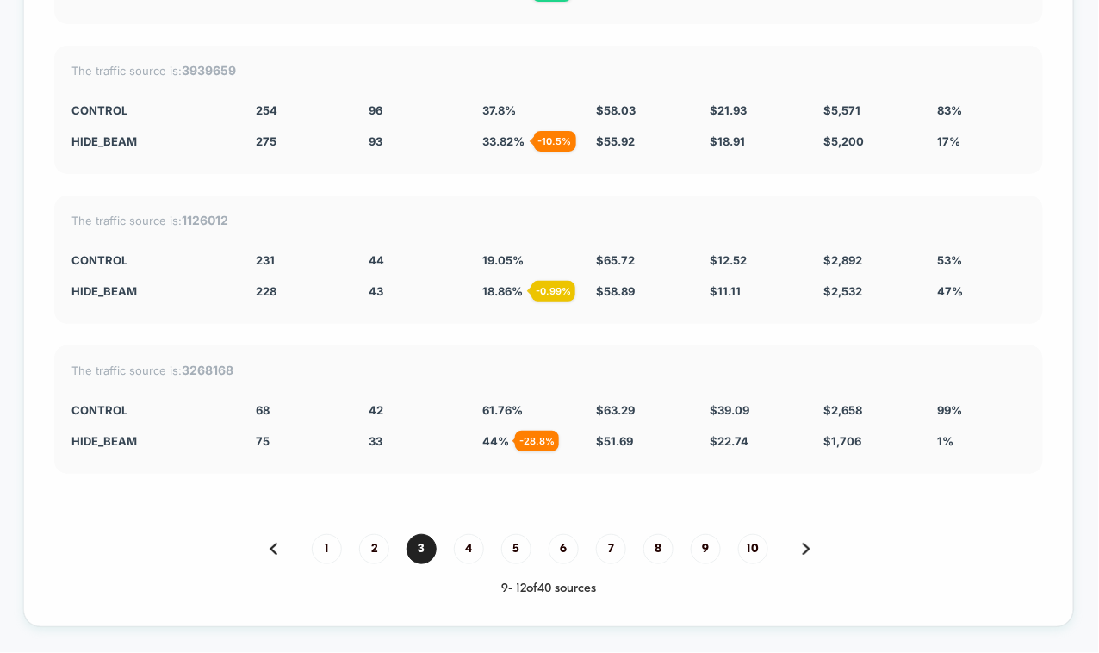
scroll to position [4603, 0]
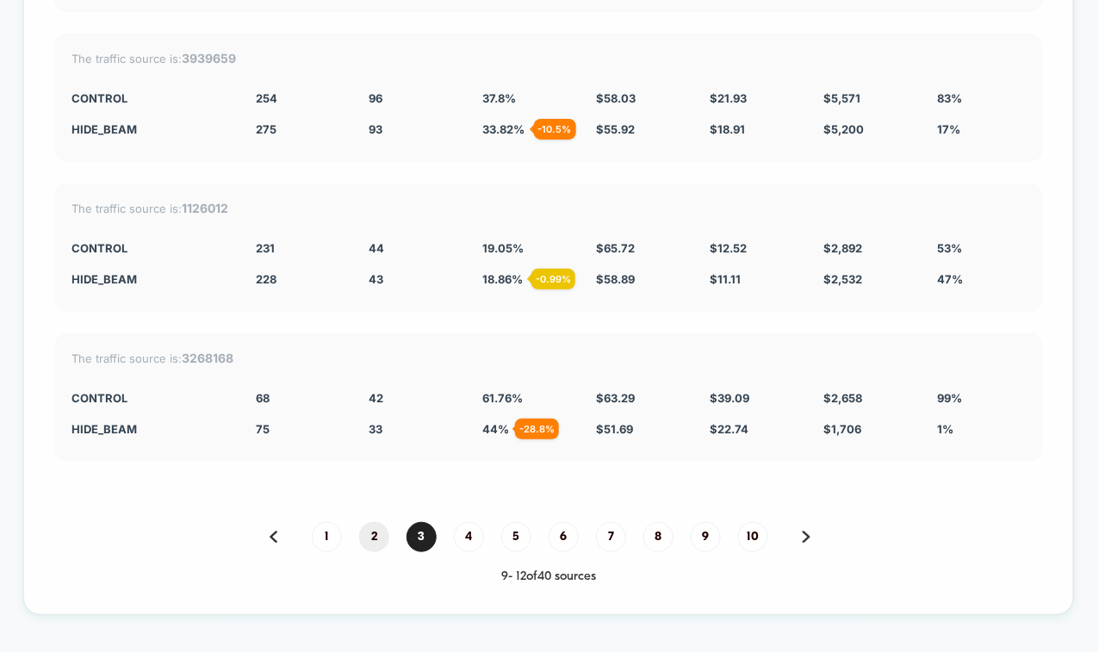
click at [376, 522] on span "2" at bounding box center [374, 537] width 30 height 30
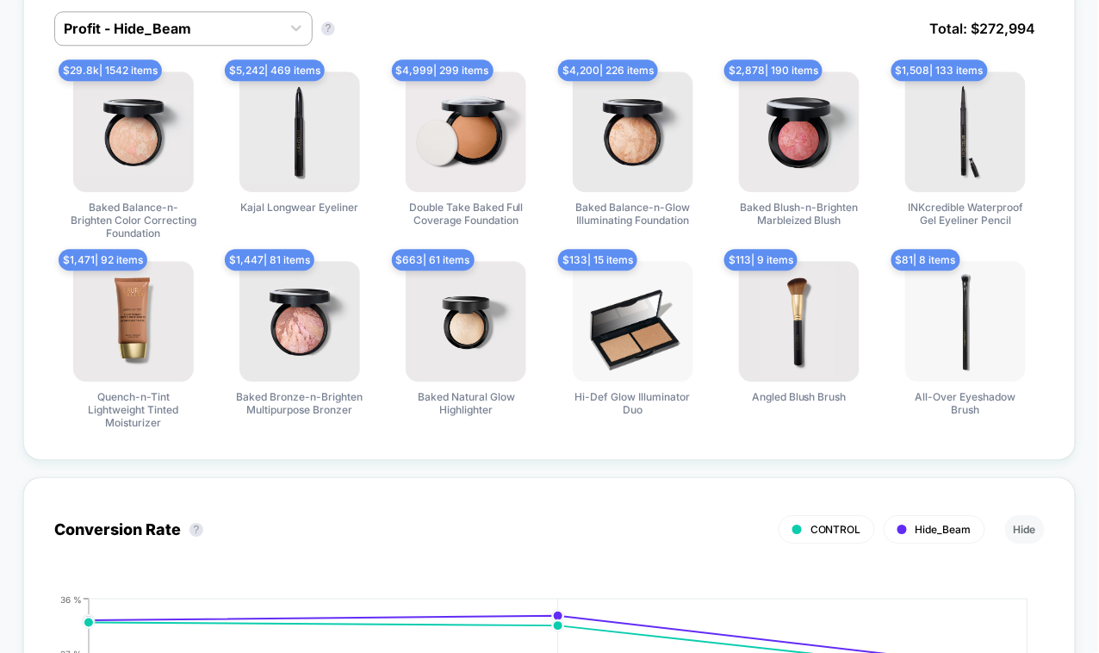
scroll to position [0, 0]
